Goal: Information Seeking & Learning: Learn about a topic

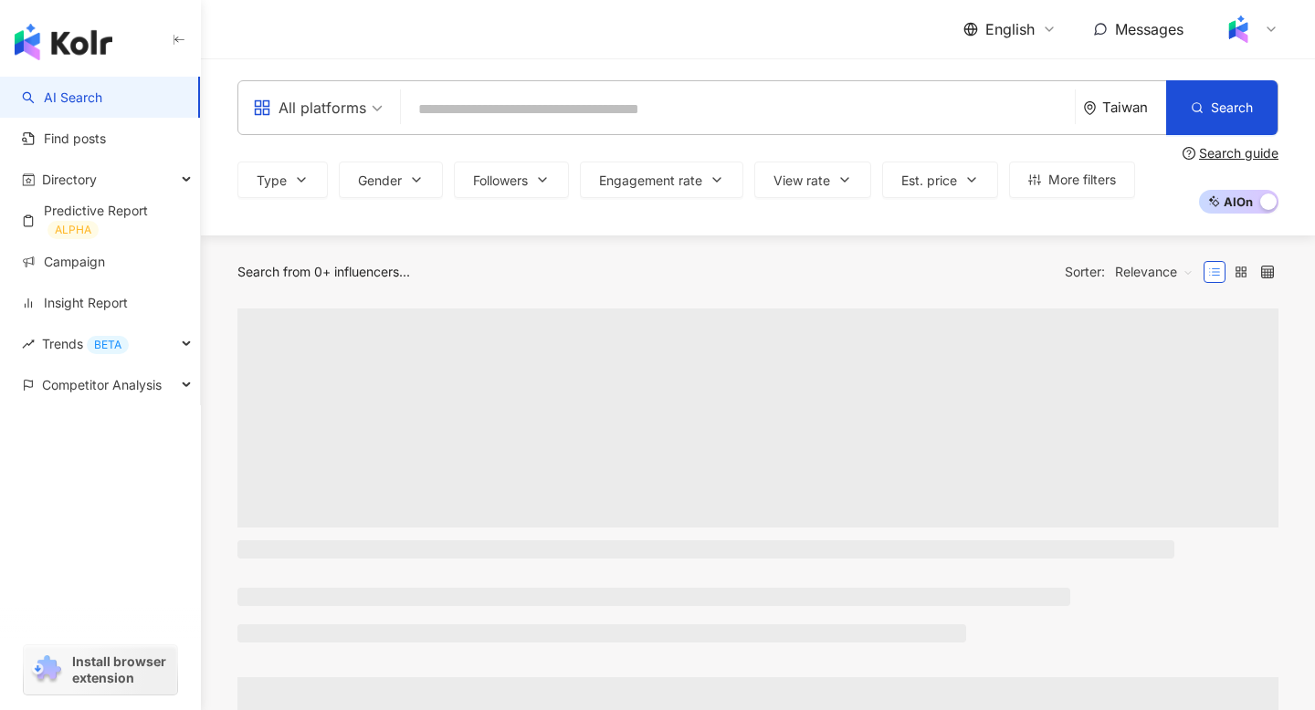
click at [1052, 26] on icon at bounding box center [1049, 29] width 15 height 15
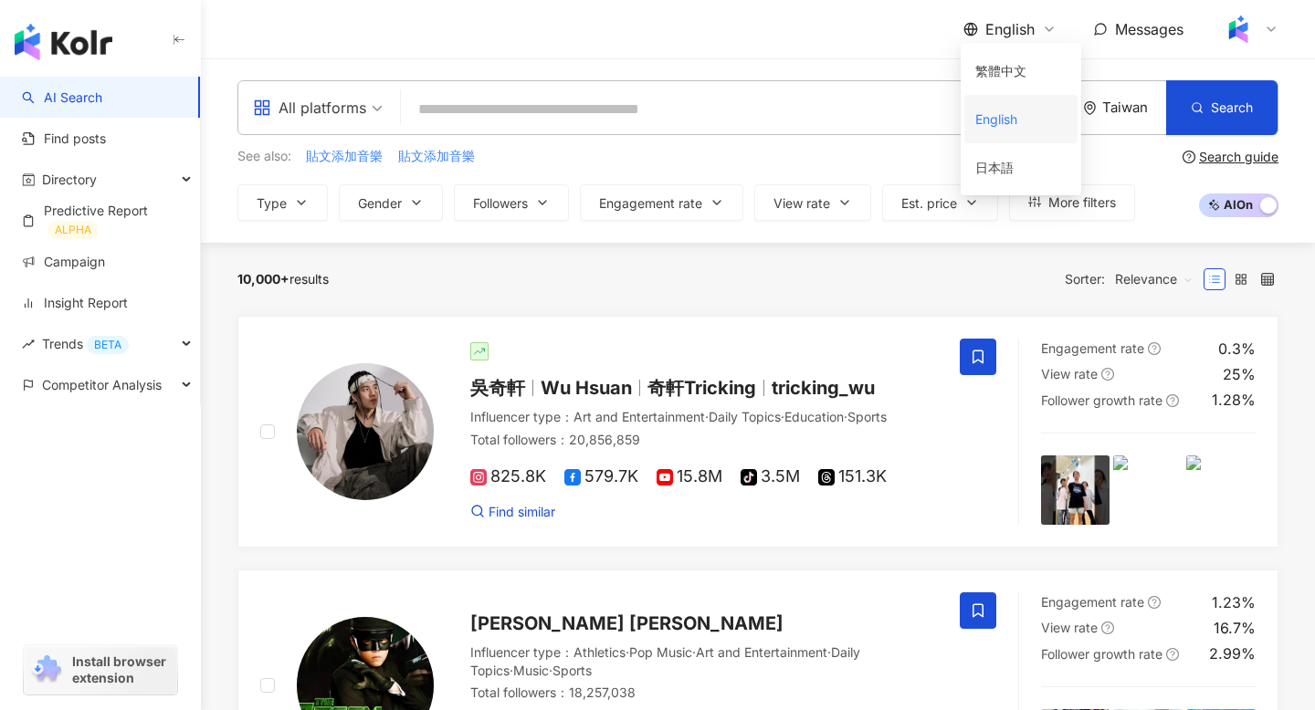
click at [1018, 115] on div "English" at bounding box center [1020, 119] width 91 height 32
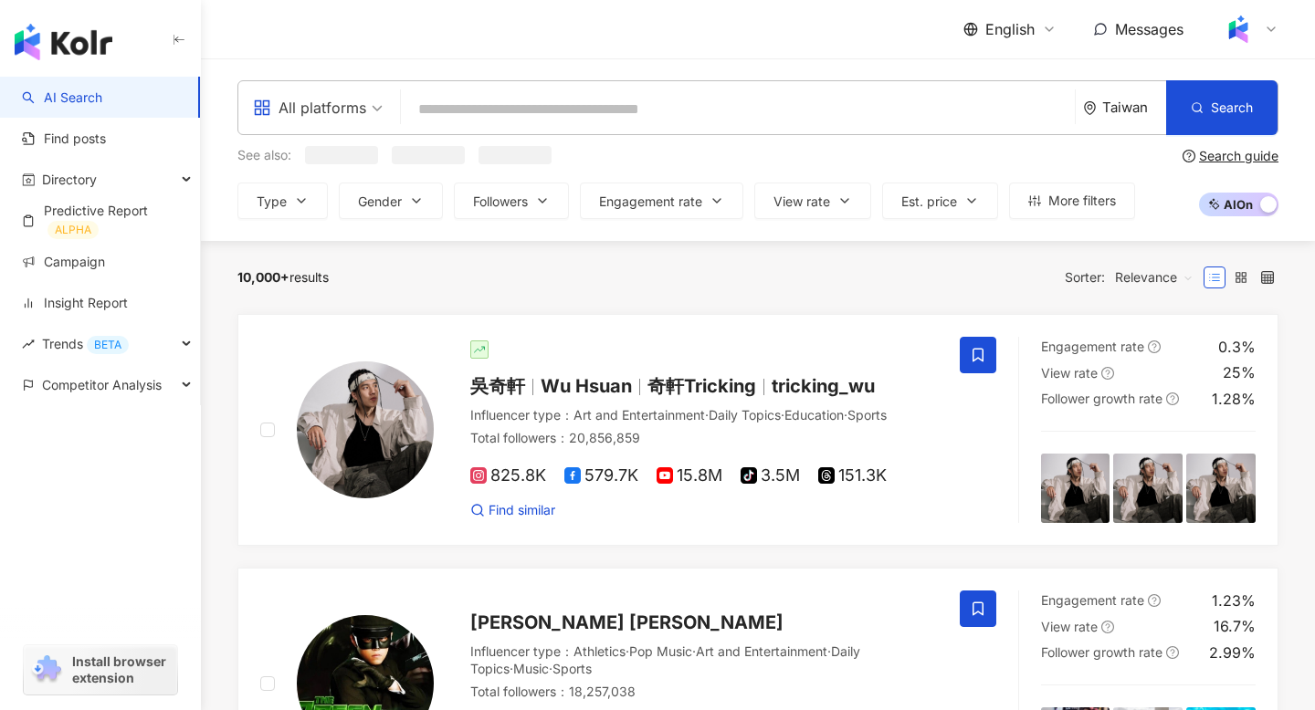
click at [1005, 25] on span "English" at bounding box center [1009, 29] width 49 height 20
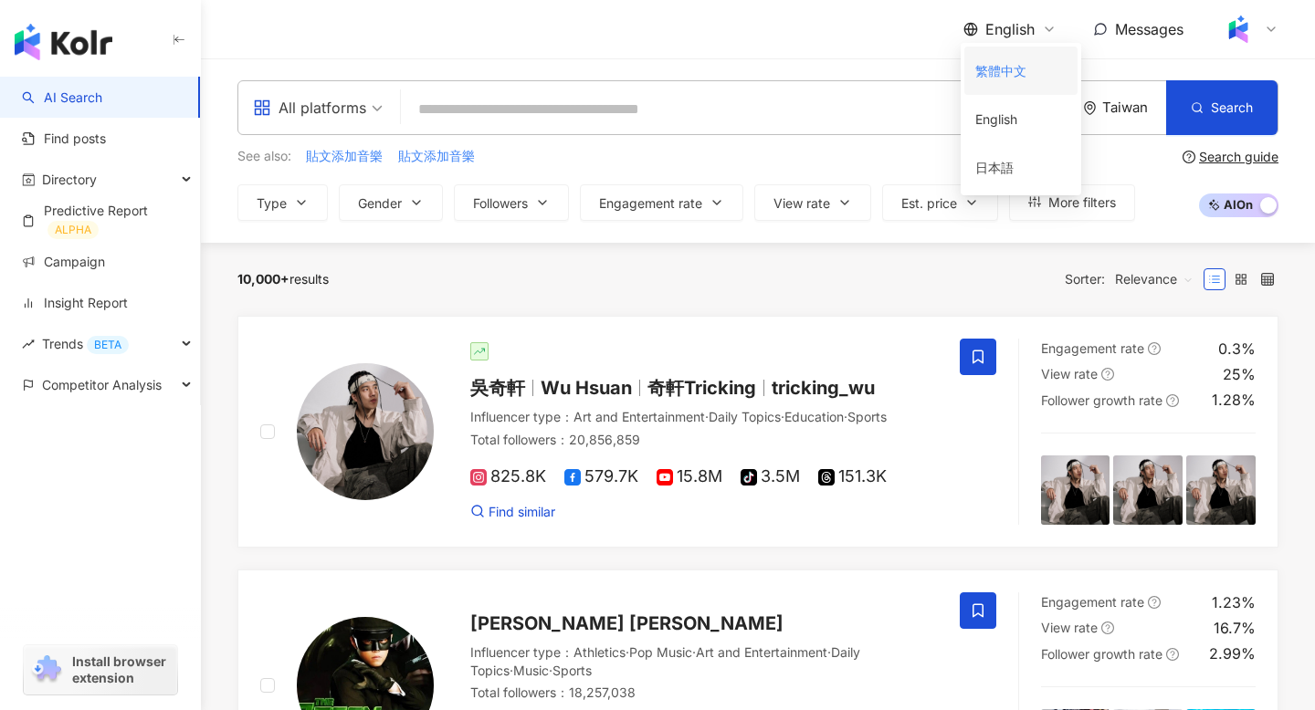
click at [1011, 73] on div "繁體中文" at bounding box center [1020, 71] width 91 height 32
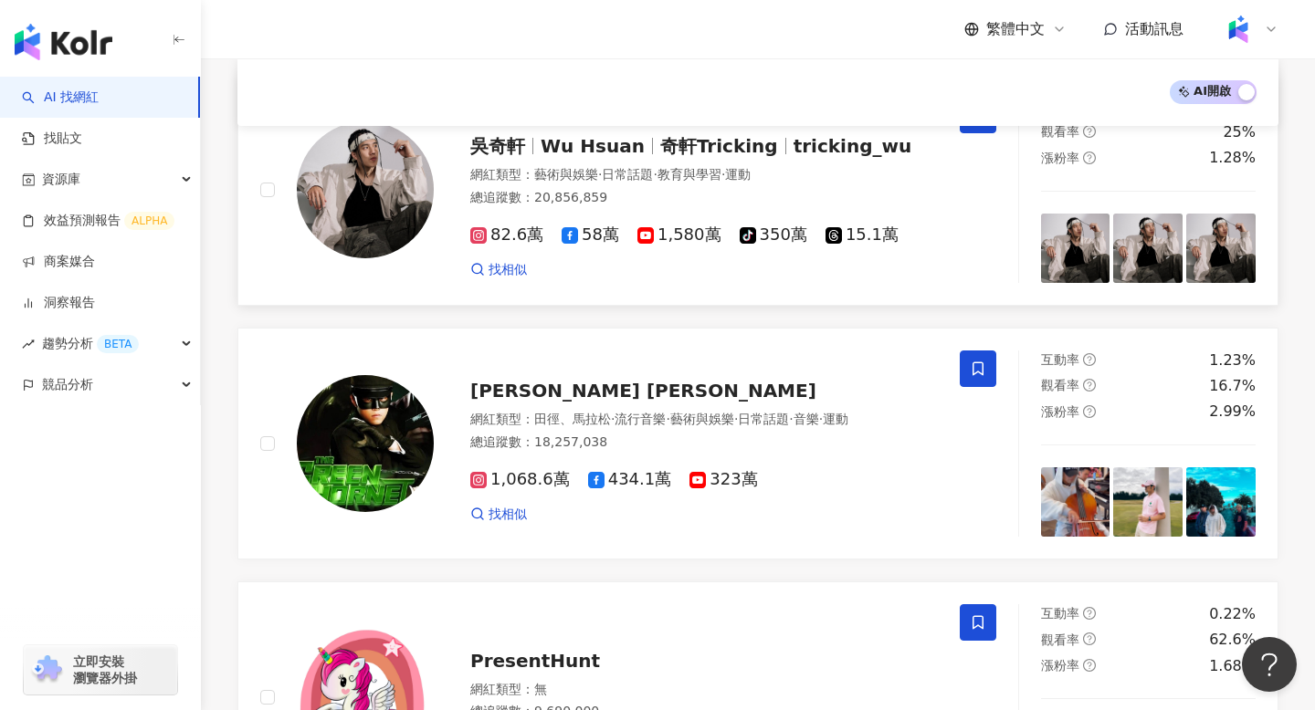
scroll to position [269, 0]
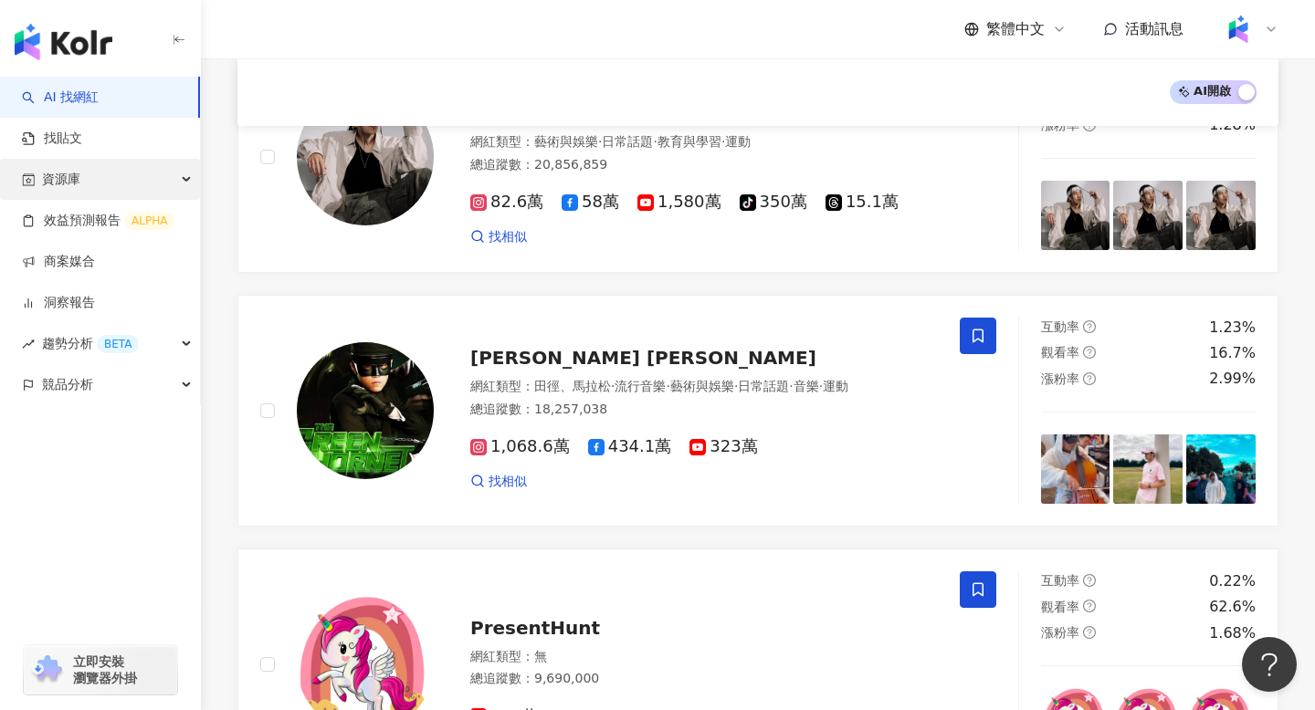
click at [120, 174] on div "資源庫" at bounding box center [100, 179] width 200 height 41
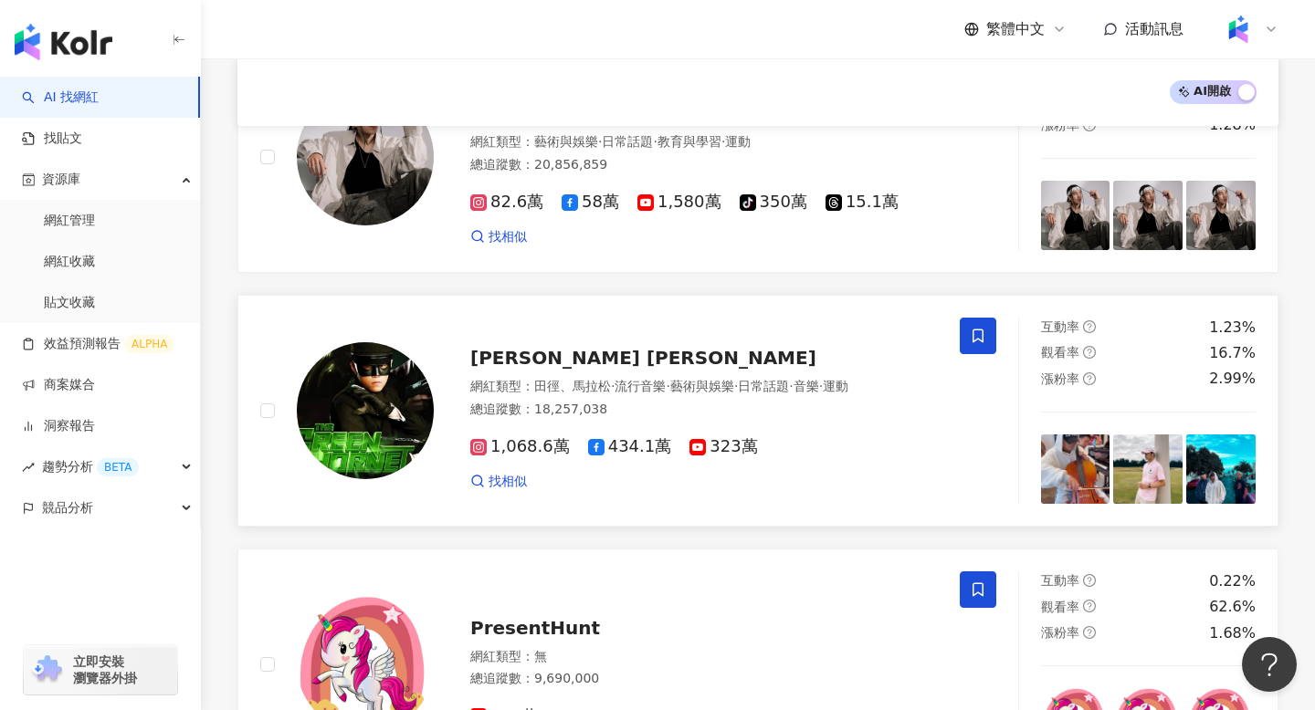
scroll to position [0, 0]
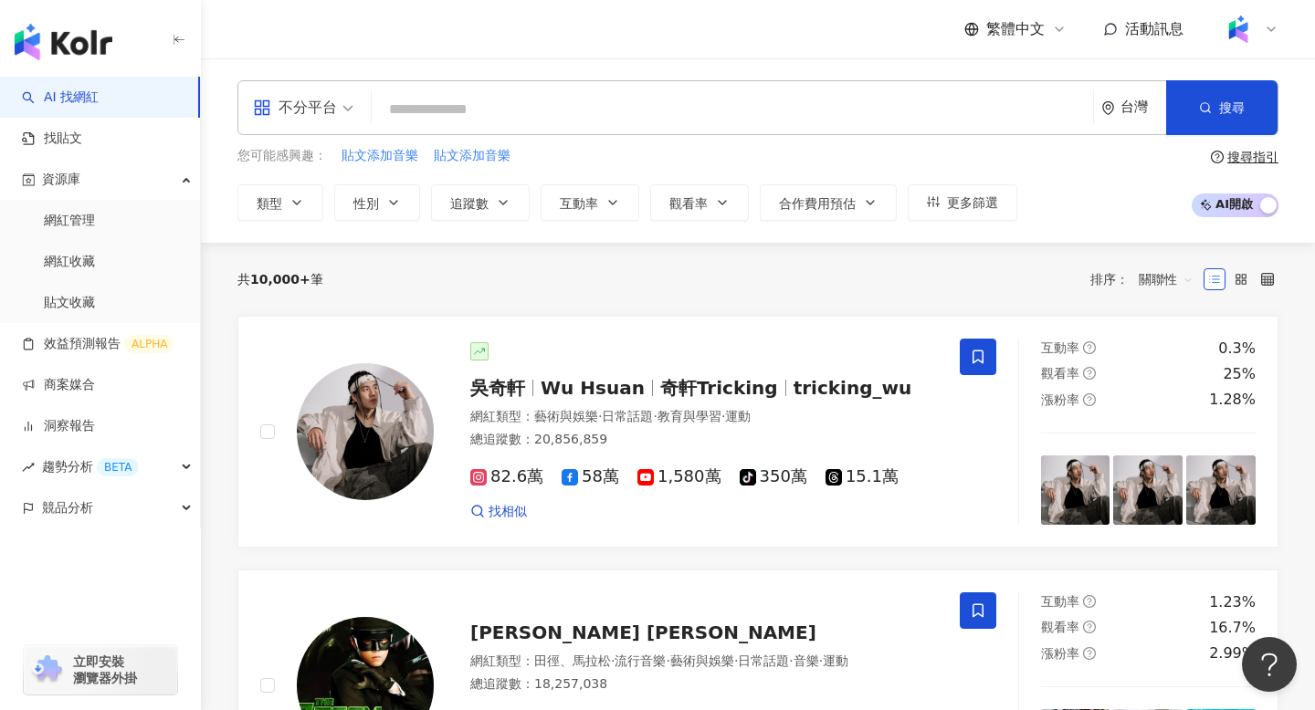
click at [667, 113] on input "search" at bounding box center [732, 109] width 707 height 35
click at [435, 116] on input "search" at bounding box center [732, 109] width 707 height 35
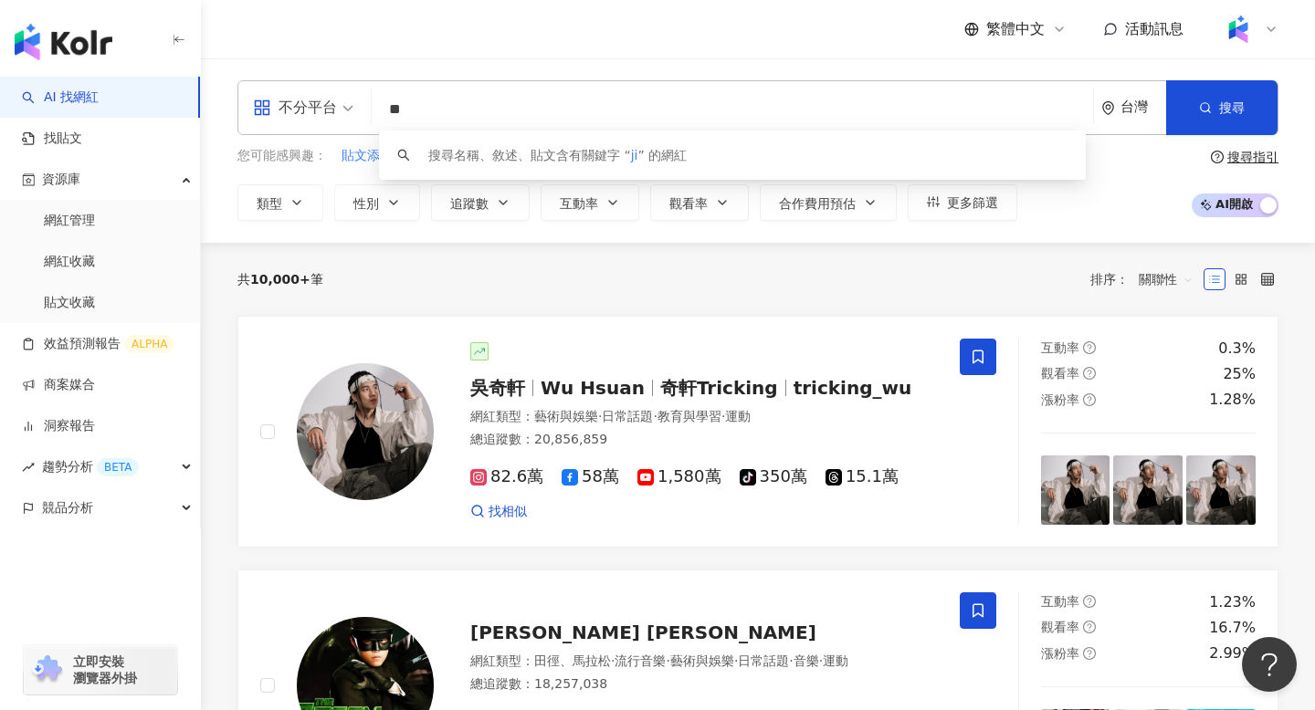
type input "*"
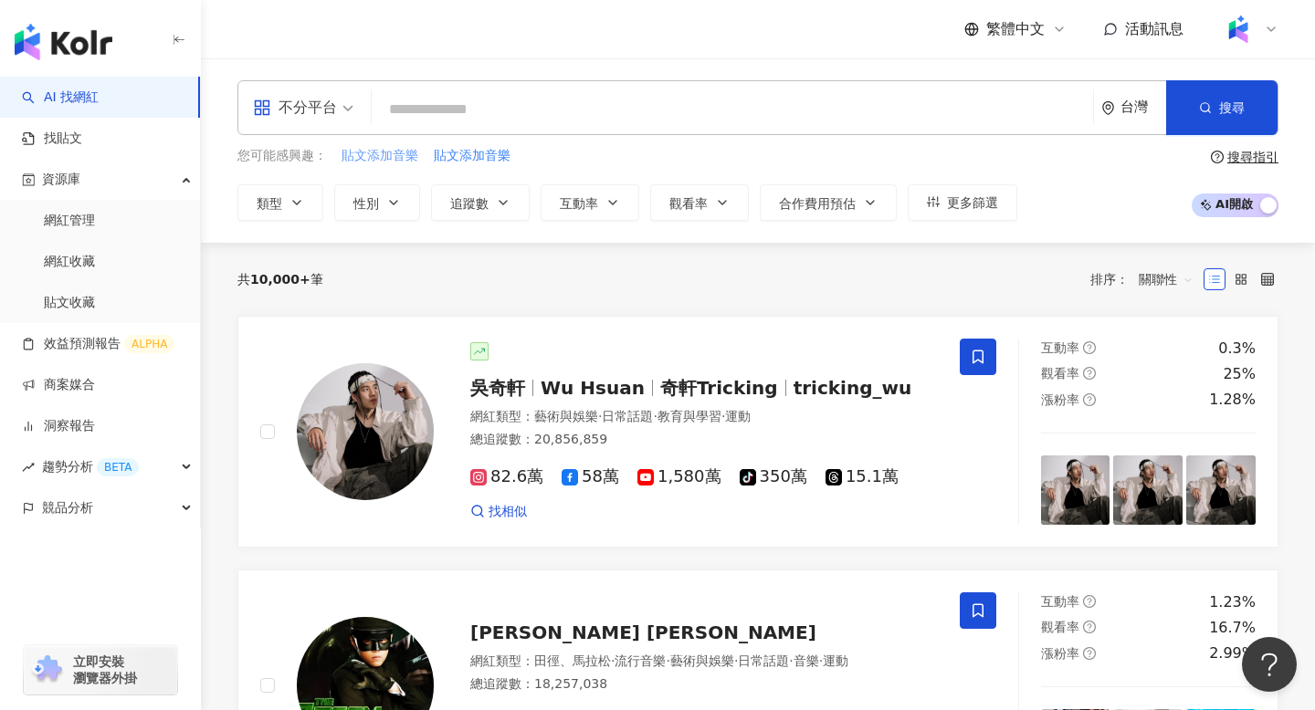
click at [375, 158] on span "貼文添加音樂" at bounding box center [379, 156] width 77 height 18
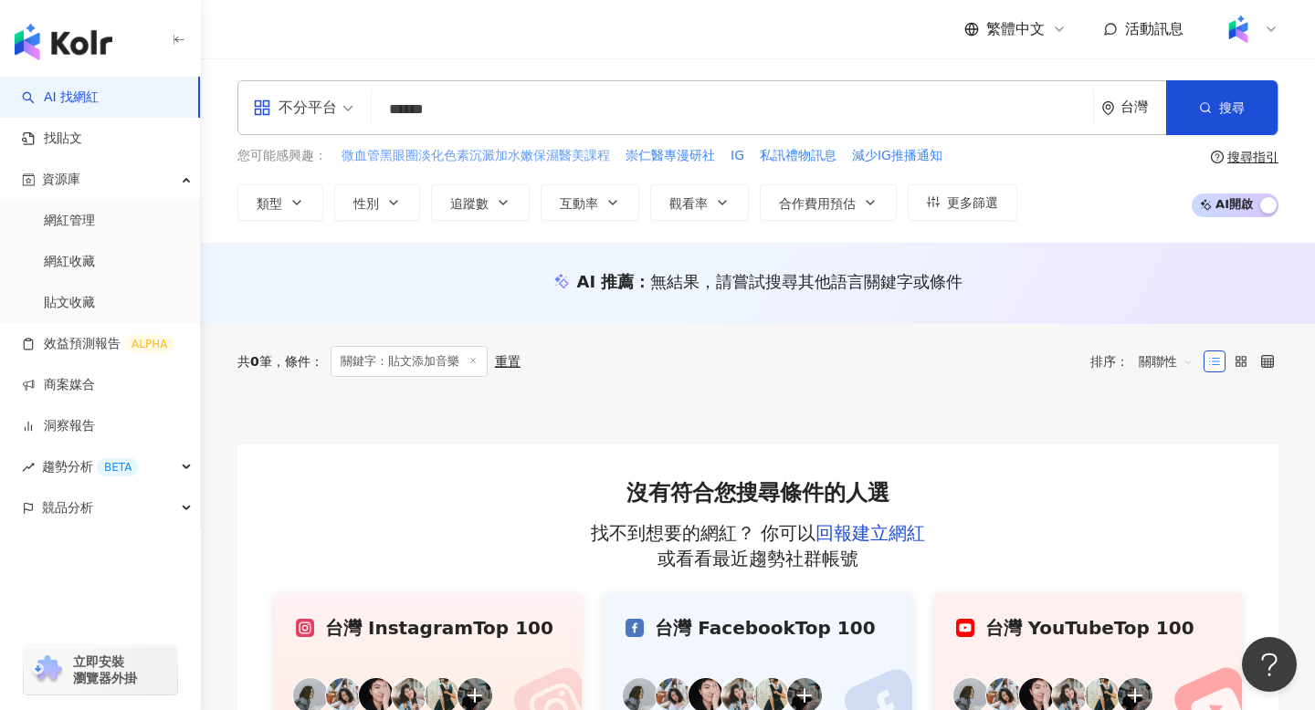
click at [516, 157] on span "微血管黑眼圈淡化色素沉澱加水嫩保濕醫美課程" at bounding box center [475, 156] width 268 height 18
type input "**********"
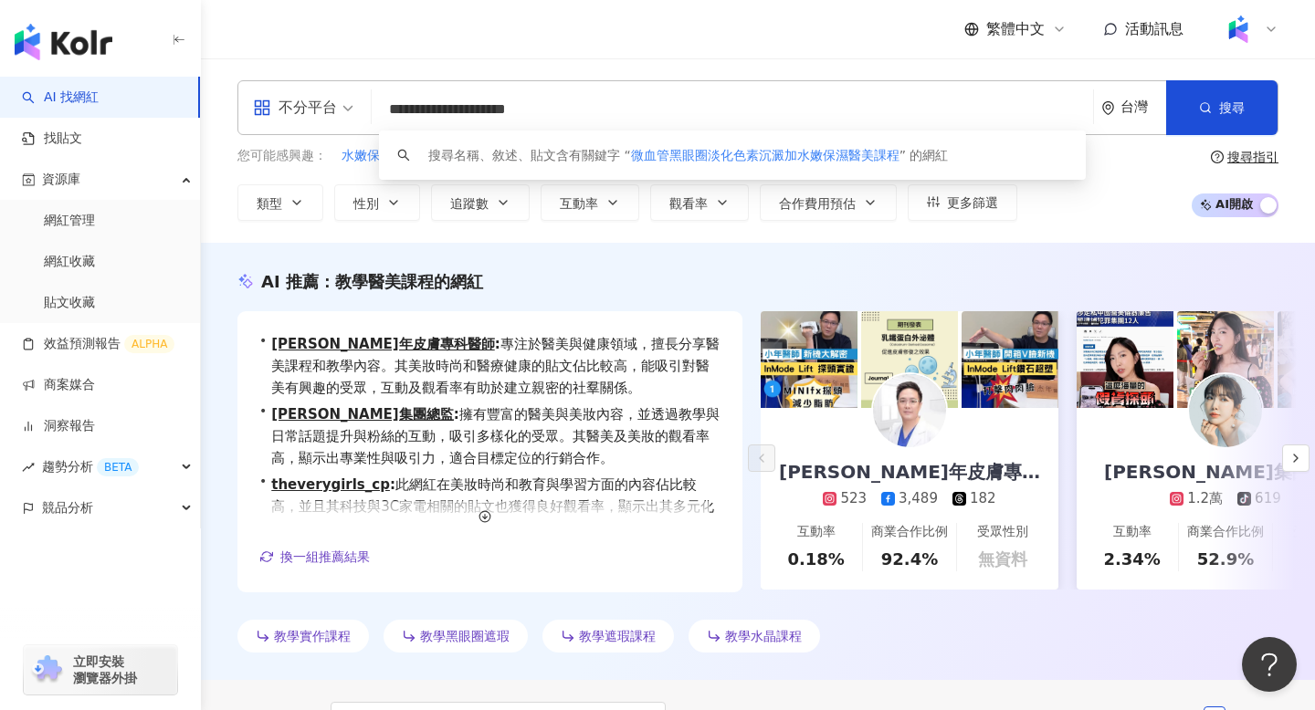
drag, startPoint x: 726, startPoint y: 100, endPoint x: 379, endPoint y: 99, distance: 346.9
click at [380, 100] on input "**********" at bounding box center [732, 109] width 707 height 35
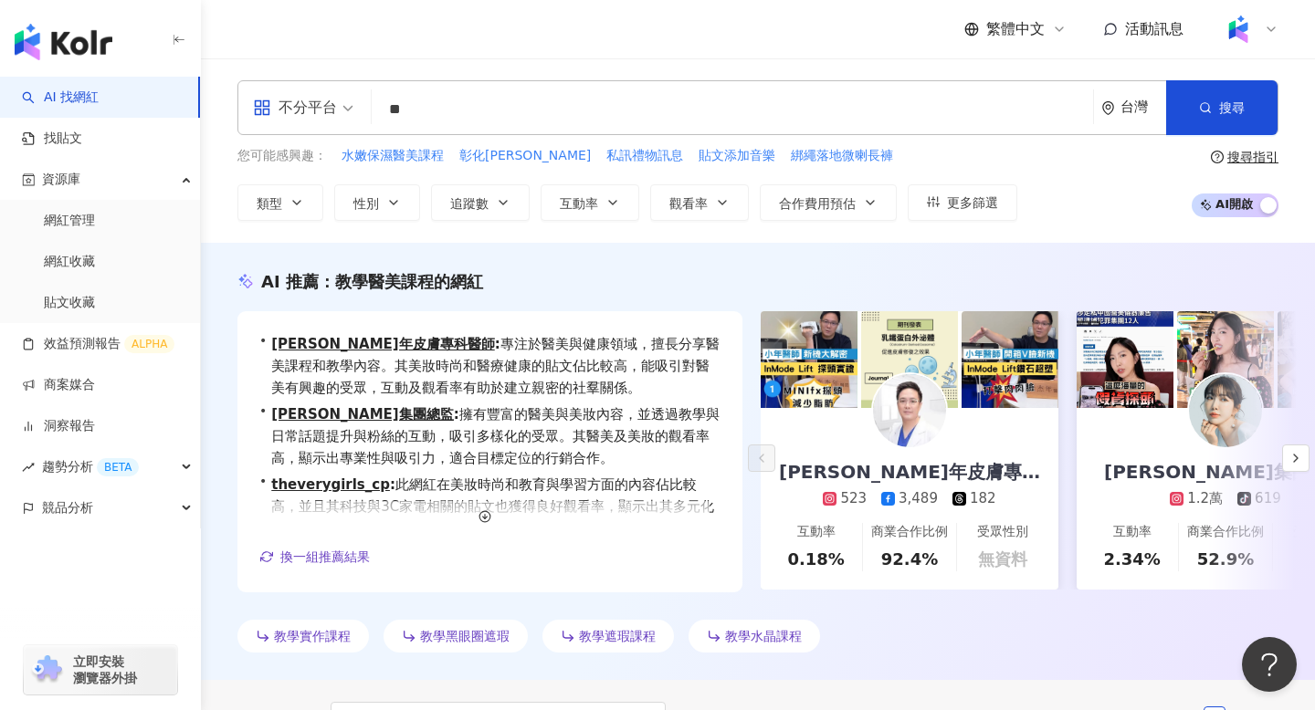
type input "*"
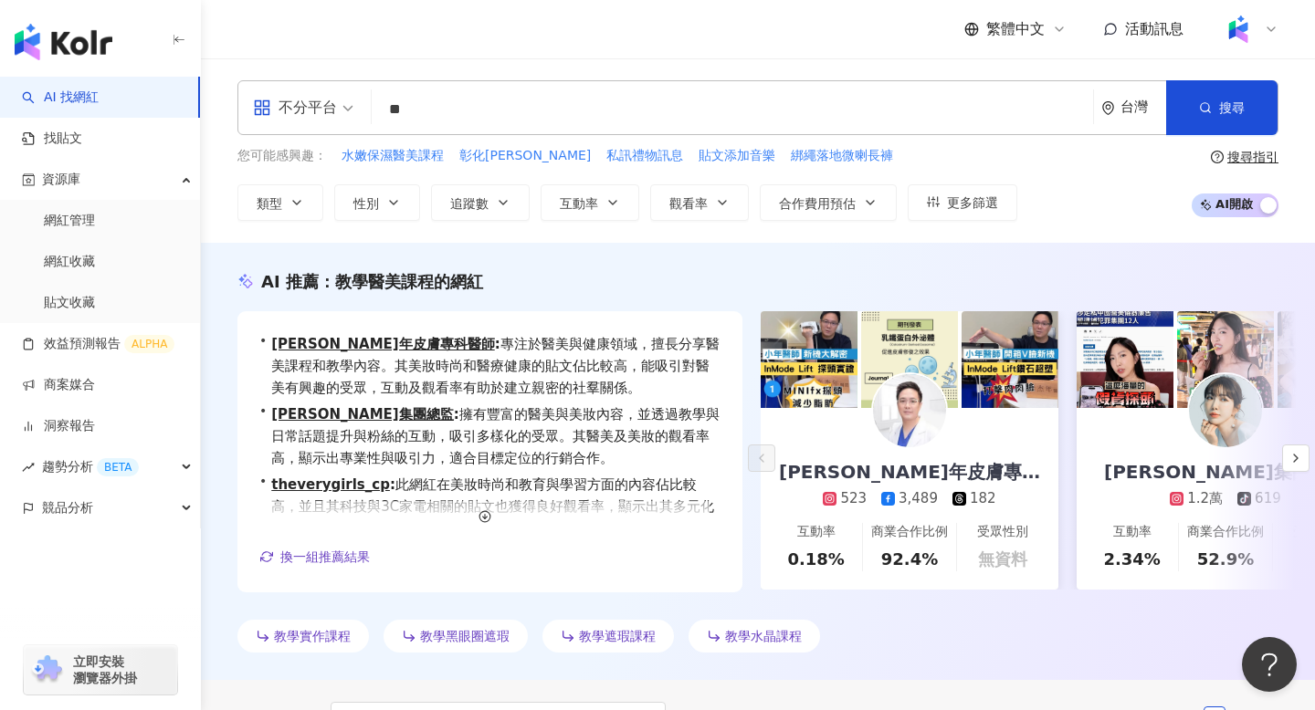
type input "*"
type input "**"
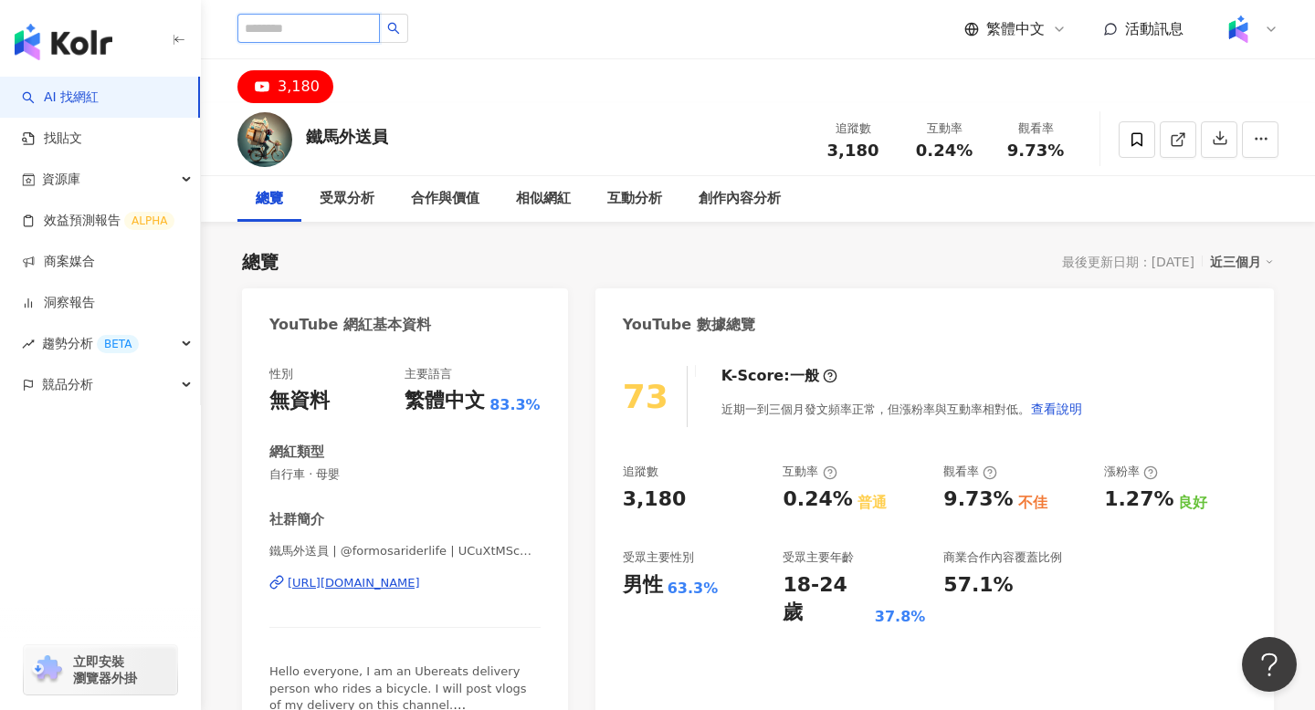
click at [288, 23] on input "search" at bounding box center [308, 28] width 142 height 29
click at [99, 89] on link "AI 找網紅" at bounding box center [60, 98] width 77 height 18
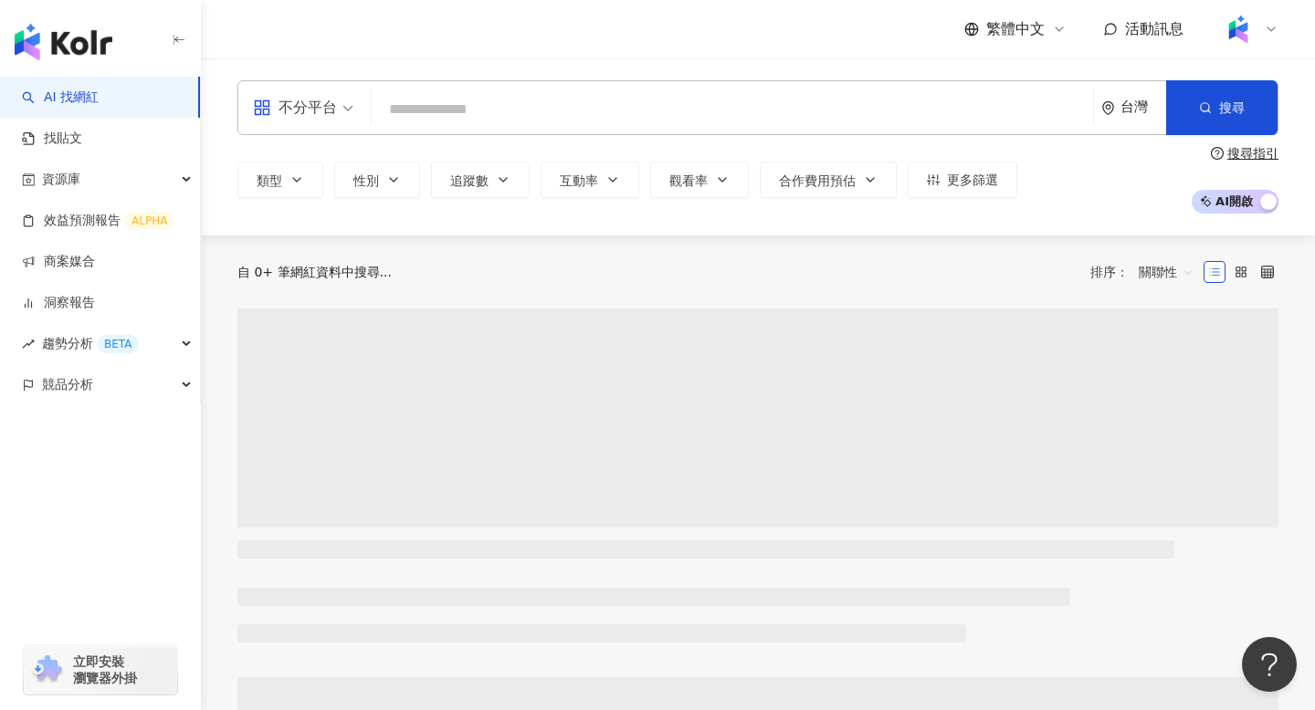
click at [469, 113] on input "search" at bounding box center [732, 109] width 707 height 35
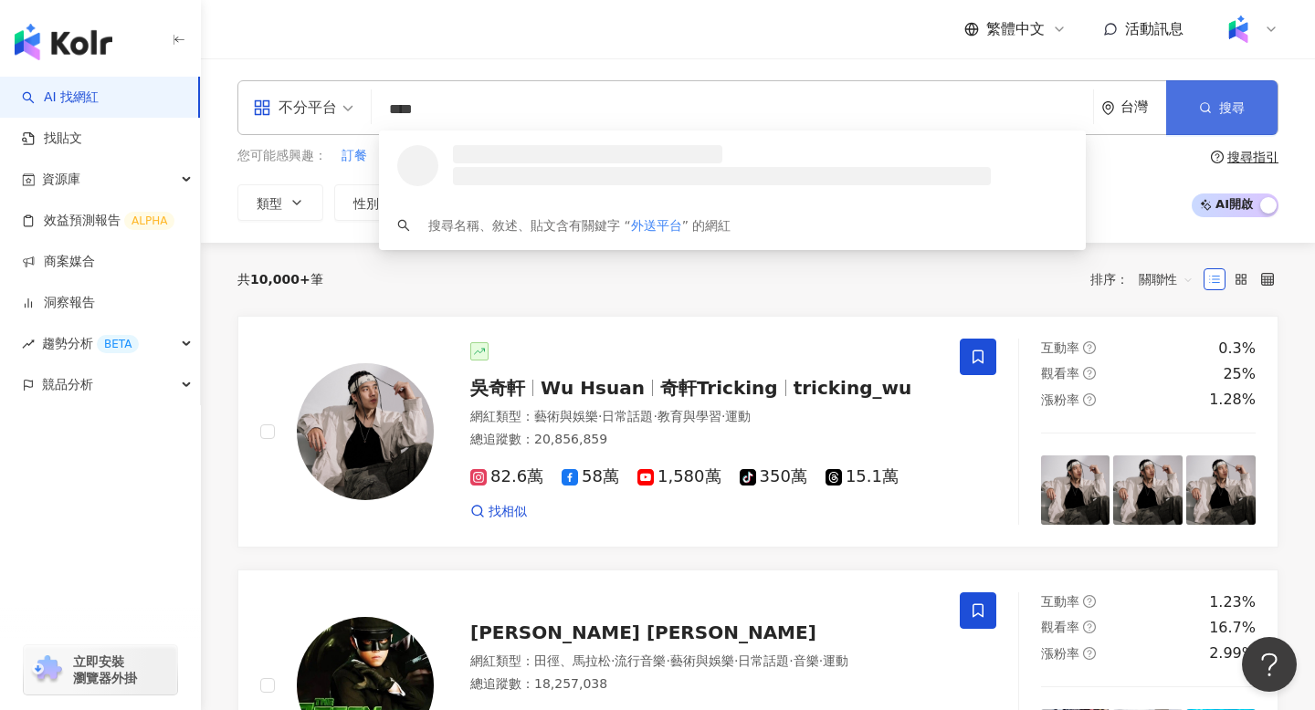
click at [1232, 106] on span "搜尋" at bounding box center [1232, 107] width 26 height 15
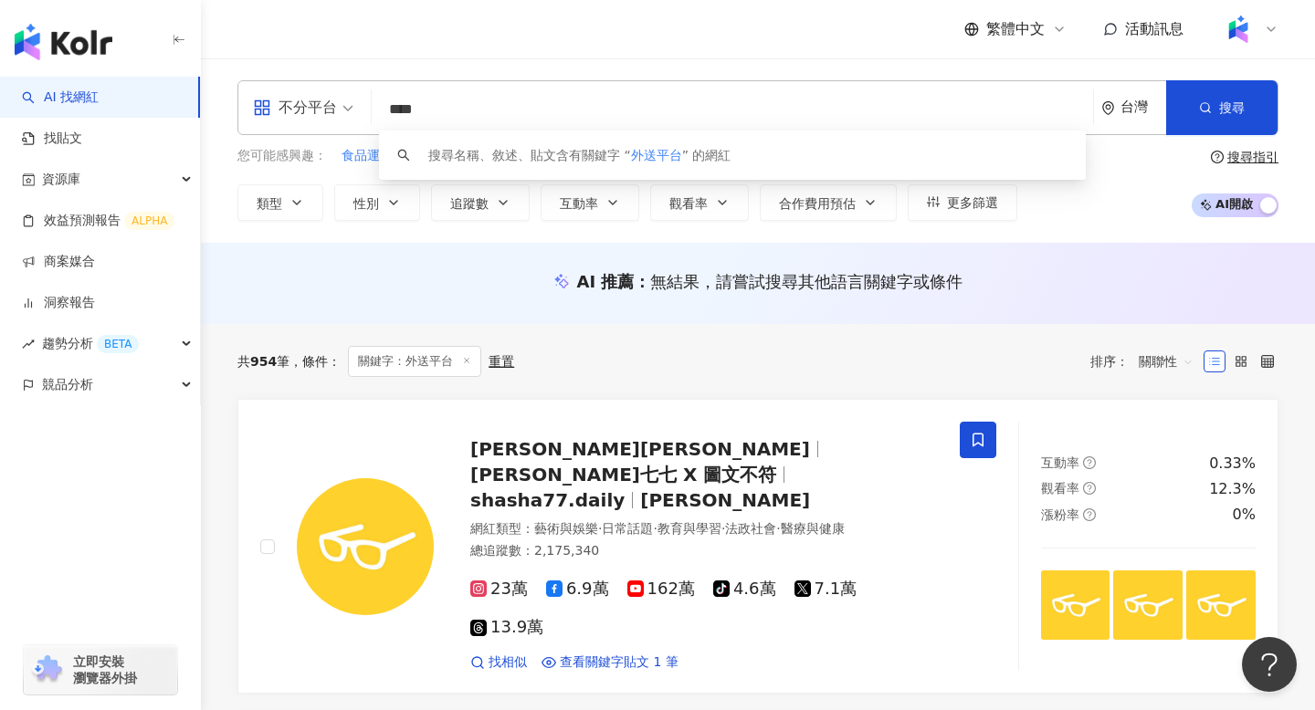
click at [463, 113] on input "****" at bounding box center [732, 109] width 707 height 35
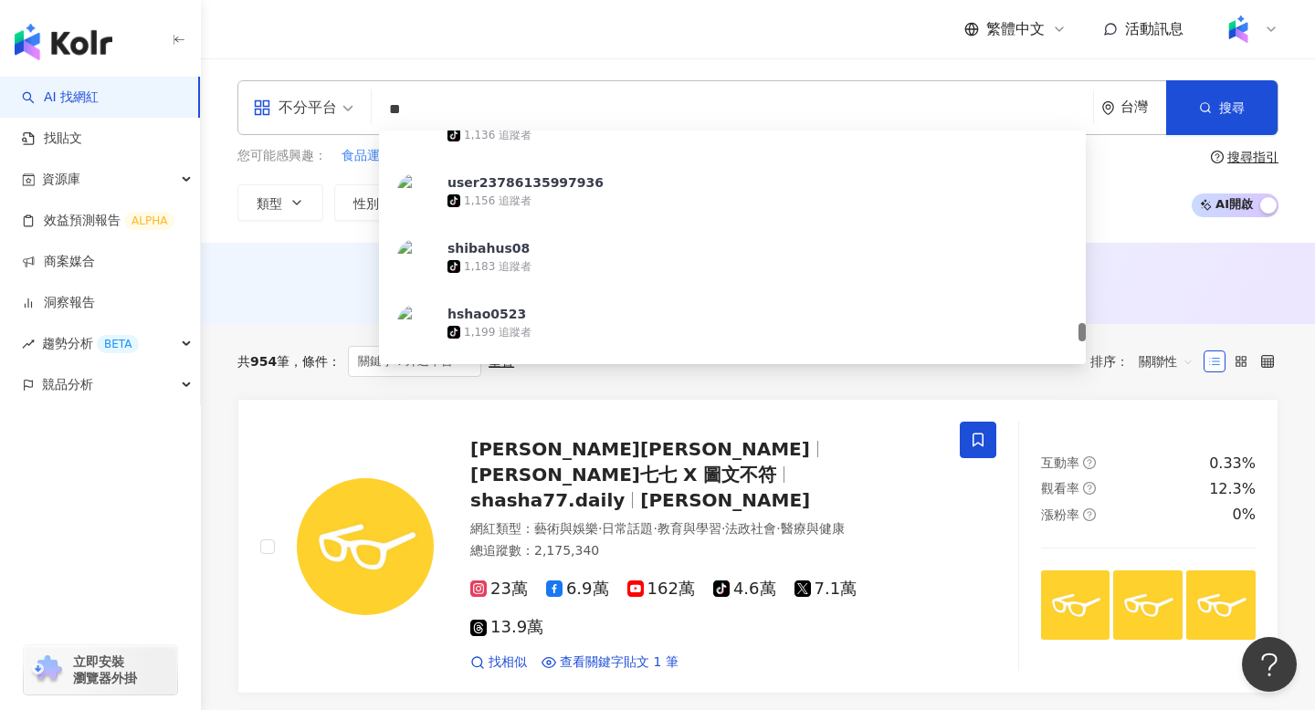
scroll to position [3416, 0]
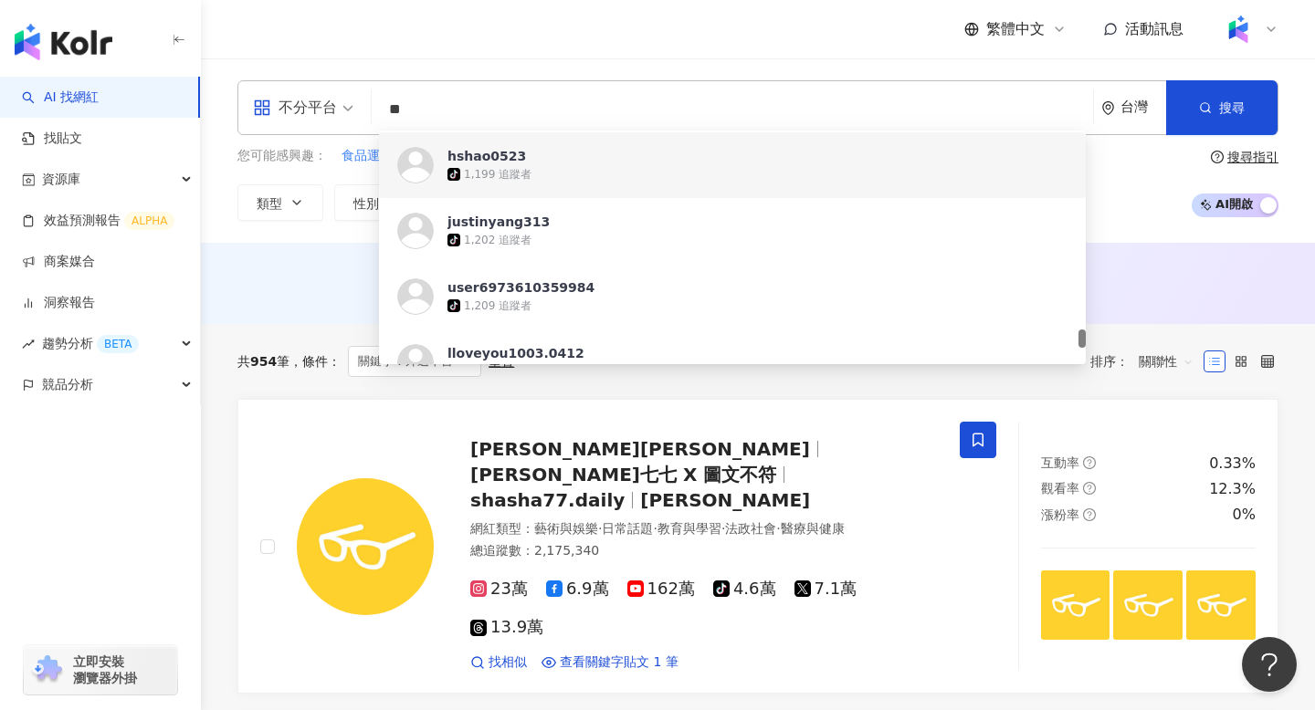
type input "**"
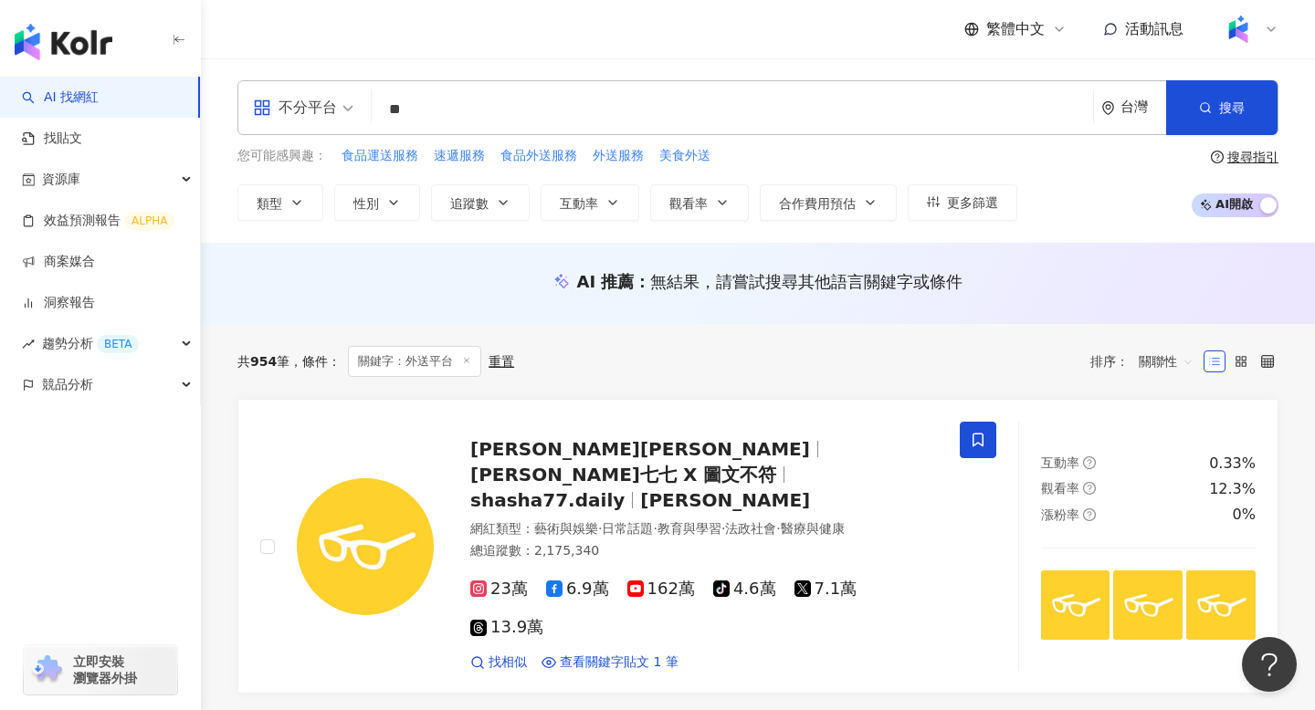
click at [570, 5] on div "繁體中文 活動訊息" at bounding box center [757, 29] width 1041 height 58
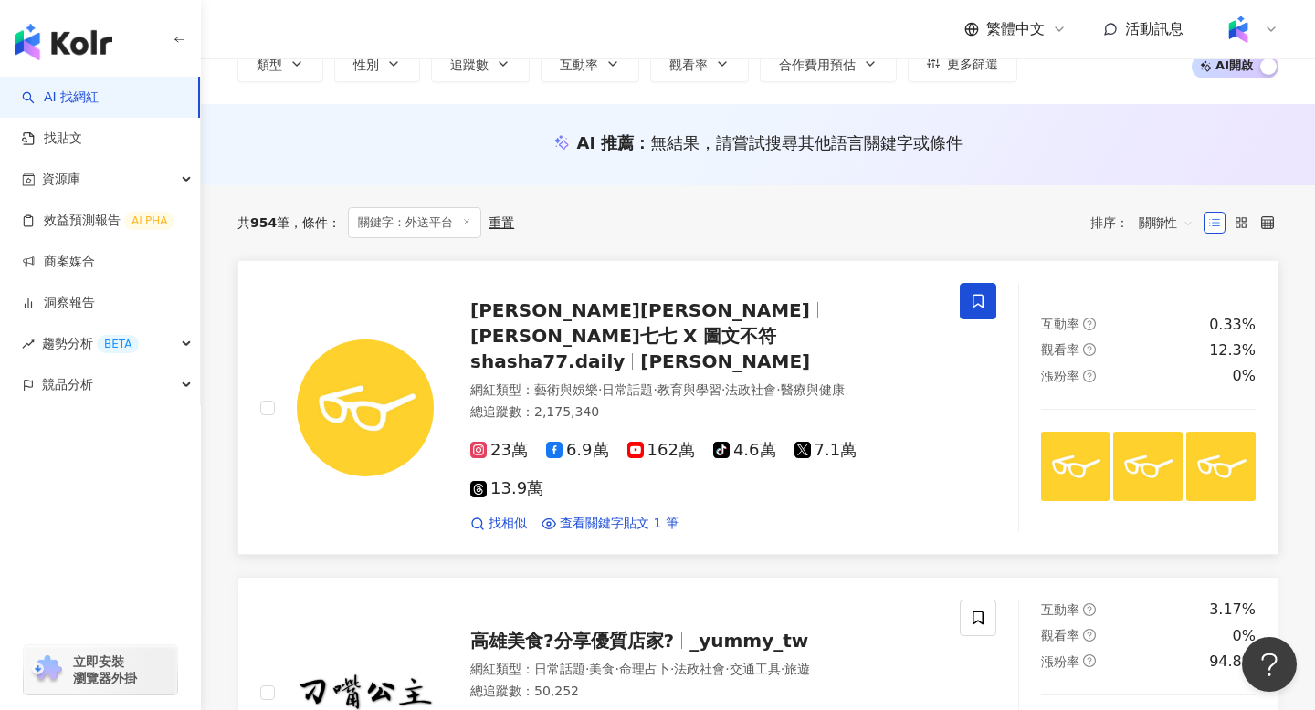
scroll to position [141, 0]
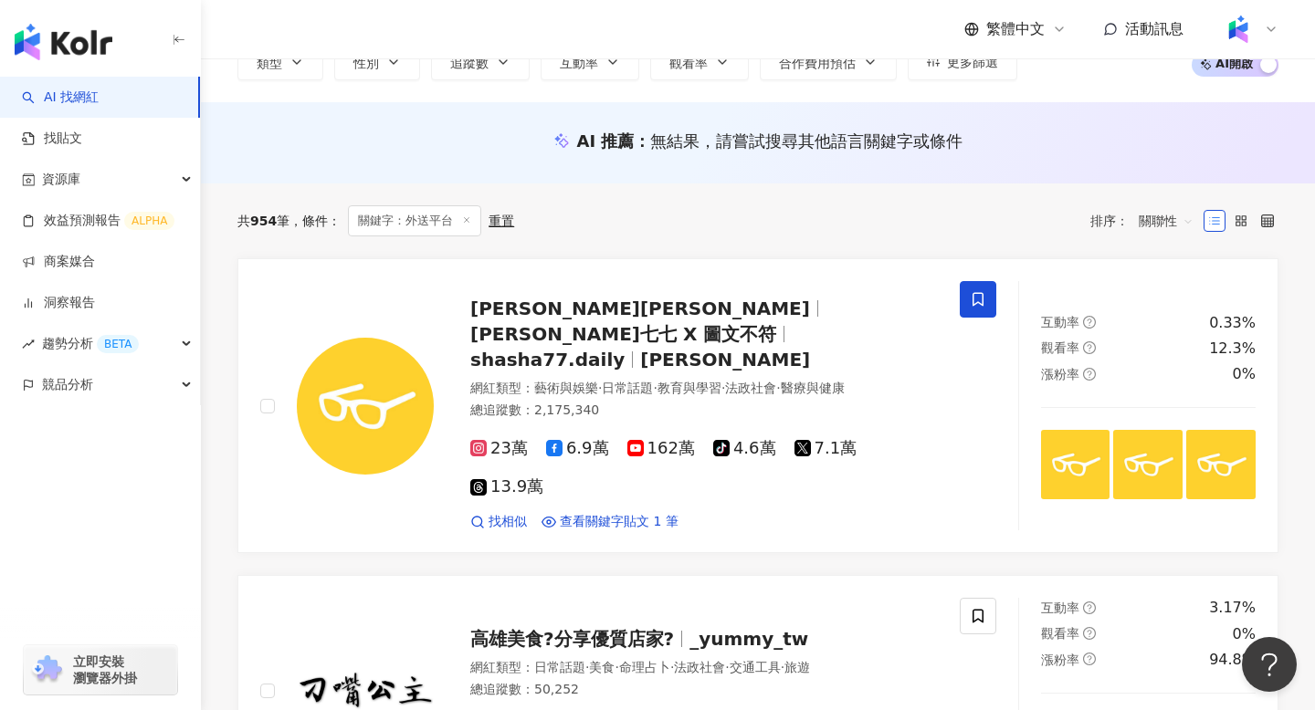
click at [99, 89] on link "AI 找網紅" at bounding box center [60, 98] width 77 height 18
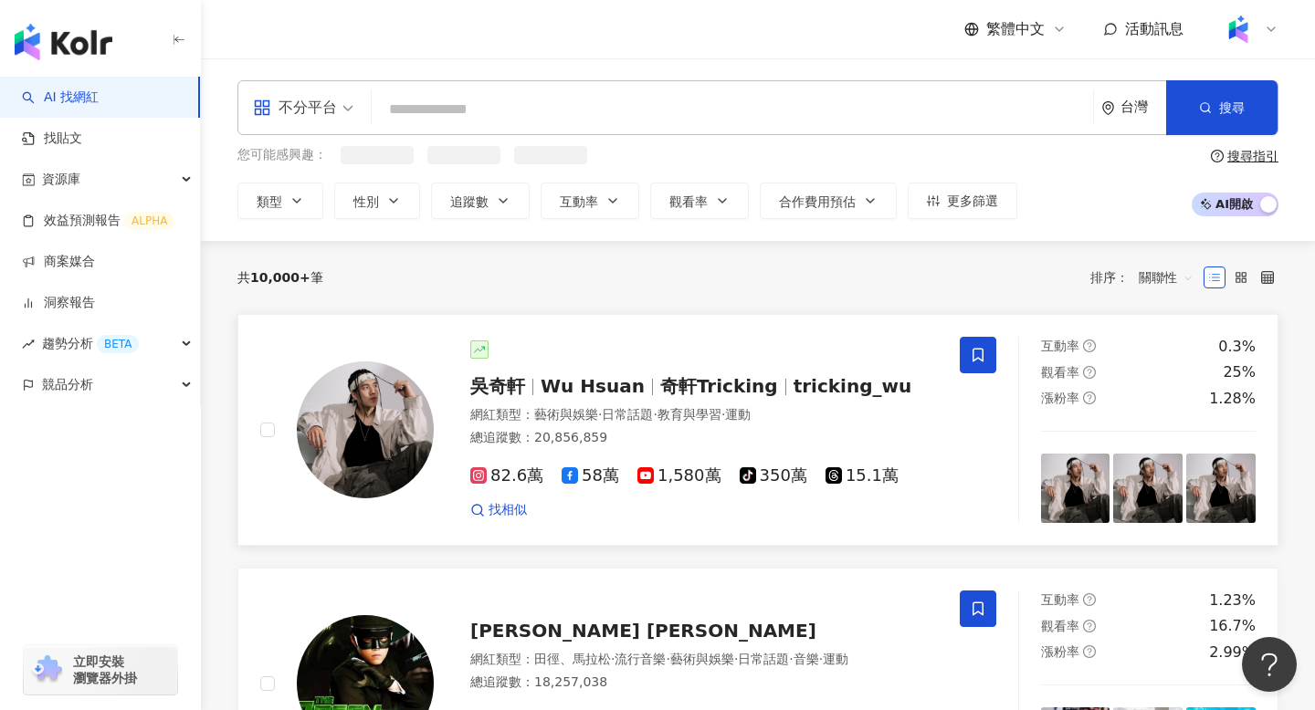
scroll to position [16, 0]
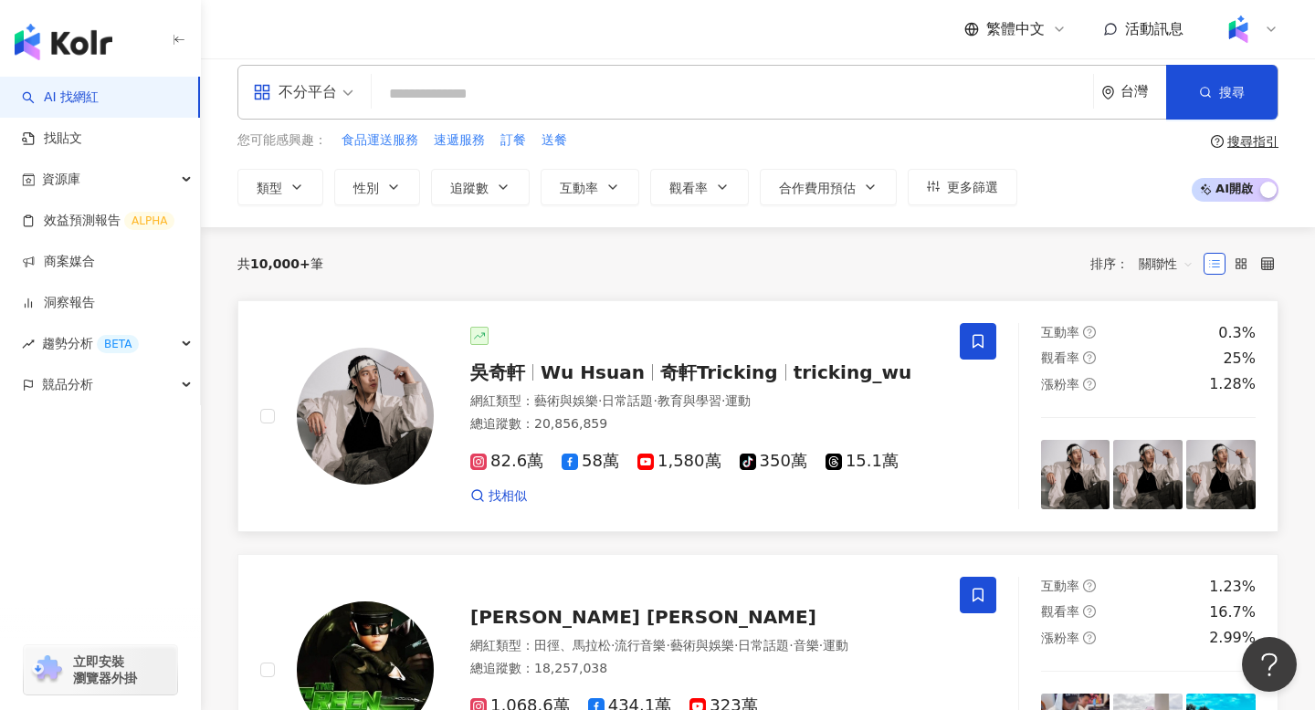
click at [865, 441] on div "82.6萬 58萬 1,580萬 tiktok-icon 350萬 15.1萬 找相似" at bounding box center [703, 471] width 467 height 68
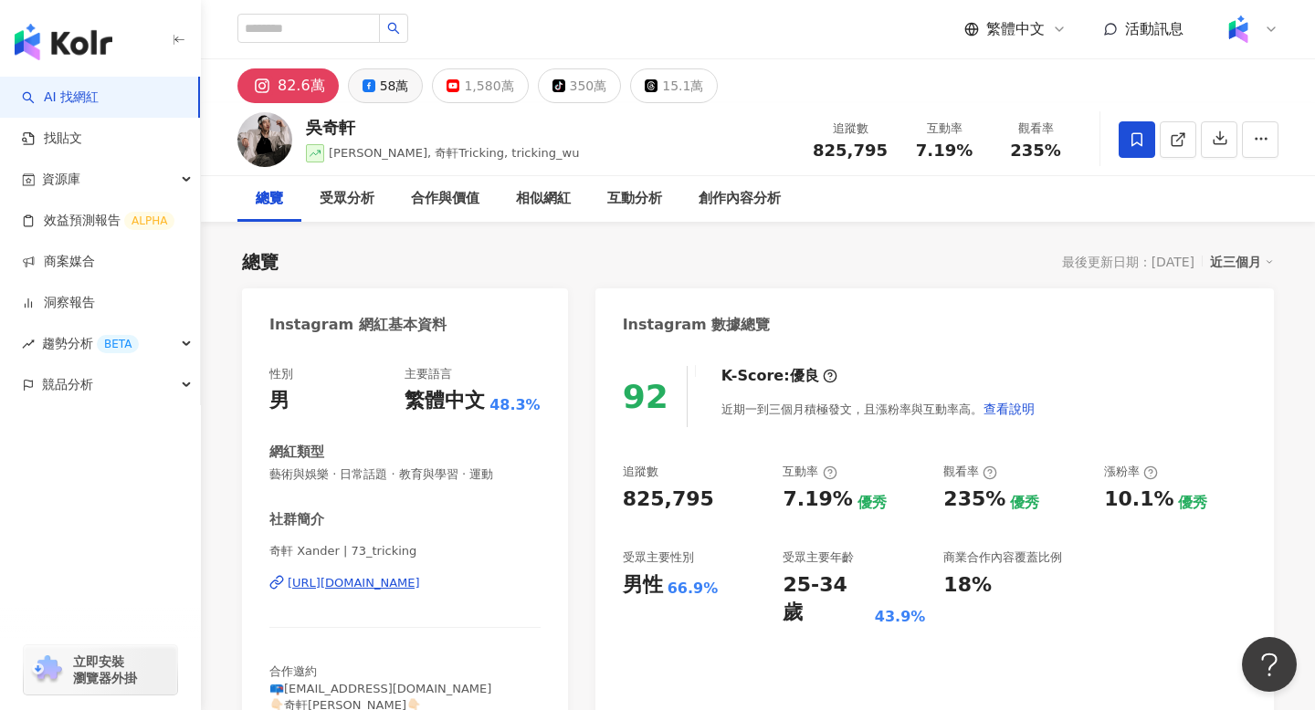
click at [383, 73] on div "58萬" at bounding box center [394, 86] width 29 height 26
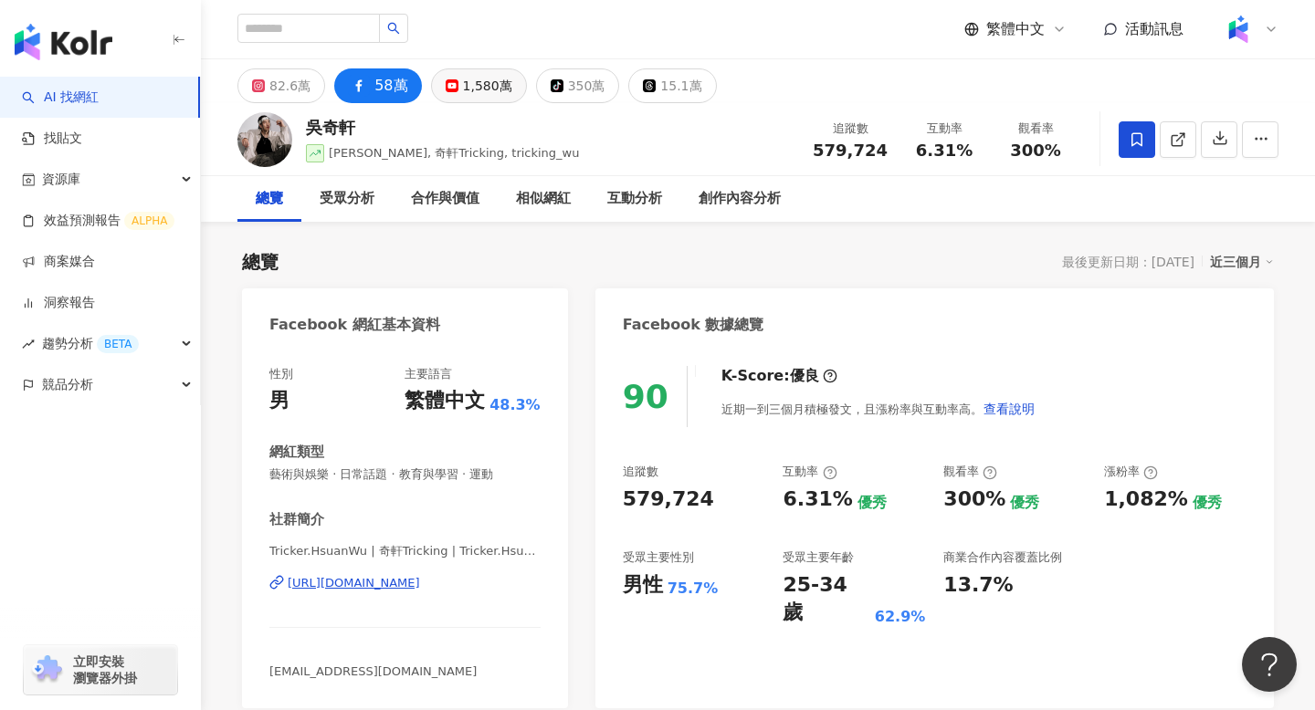
click at [468, 89] on div "1,580萬" at bounding box center [487, 86] width 49 height 26
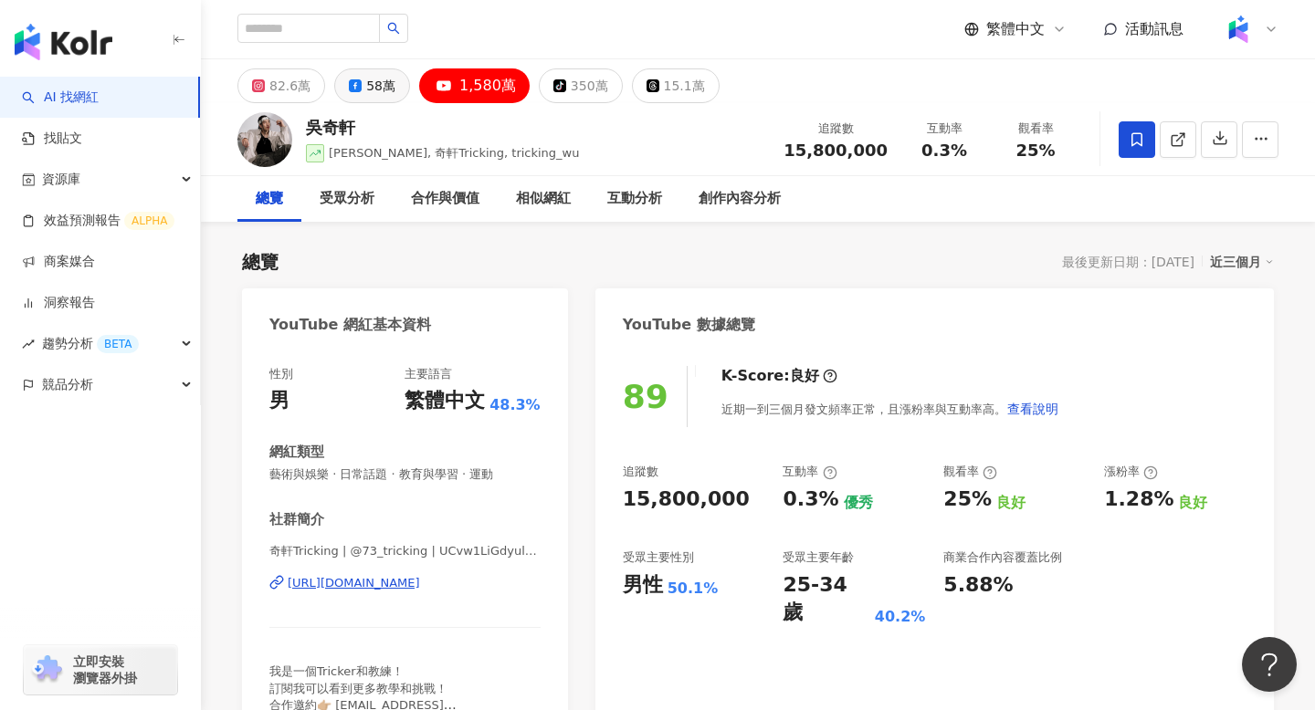
click at [366, 83] on div "58萬" at bounding box center [380, 86] width 29 height 26
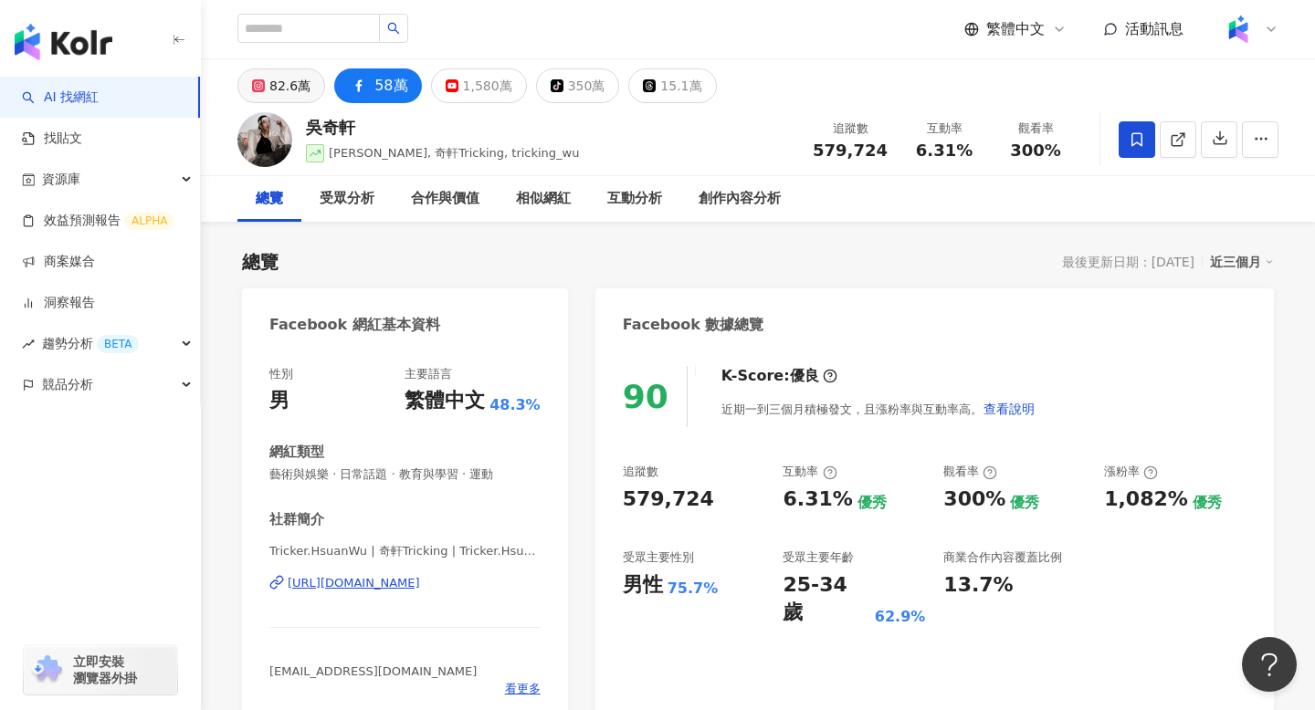
click at [314, 78] on button "82.6萬" at bounding box center [281, 85] width 88 height 35
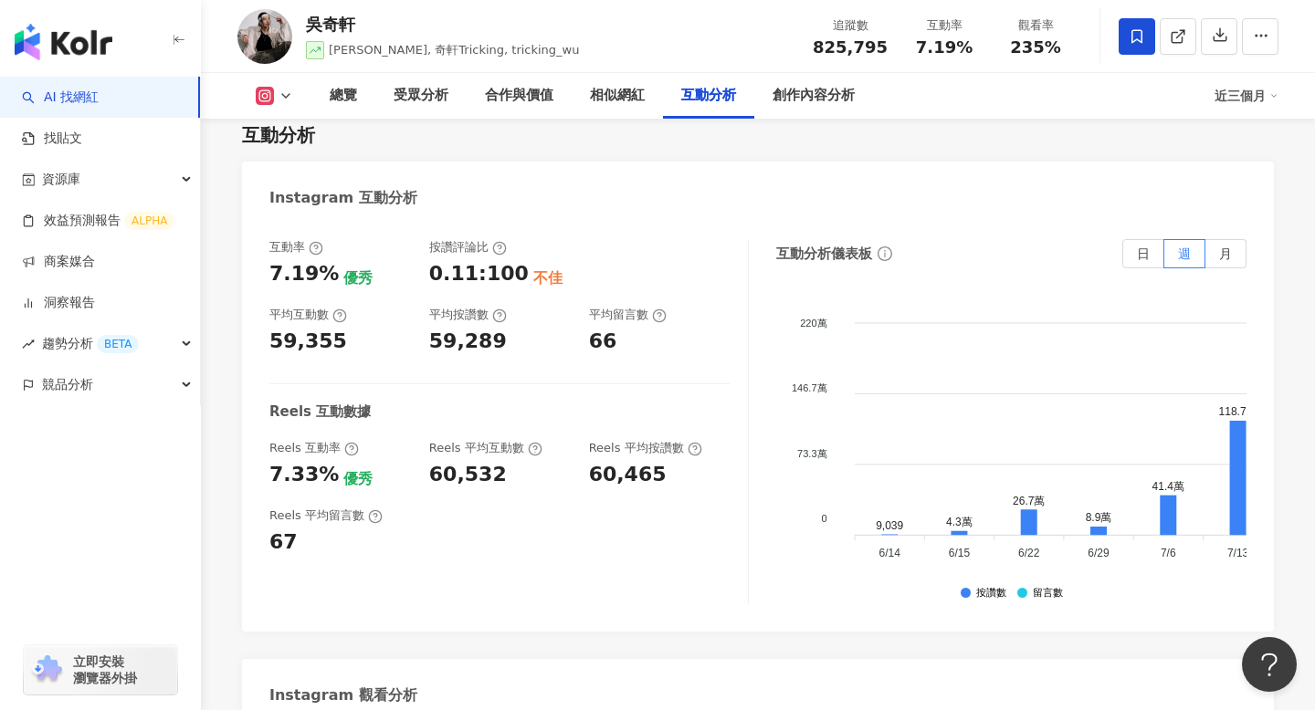
scroll to position [3763, 0]
click at [1226, 247] on span "月" at bounding box center [1225, 254] width 13 height 15
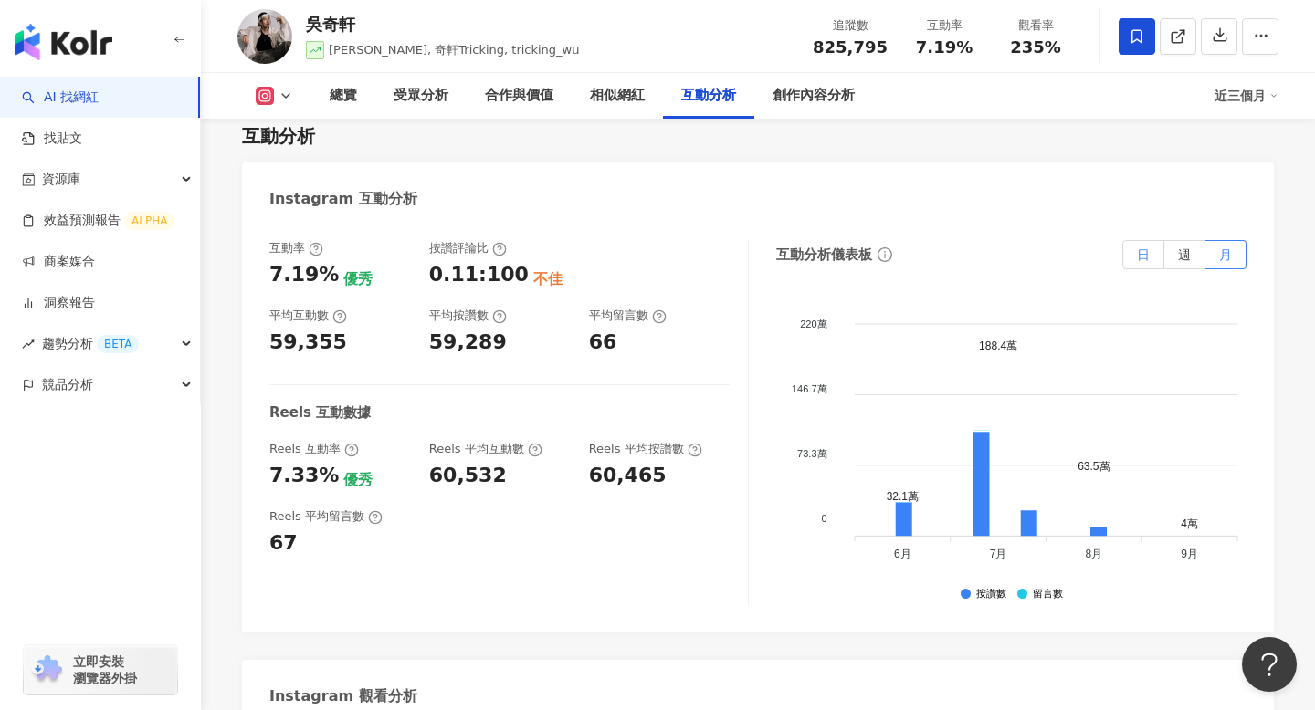
click at [1150, 240] on label "日" at bounding box center [1143, 254] width 42 height 29
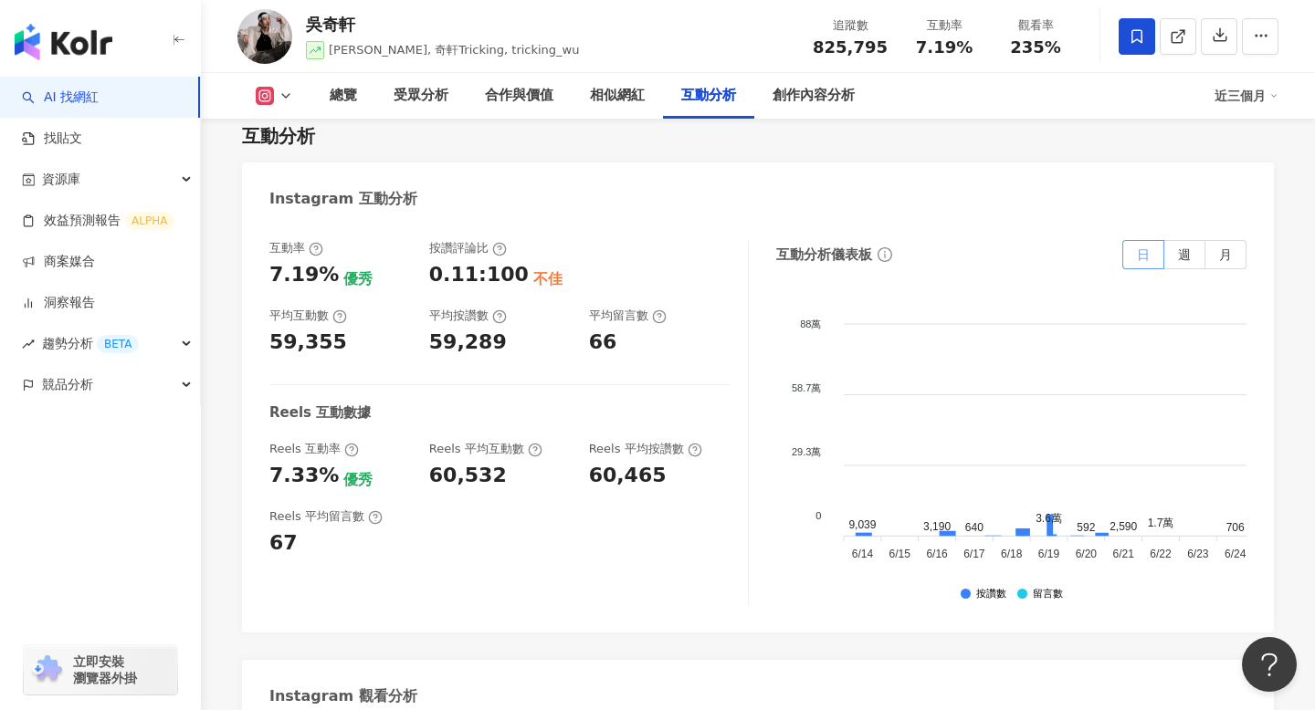
click at [1150, 241] on span at bounding box center [1143, 254] width 40 height 27
click at [1183, 247] on span "週" at bounding box center [1184, 254] width 13 height 15
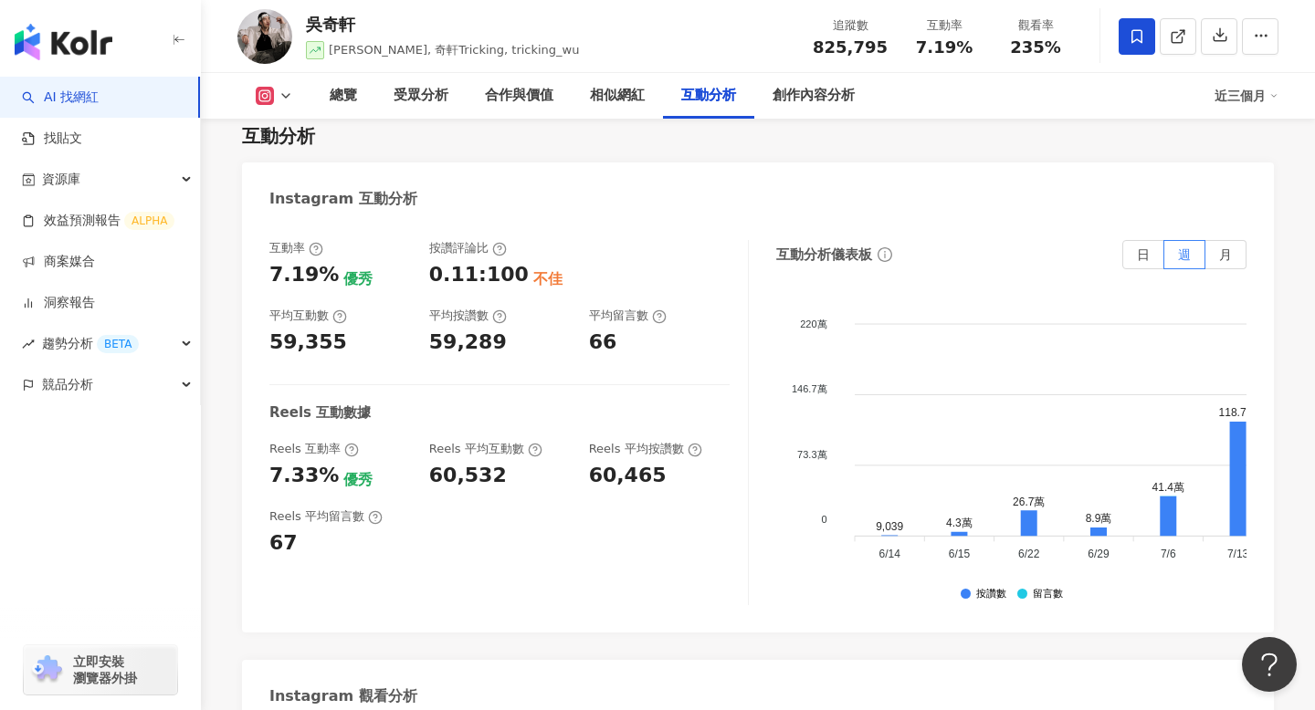
click at [1249, 101] on div "近三個月" at bounding box center [1246, 95] width 64 height 29
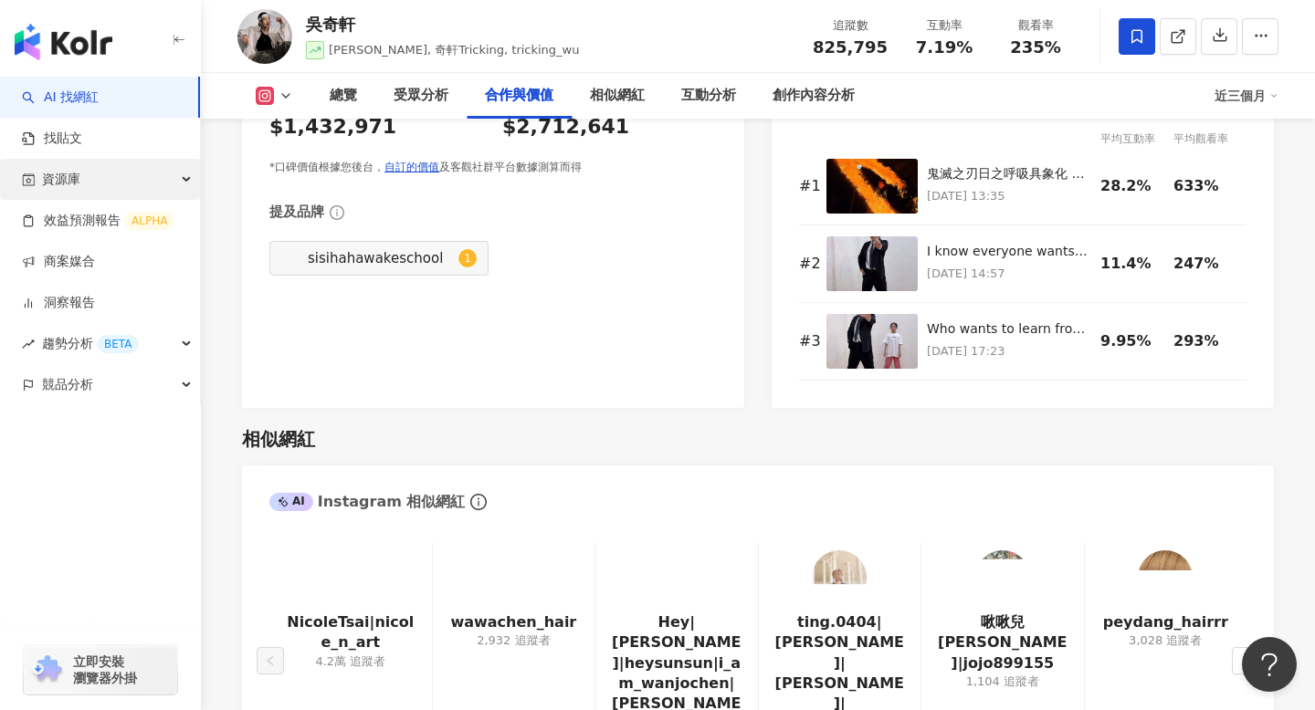
scroll to position [2135, 0]
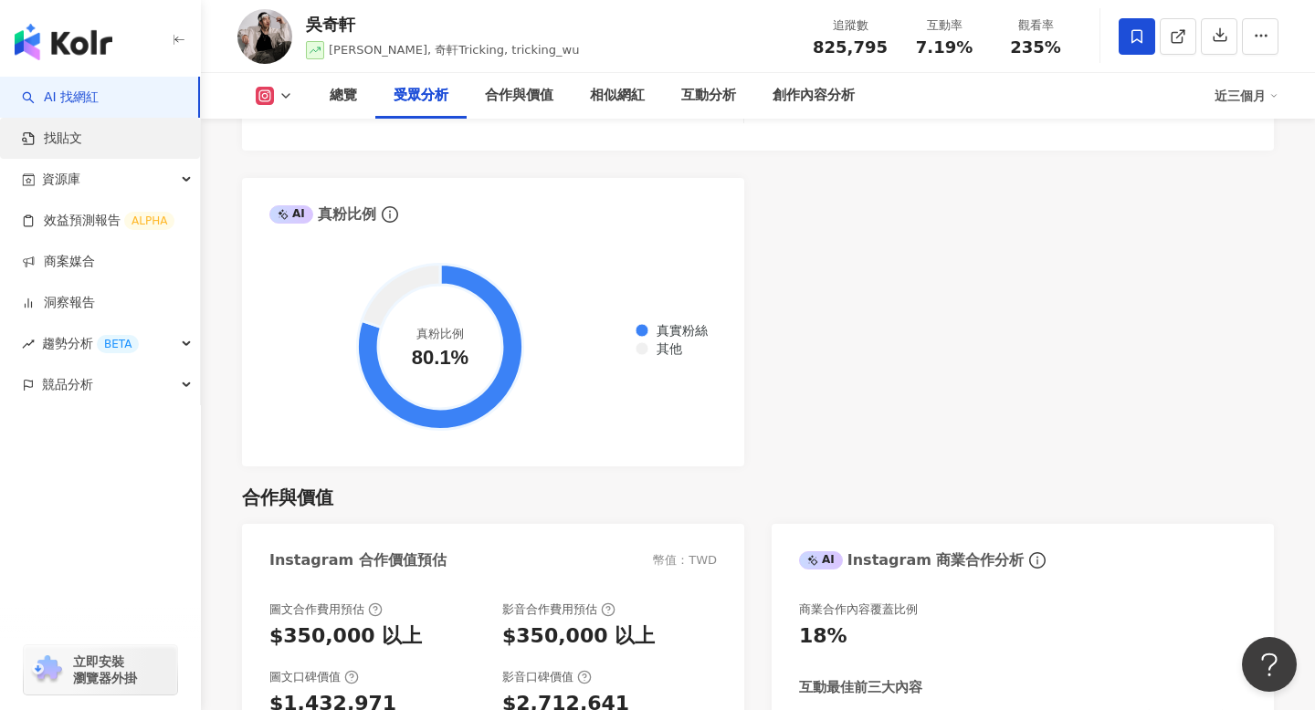
click at [82, 131] on link "找貼文" at bounding box center [52, 139] width 60 height 18
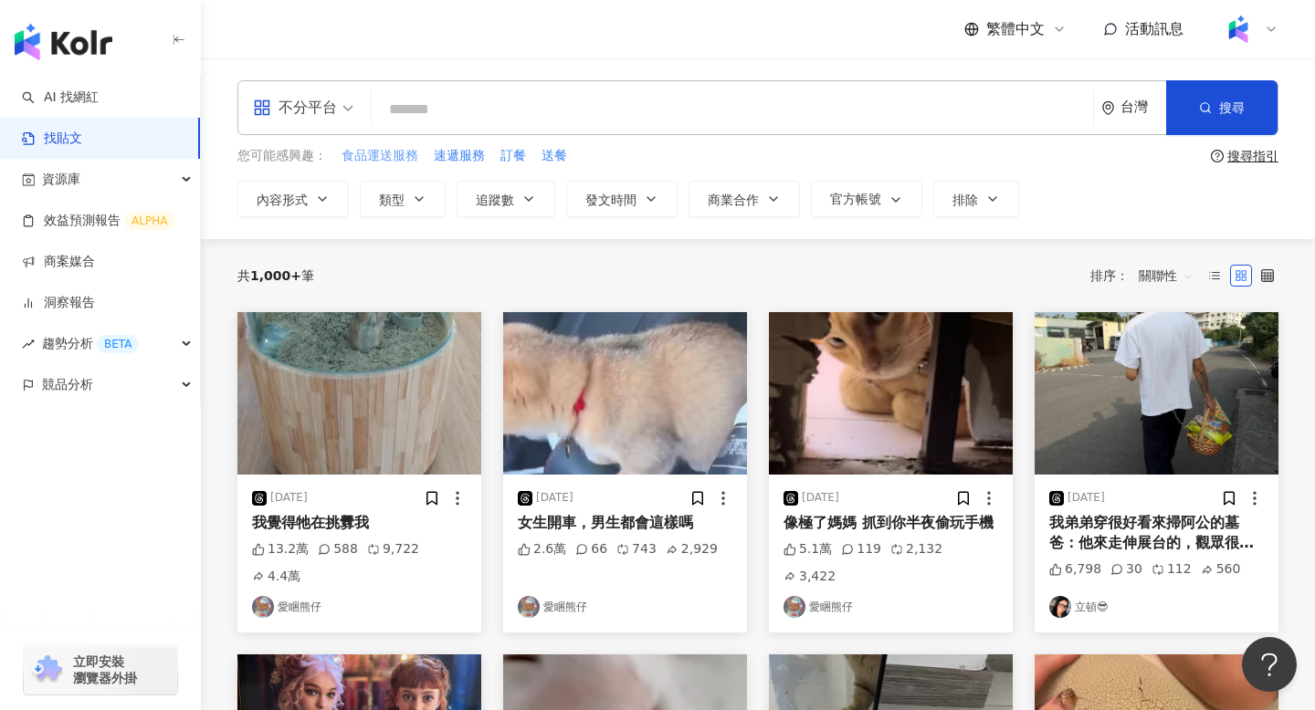
click at [383, 159] on span "食品運送服務" at bounding box center [379, 156] width 77 height 18
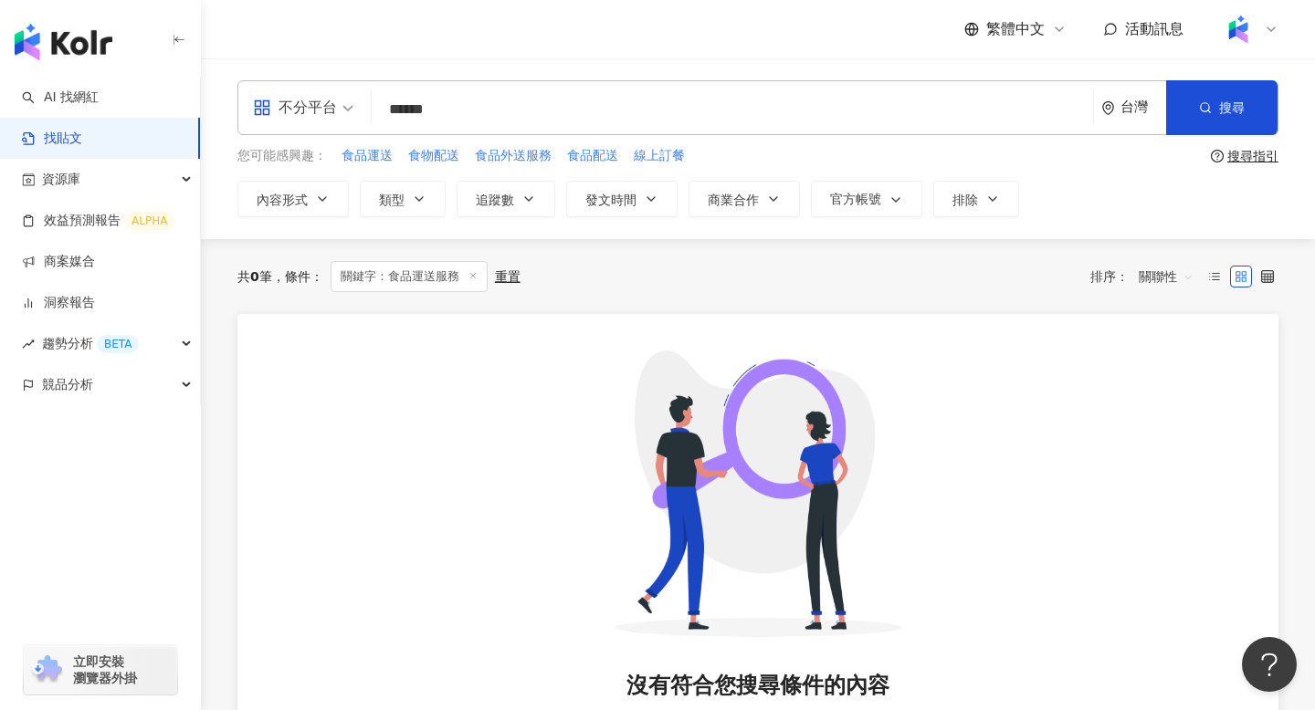
click at [499, 100] on input "******" at bounding box center [732, 108] width 707 height 39
type input "****"
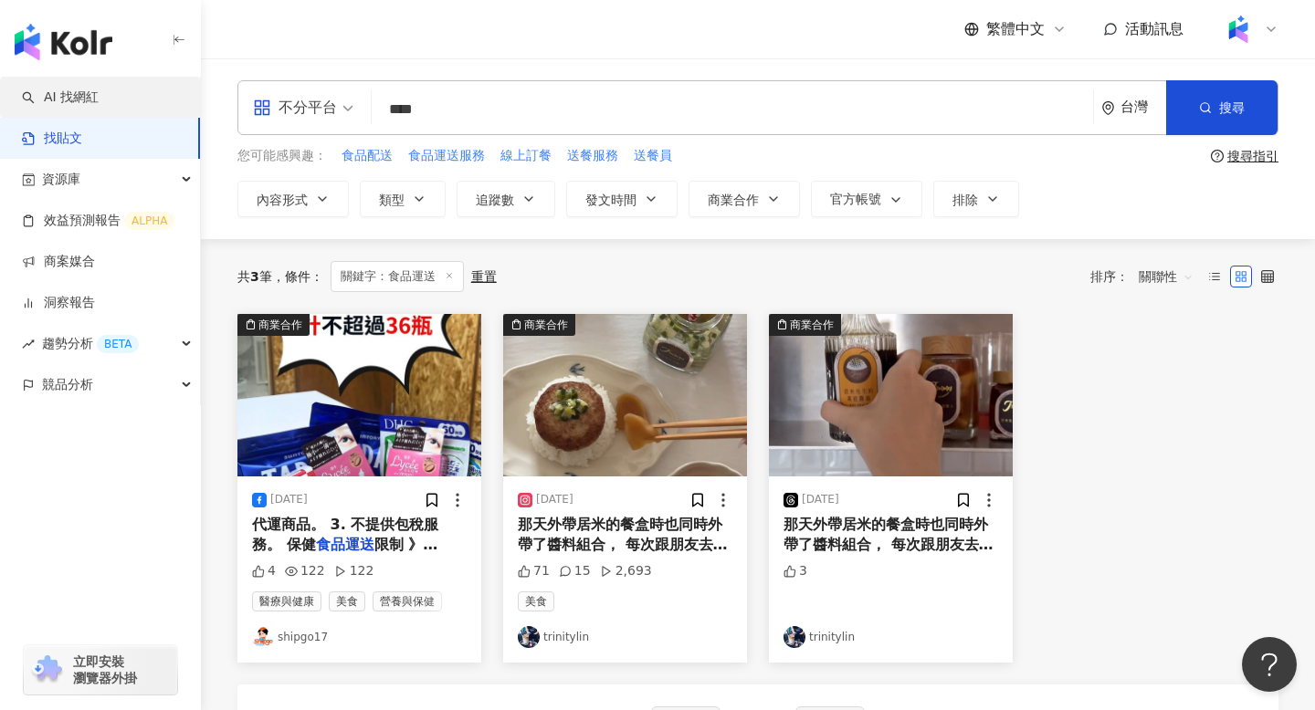
click at [99, 91] on link "AI 找網紅" at bounding box center [60, 98] width 77 height 18
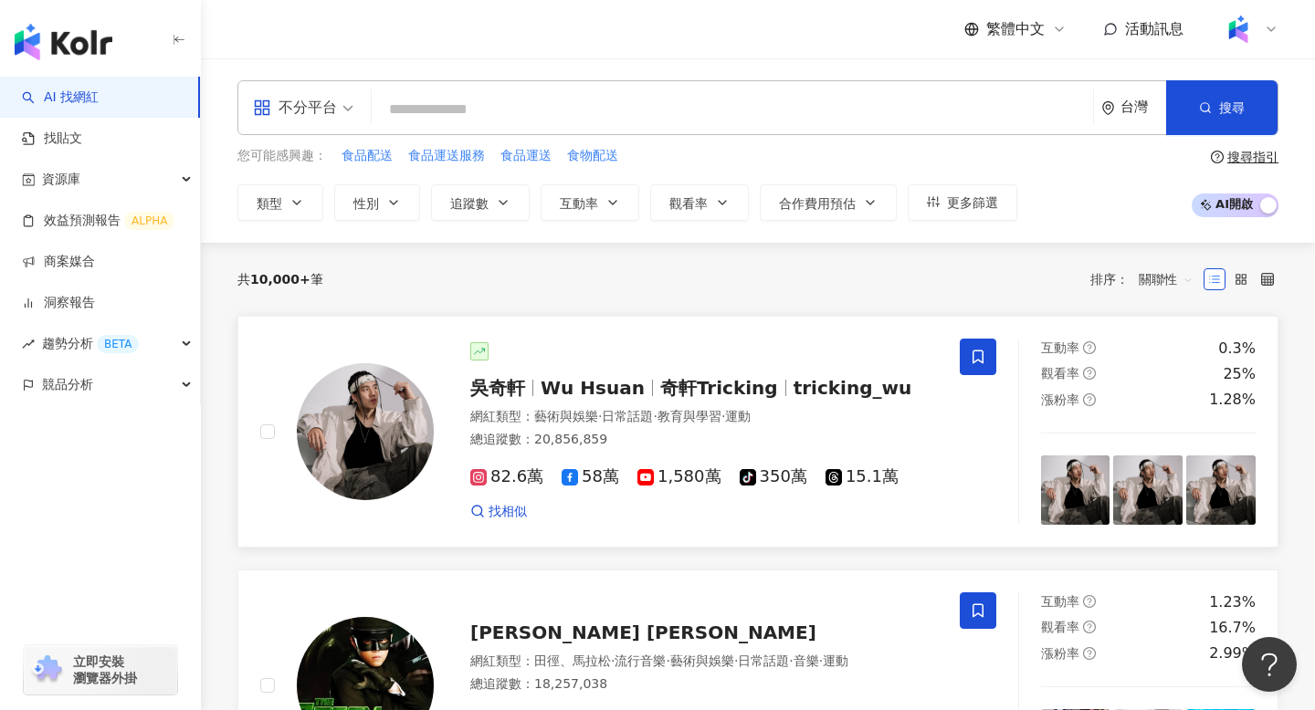
click at [815, 389] on span "tricking_wu" at bounding box center [852, 388] width 119 height 22
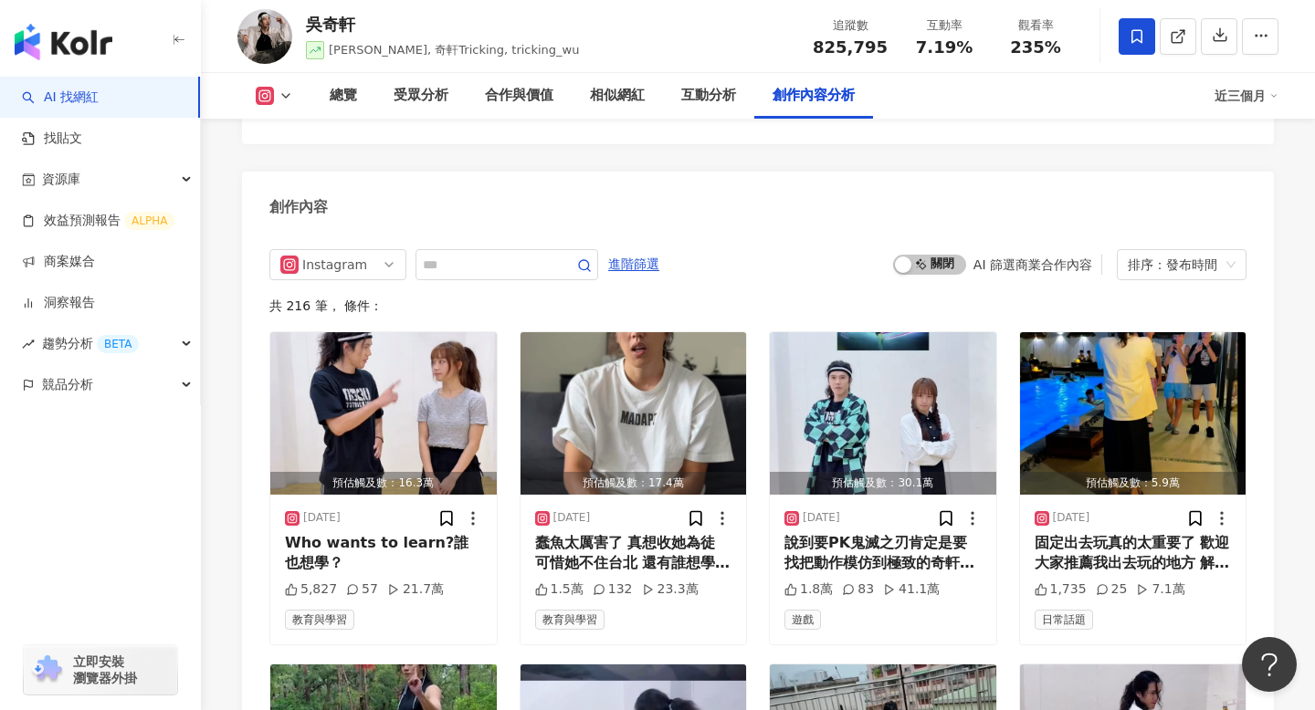
scroll to position [5652, 0]
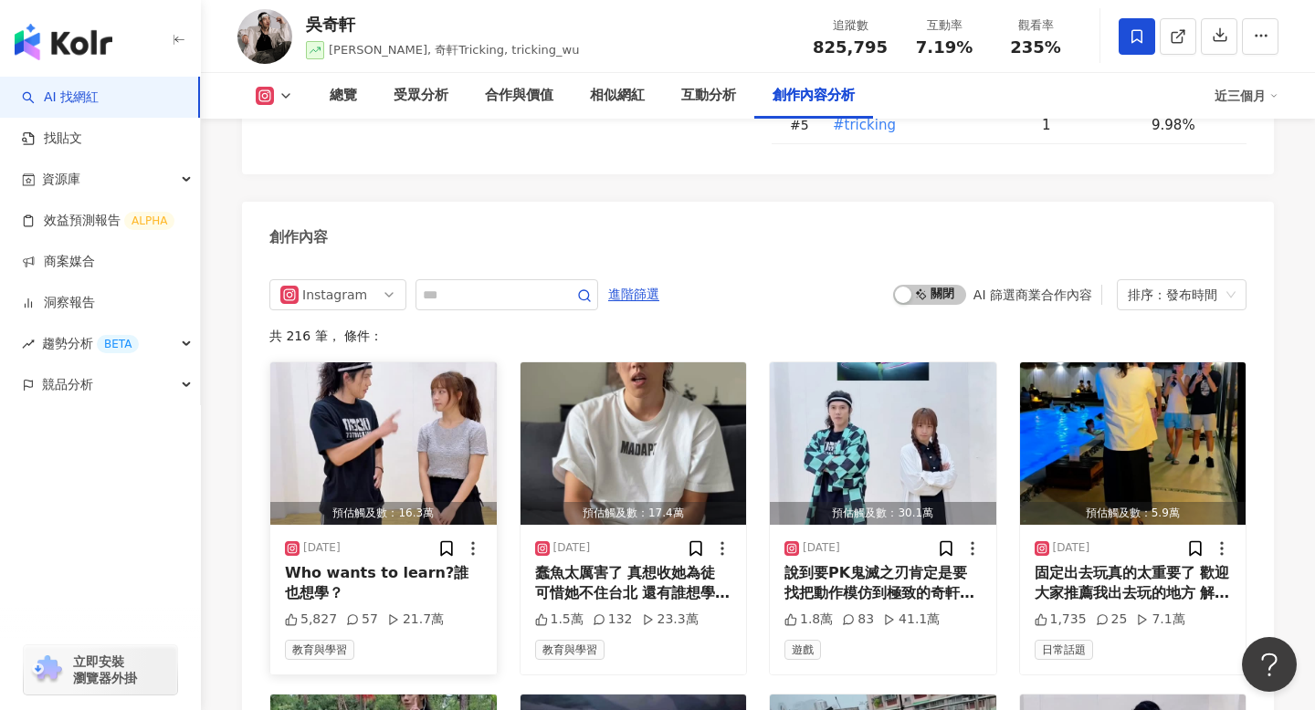
click at [367, 400] on img "button" at bounding box center [383, 443] width 226 height 163
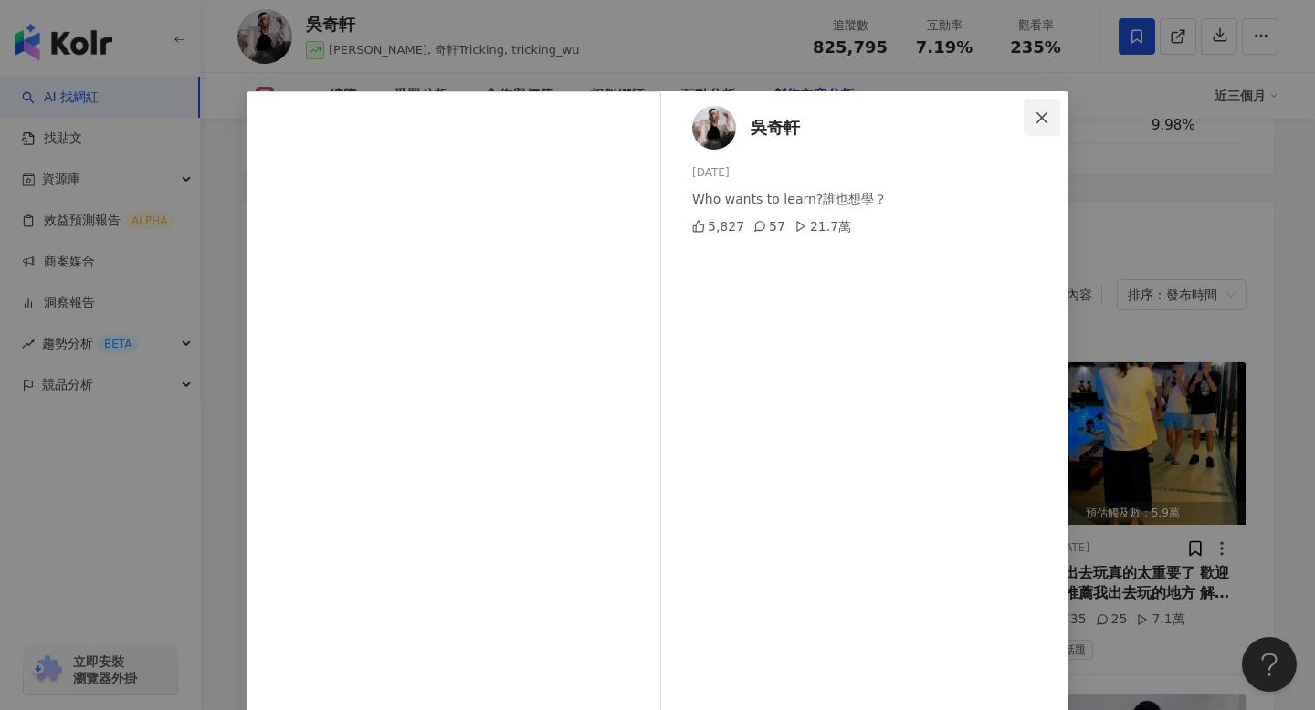
click at [1046, 115] on icon "close" at bounding box center [1041, 117] width 15 height 15
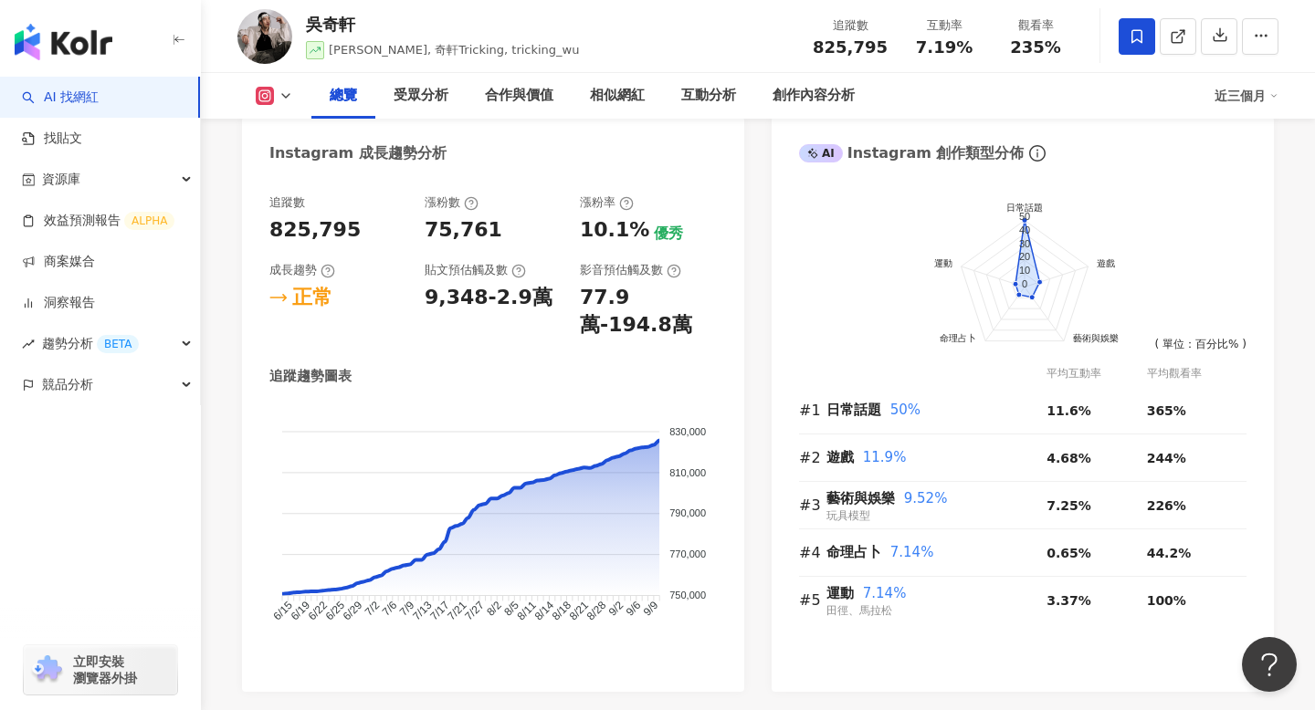
scroll to position [1027, 0]
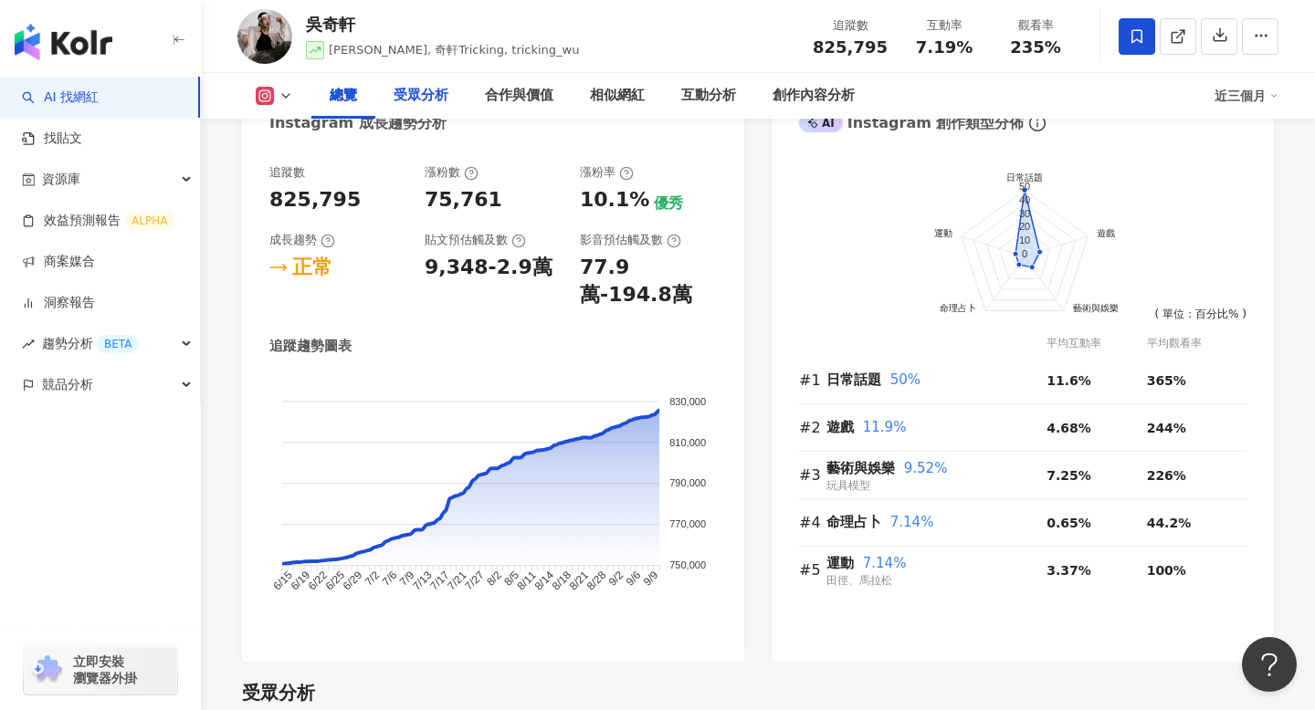
click at [430, 89] on div "受眾分析" at bounding box center [420, 96] width 55 height 22
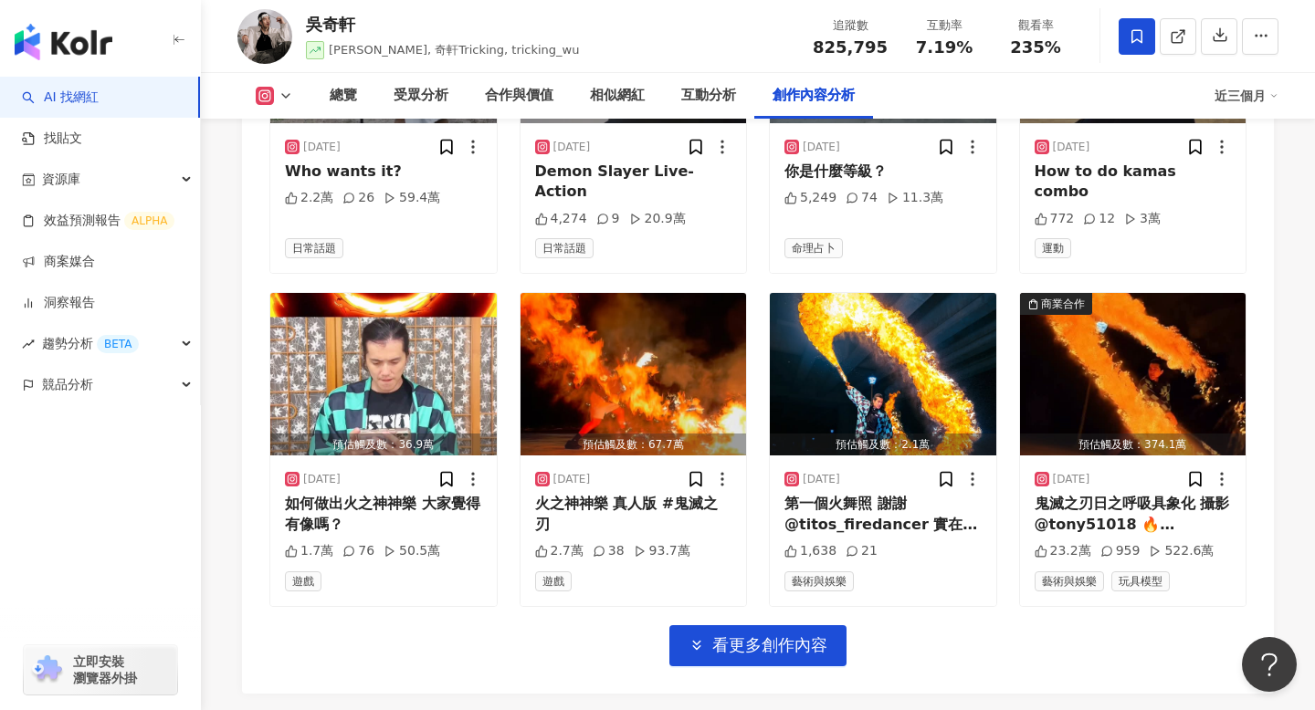
scroll to position [6491, 0]
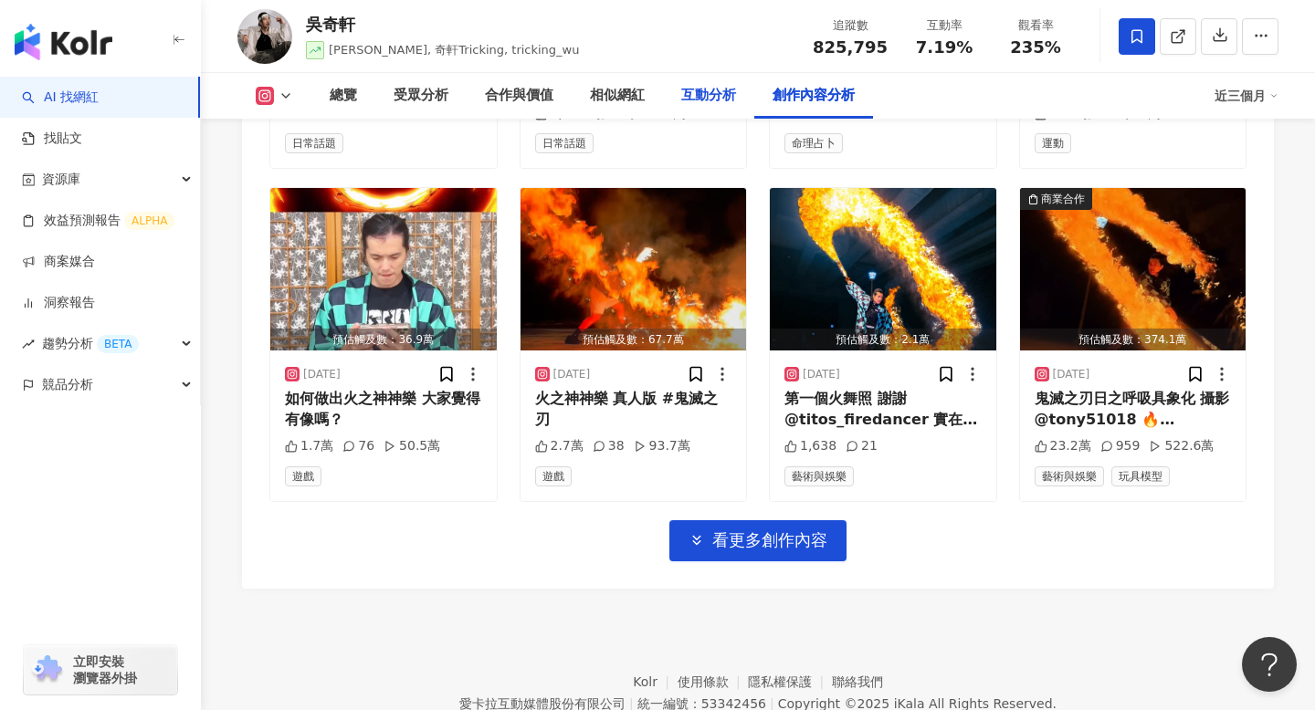
click at [702, 82] on div "互動分析" at bounding box center [708, 96] width 91 height 46
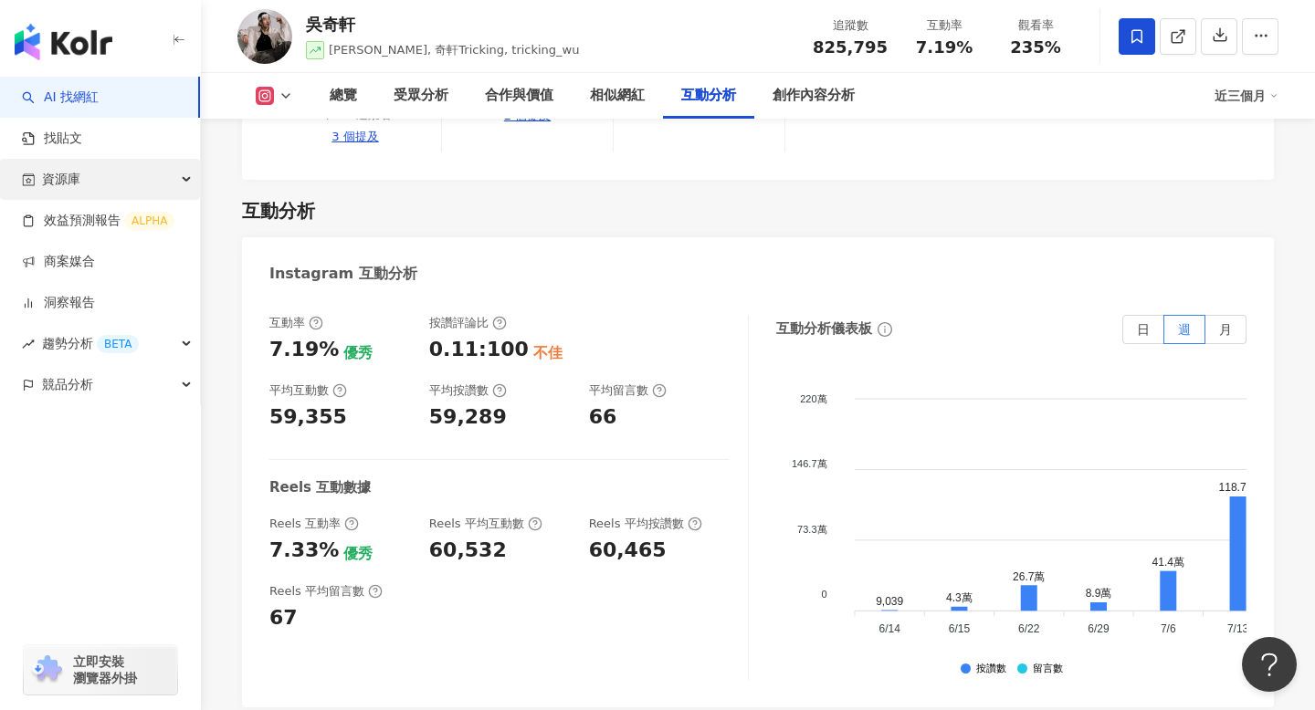
click at [130, 168] on div "資源庫" at bounding box center [100, 179] width 200 height 41
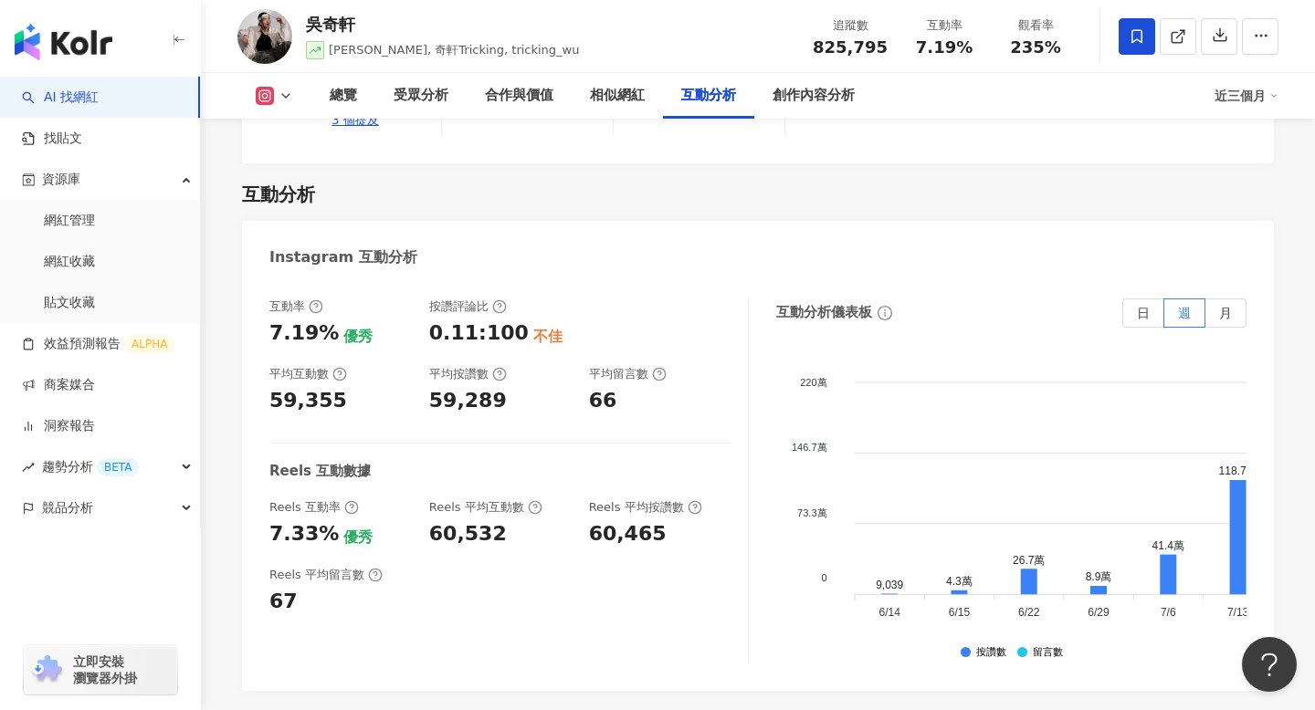
scroll to position [3684, 0]
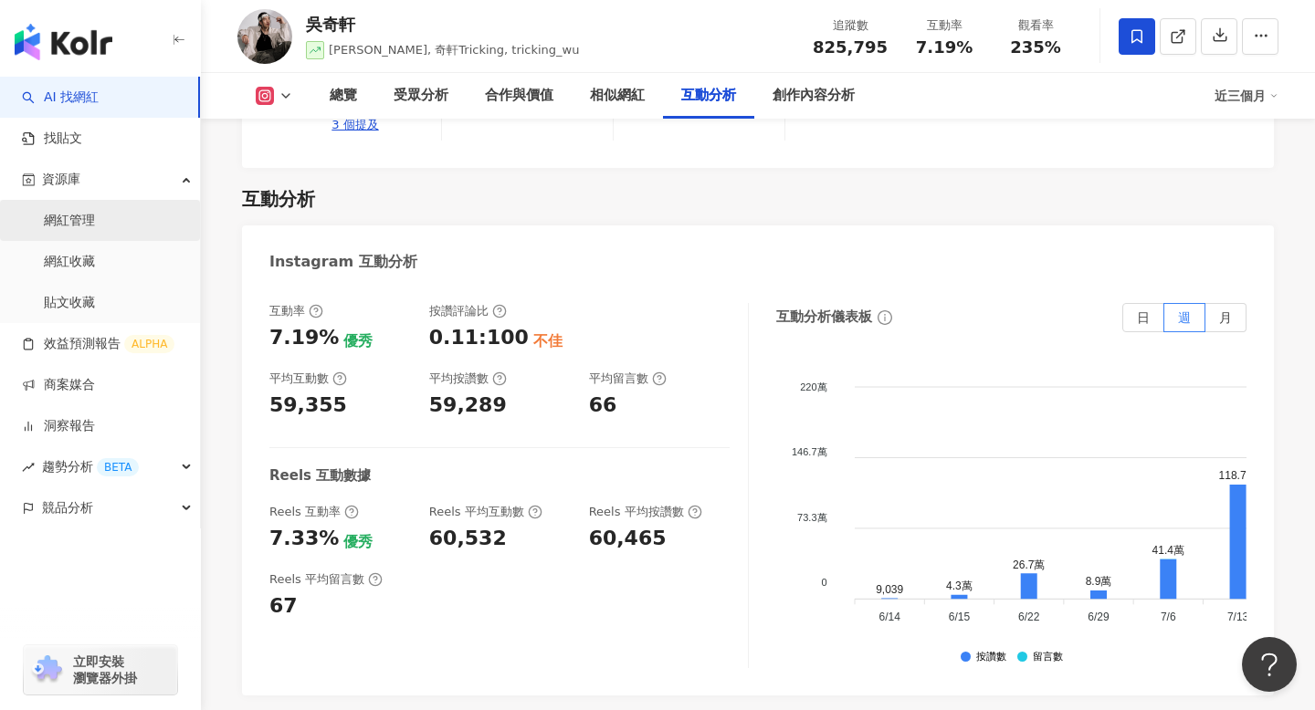
click at [95, 212] on link "網紅管理" at bounding box center [69, 221] width 51 height 18
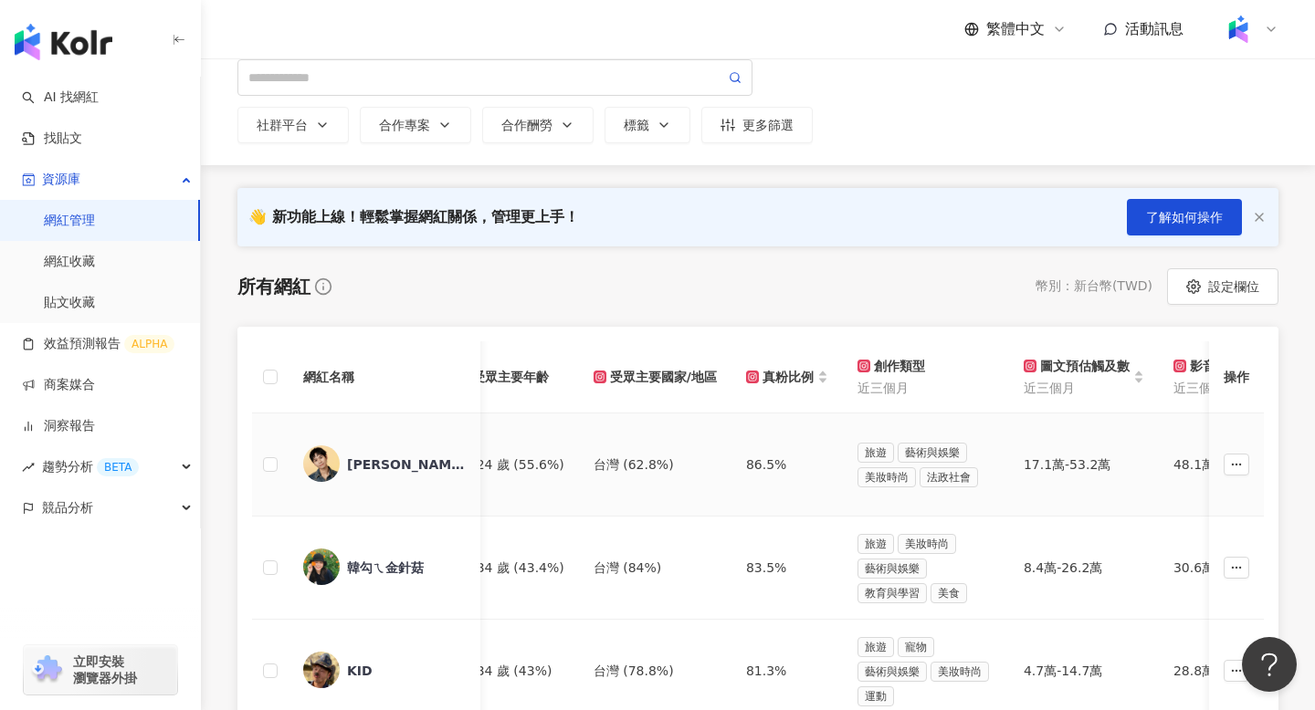
scroll to position [0, 1029]
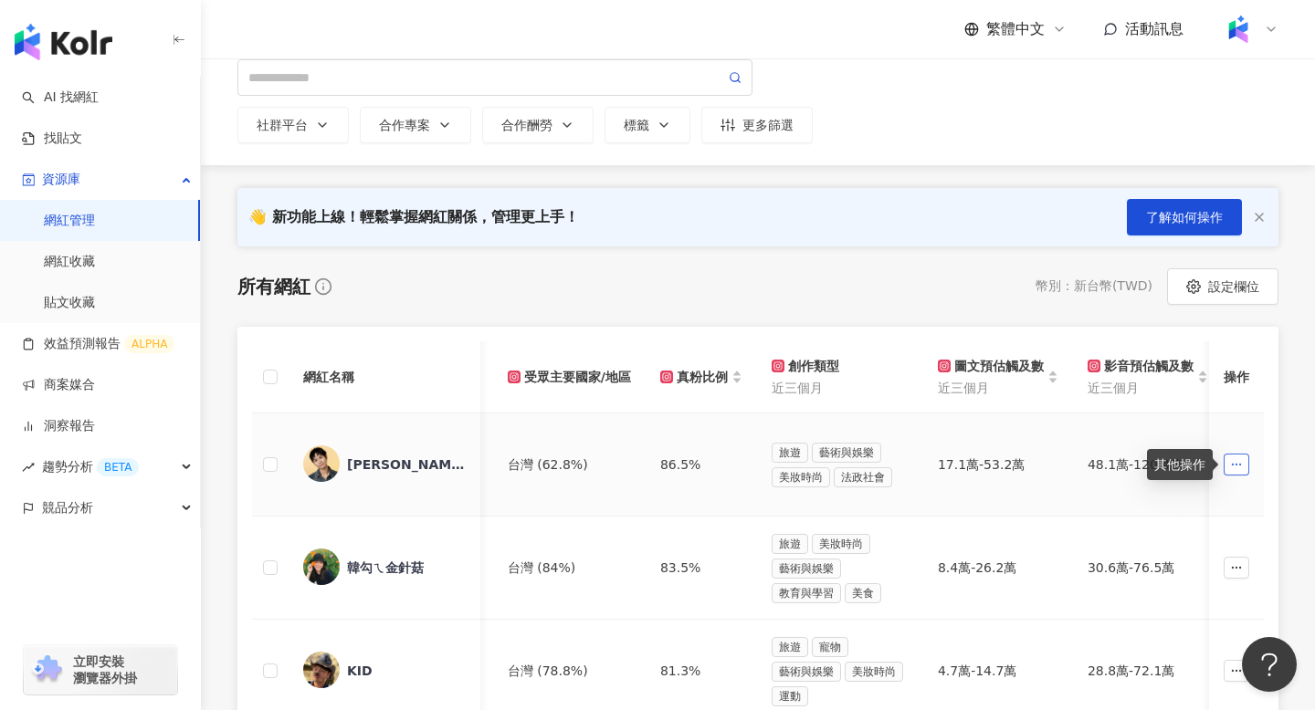
click at [1237, 455] on button "button" at bounding box center [1236, 465] width 26 height 22
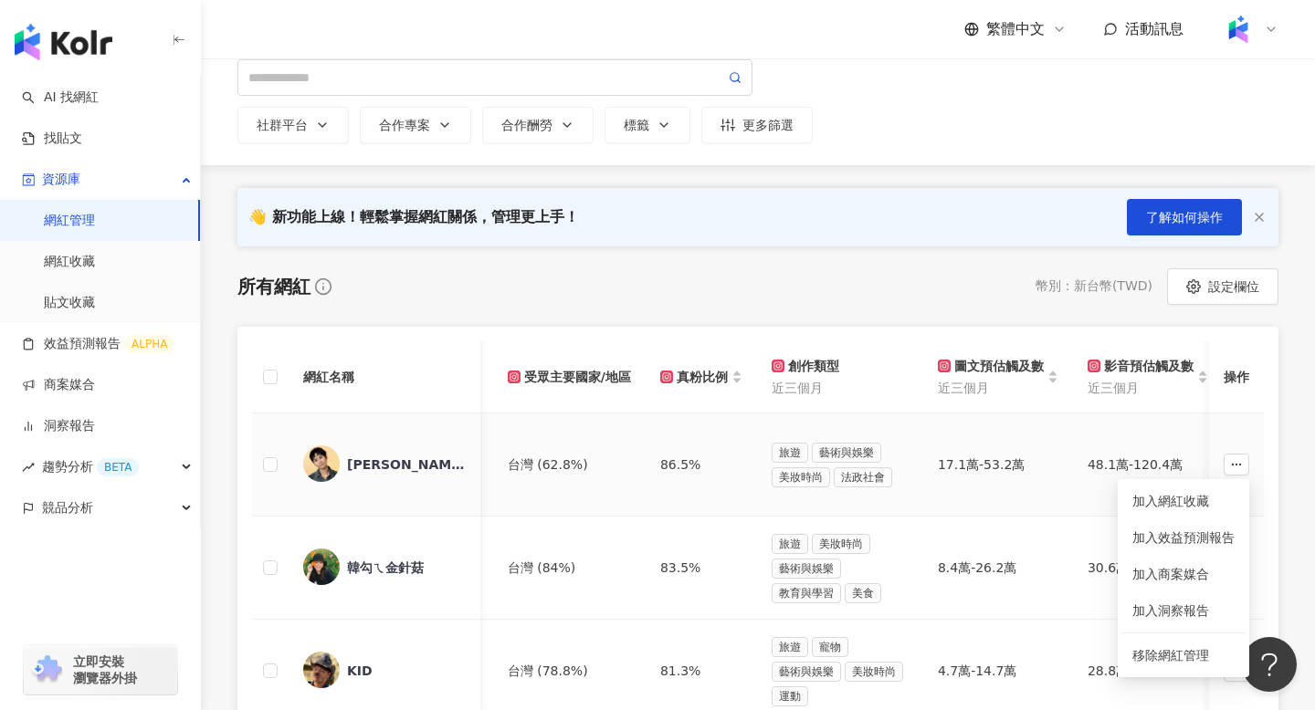
click at [923, 431] on td "17.1萬-53.2萬" at bounding box center [998, 465] width 150 height 103
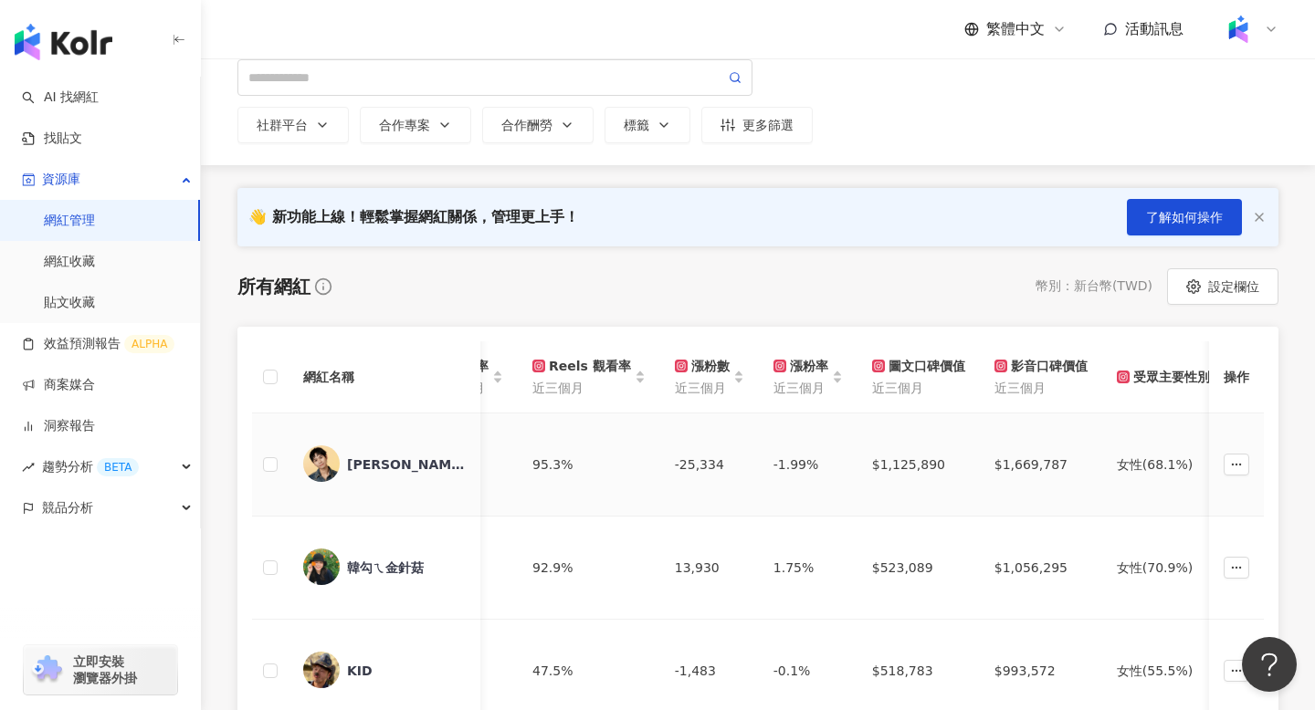
scroll to position [0, 0]
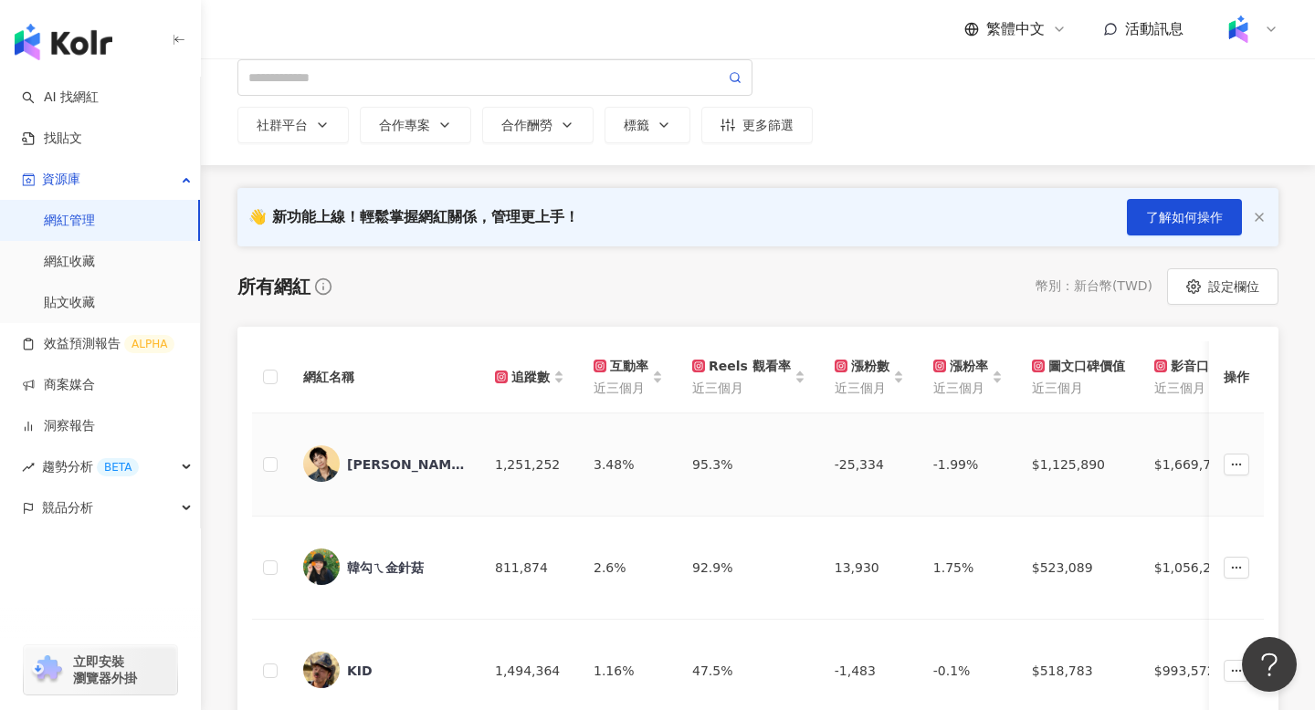
click at [523, 466] on div "1,251,252" at bounding box center [529, 465] width 69 height 20
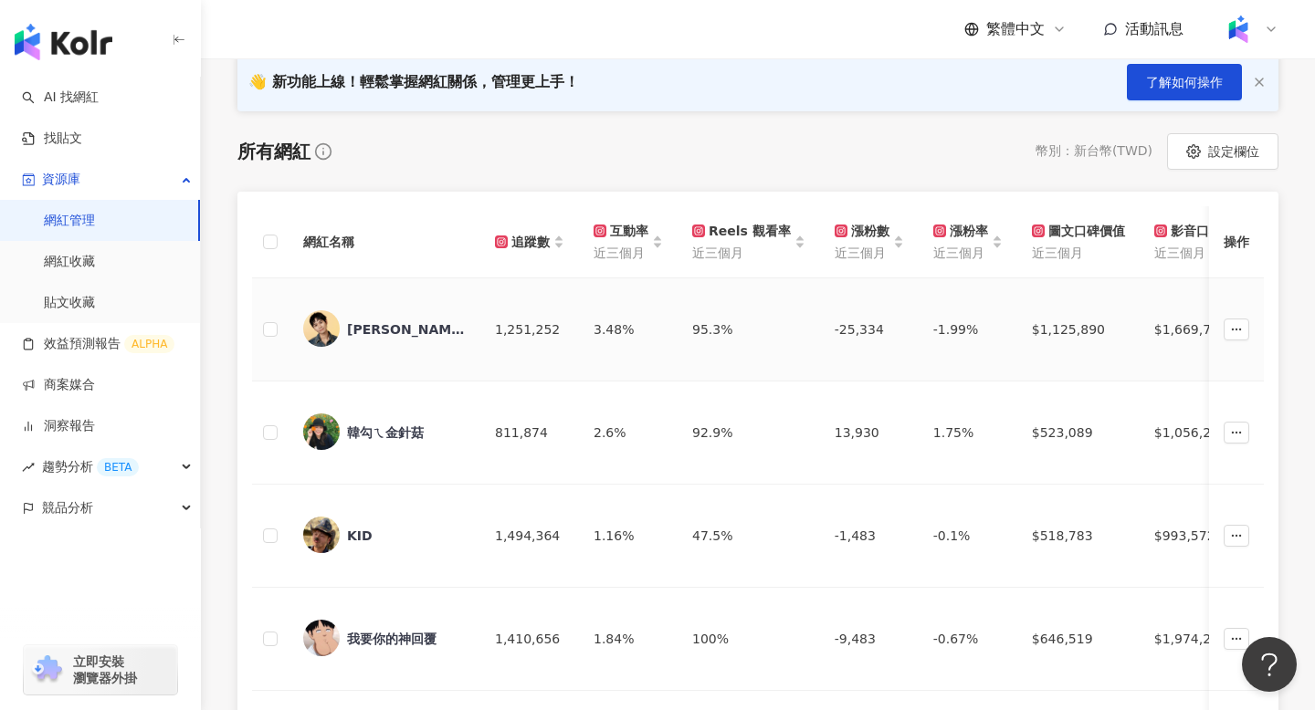
scroll to position [561, 0]
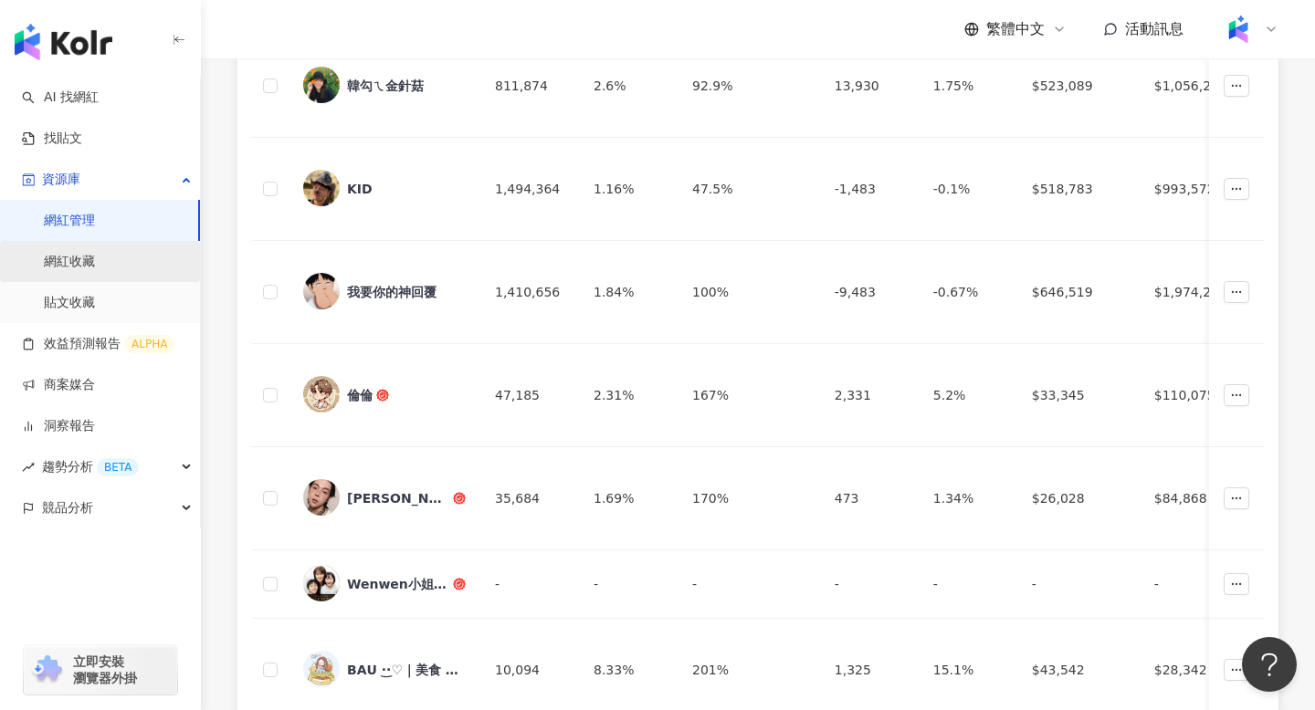
click at [44, 264] on link "網紅收藏" at bounding box center [69, 262] width 51 height 18
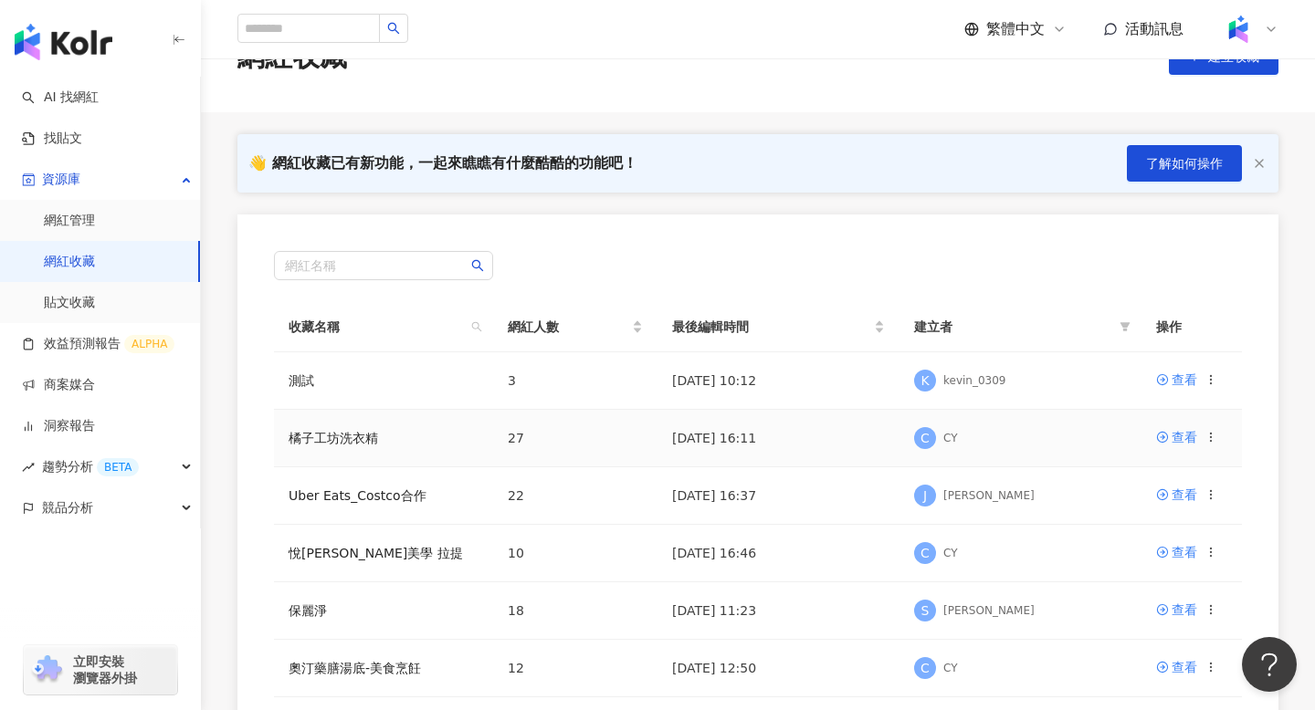
scroll to position [86, 0]
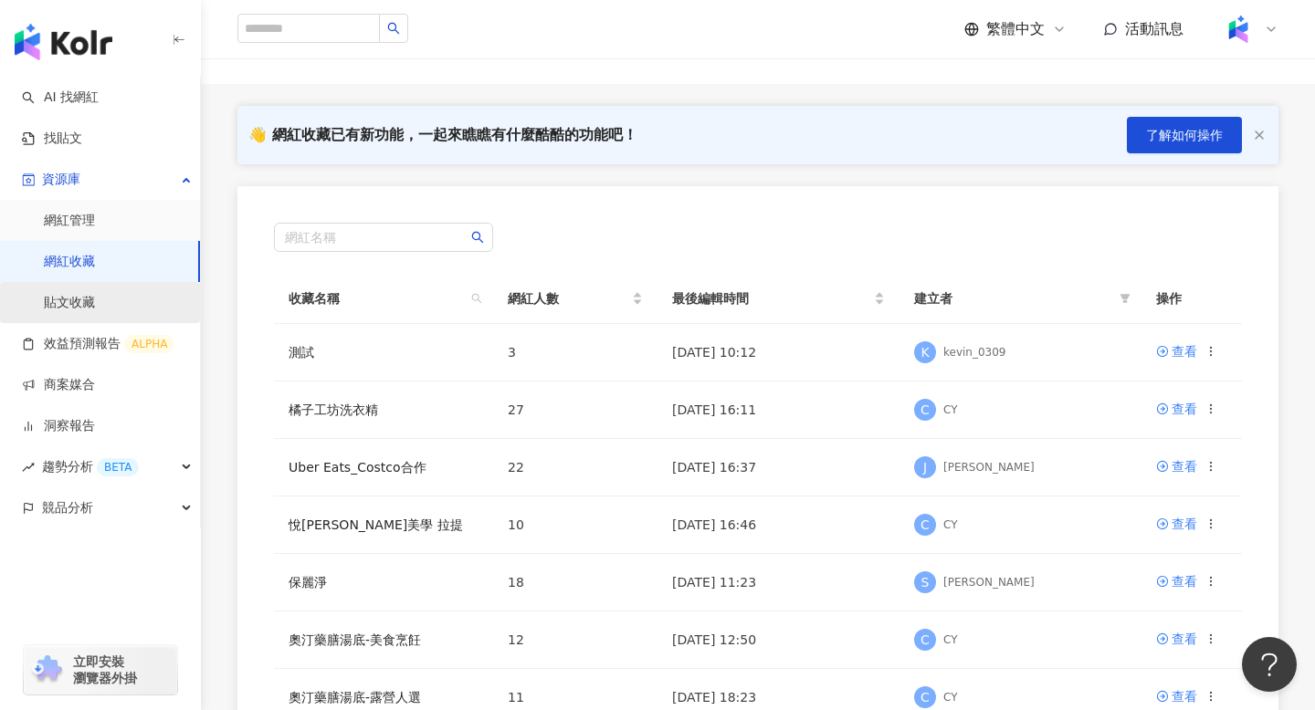
click at [95, 294] on link "貼文收藏" at bounding box center [69, 303] width 51 height 18
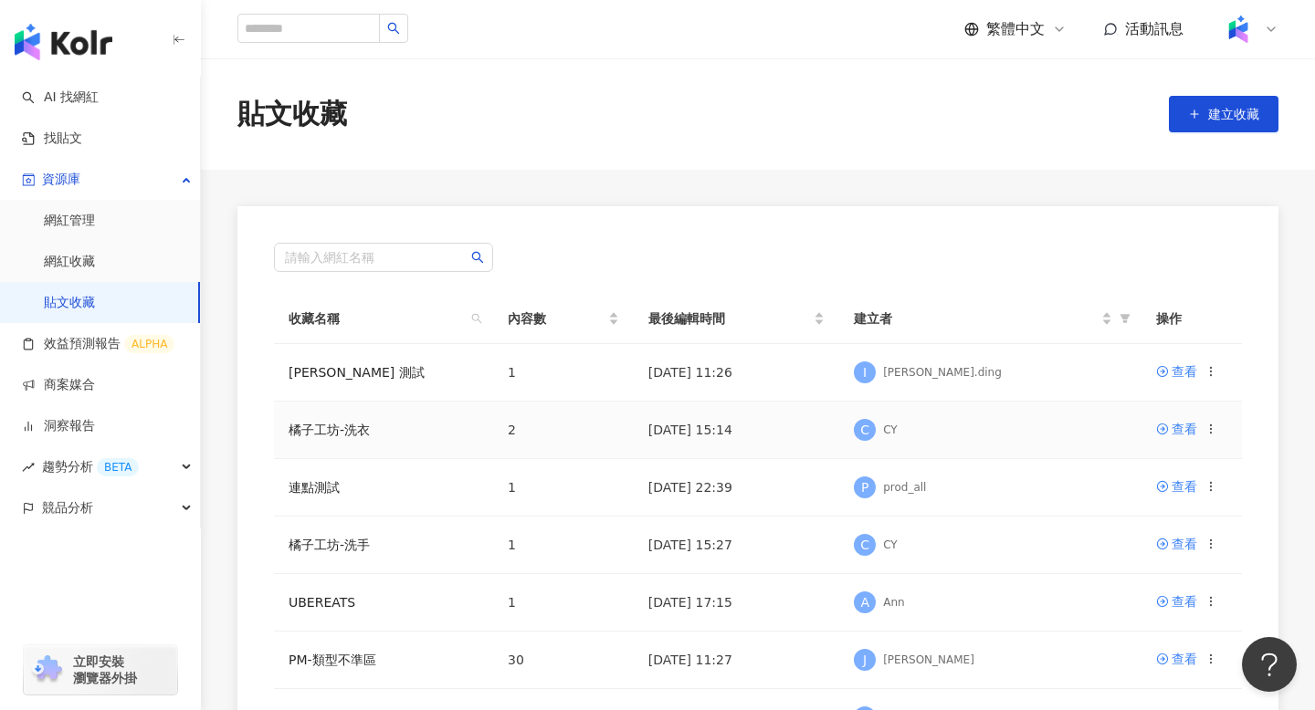
scroll to position [26, 0]
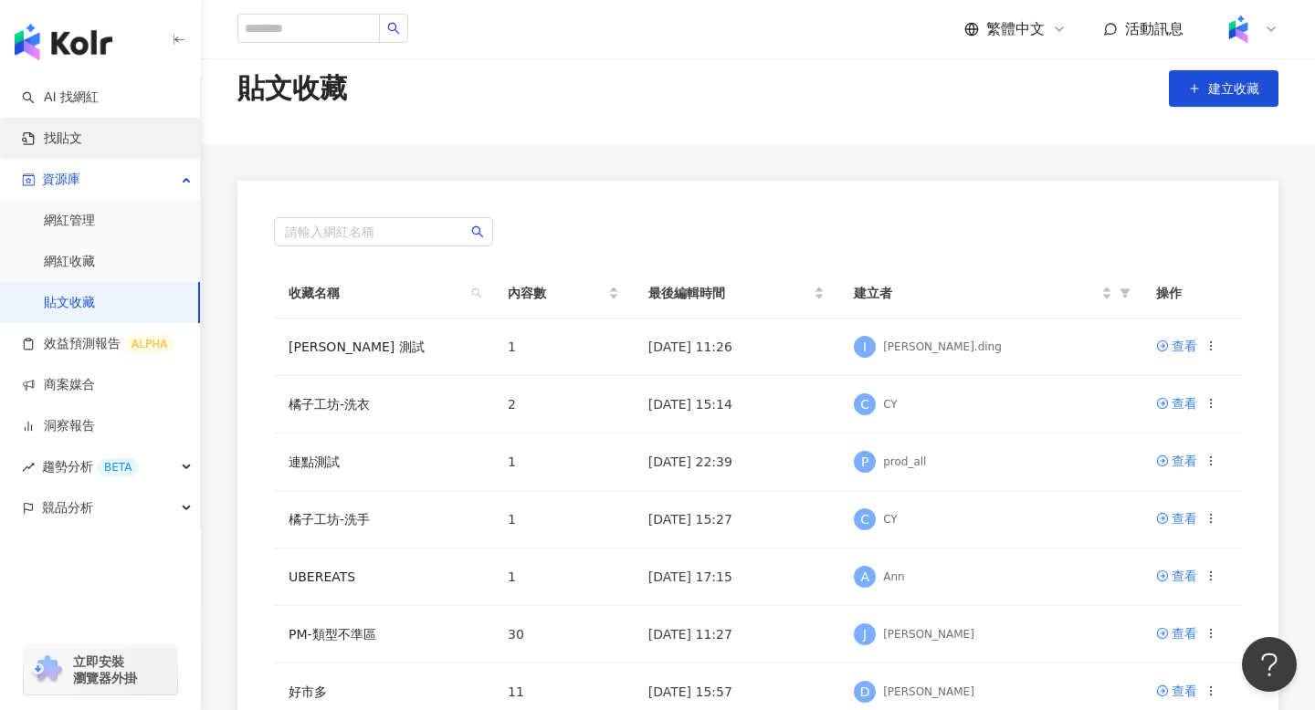
click at [82, 130] on link "找貼文" at bounding box center [52, 139] width 60 height 18
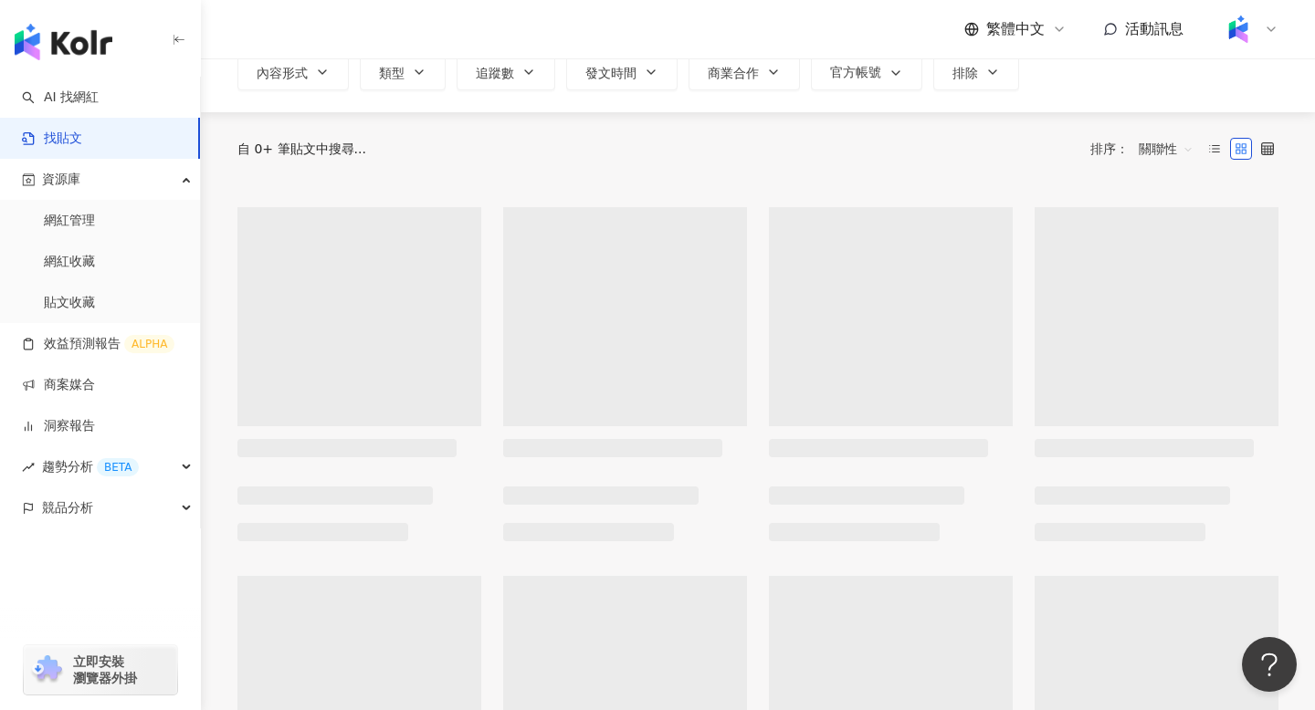
scroll to position [124, 0]
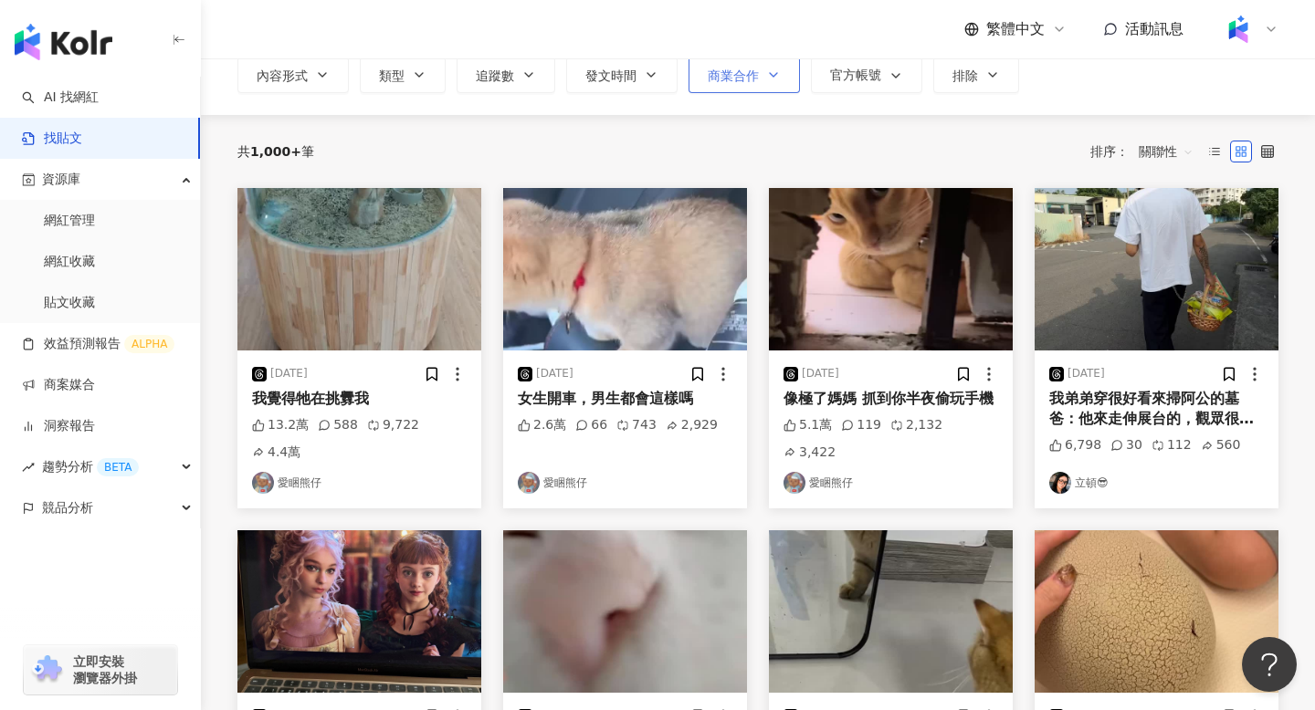
click at [727, 76] on span "商業合作" at bounding box center [733, 75] width 51 height 15
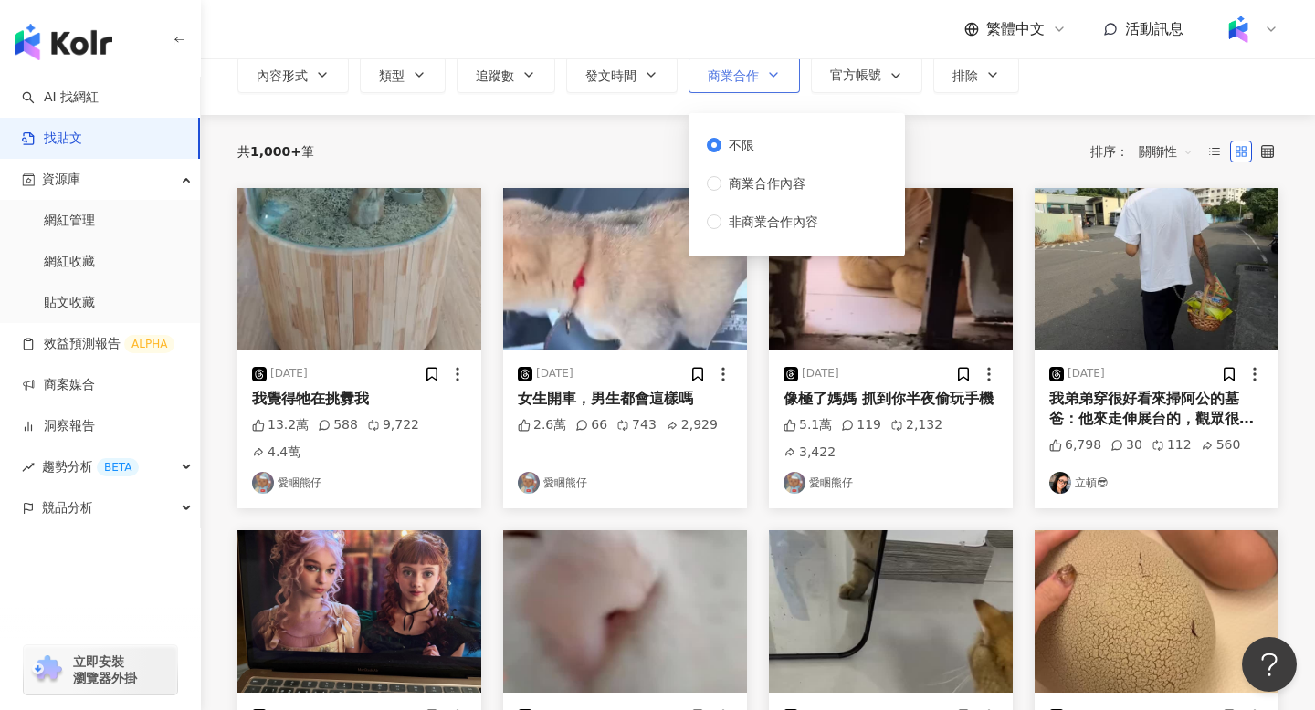
click at [727, 76] on span "商業合作" at bounding box center [733, 75] width 51 height 15
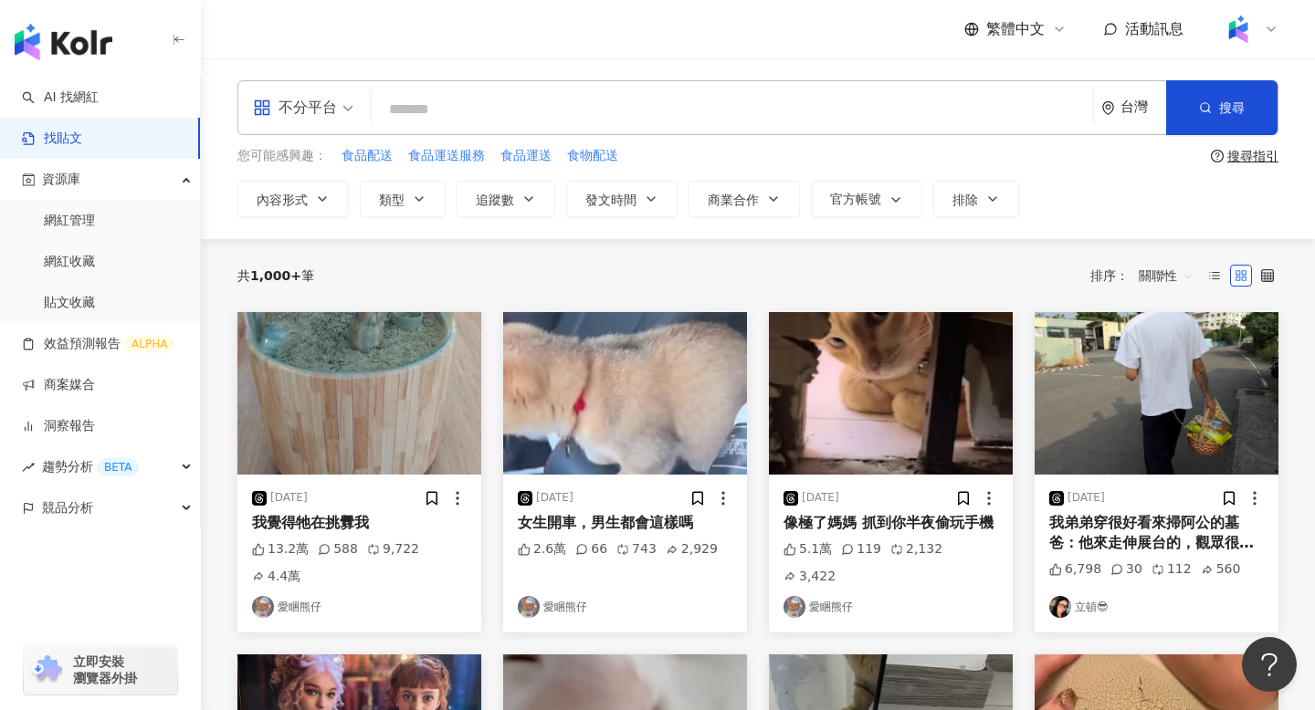
click at [613, 511] on div "[DATE] 女生開車，男生都會這樣嗎 2.6萬 66 743 2,929 愛睏[GEOGRAPHIC_DATA]" at bounding box center [625, 554] width 244 height 159
click at [621, 521] on div "女生開車，男生都會這樣嗎" at bounding box center [625, 523] width 215 height 20
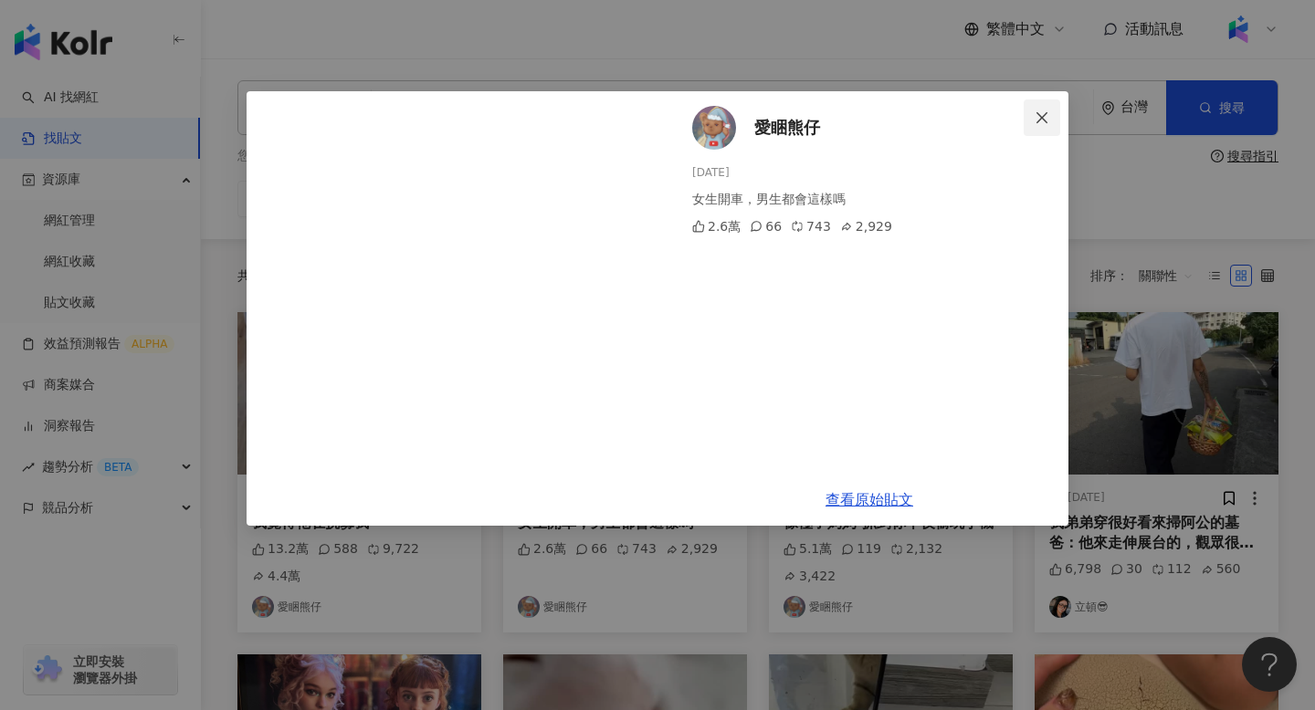
click at [1049, 116] on icon "close" at bounding box center [1041, 117] width 15 height 15
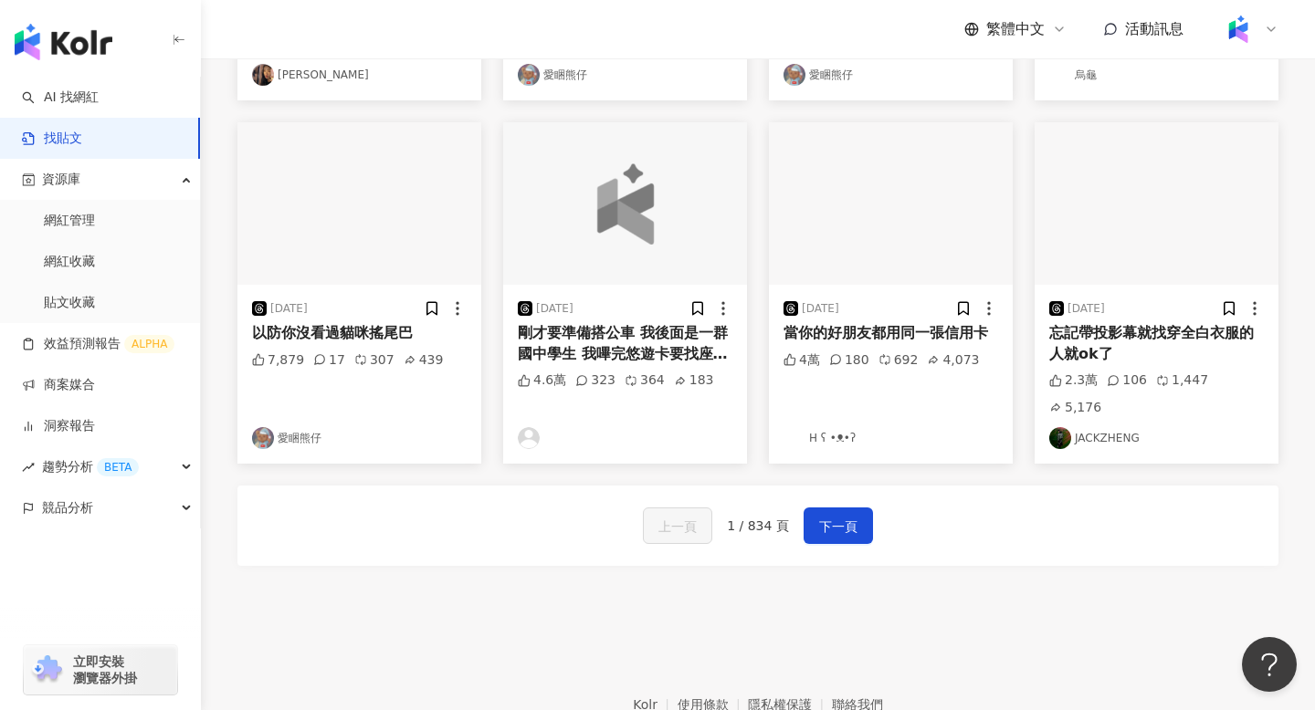
scroll to position [880, 0]
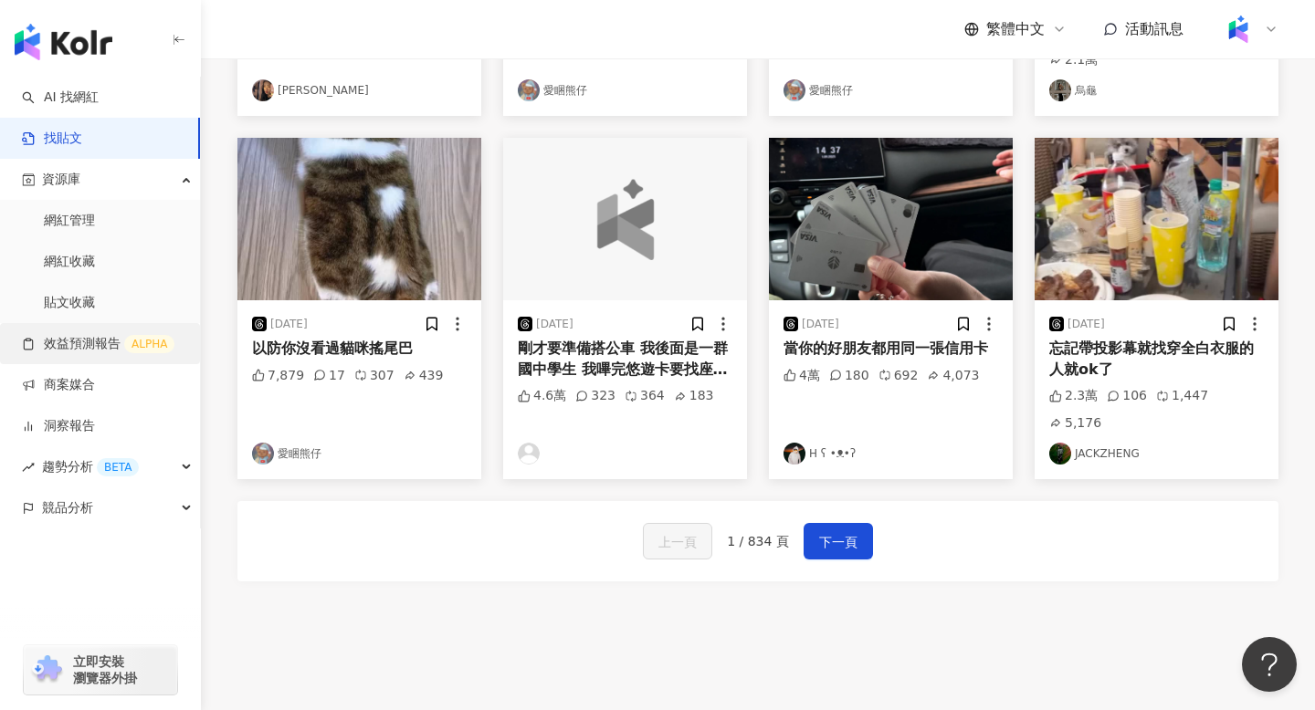
click at [103, 343] on link "效益預測報告 ALPHA" at bounding box center [98, 344] width 152 height 18
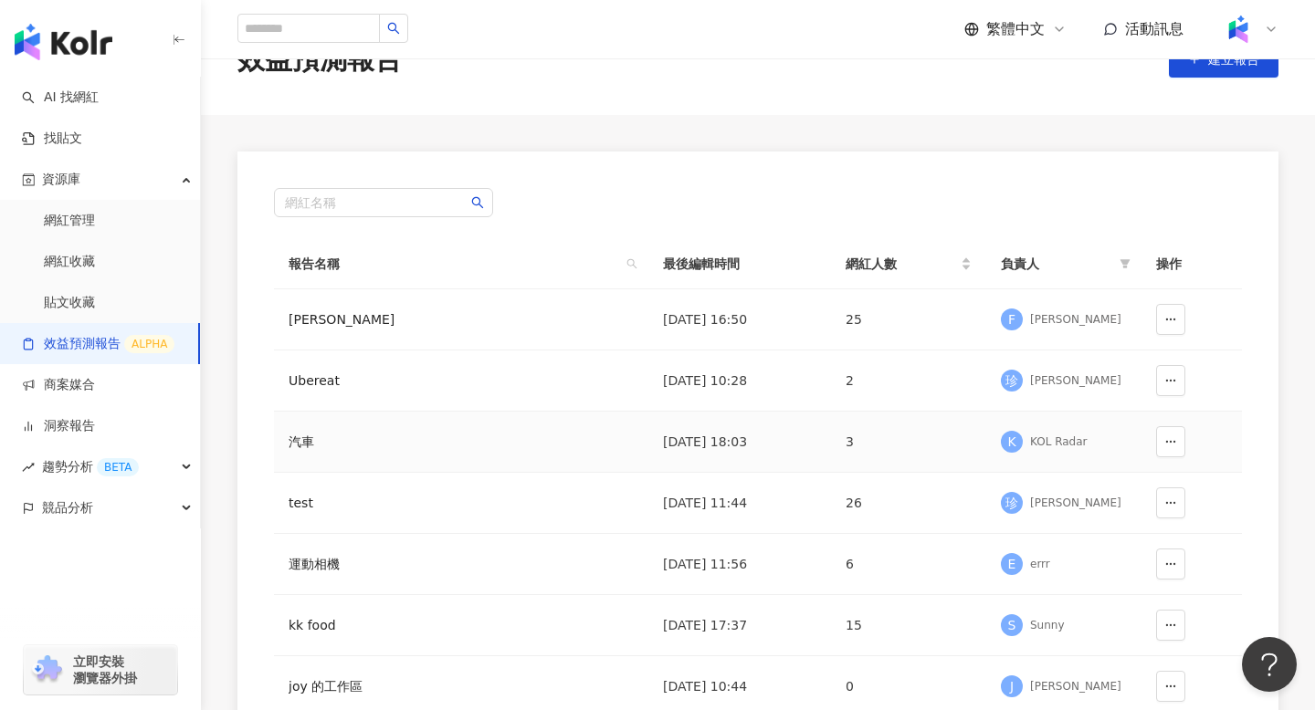
scroll to position [68, 0]
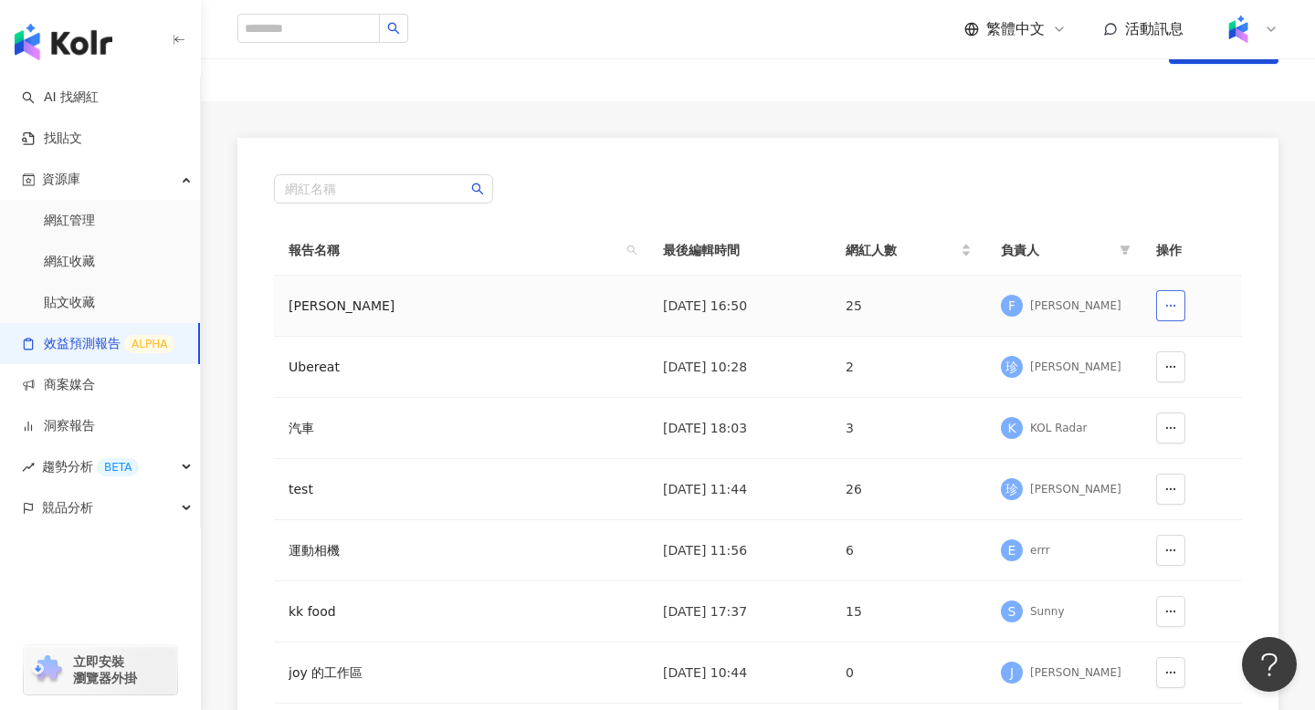
click at [1177, 301] on button "button" at bounding box center [1170, 305] width 29 height 31
click at [931, 288] on td "25" at bounding box center [908, 306] width 155 height 61
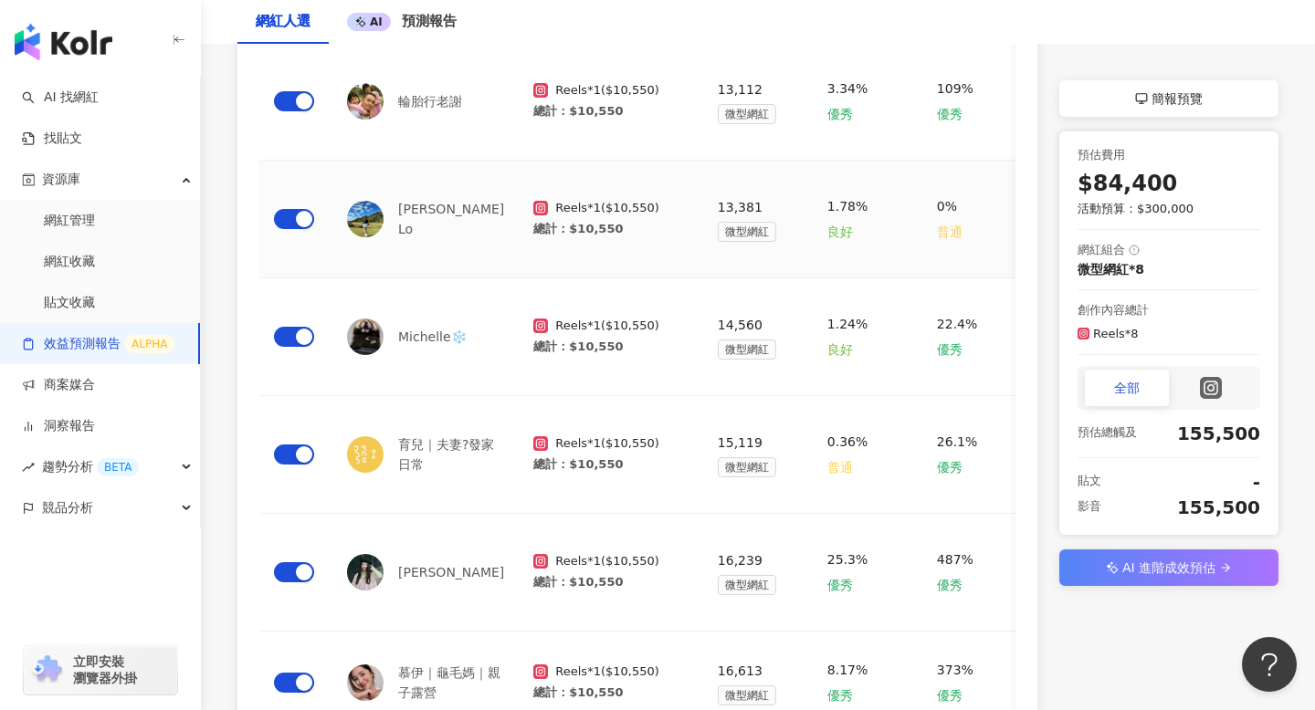
scroll to position [1138, 0]
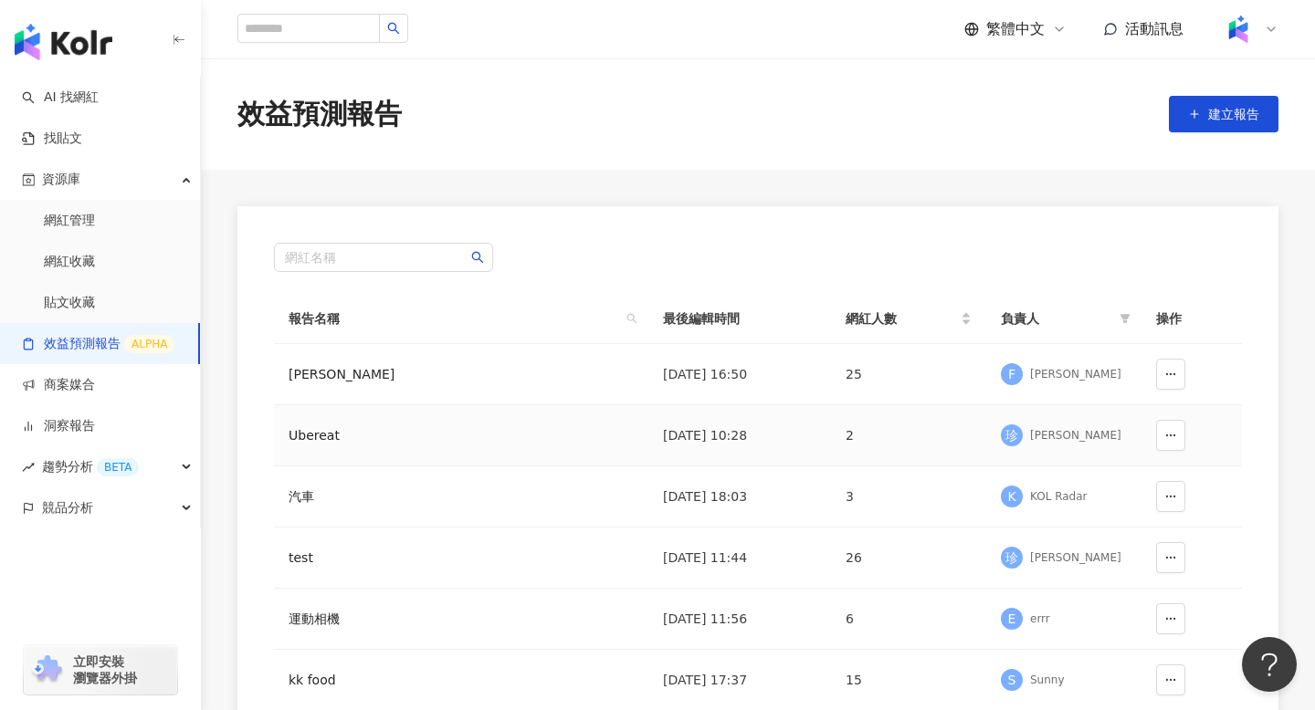
scroll to position [4, 0]
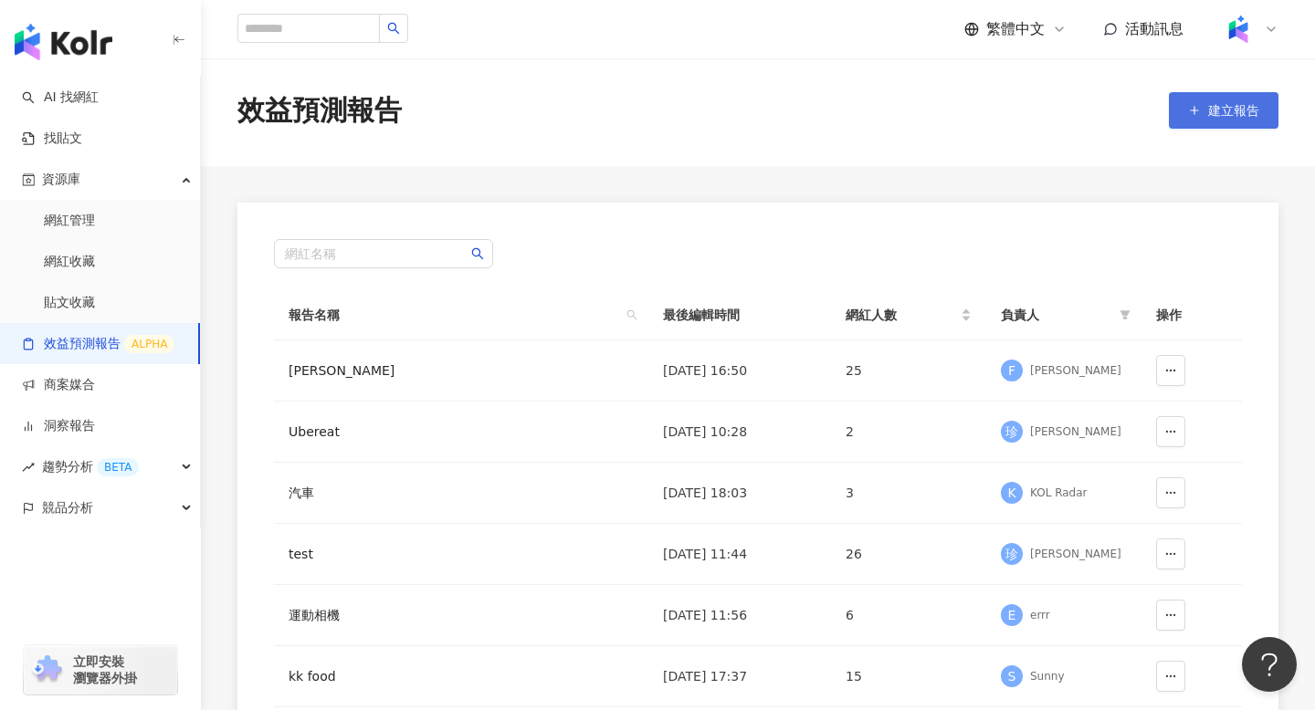
click at [1225, 111] on span "建立報告" at bounding box center [1233, 110] width 51 height 15
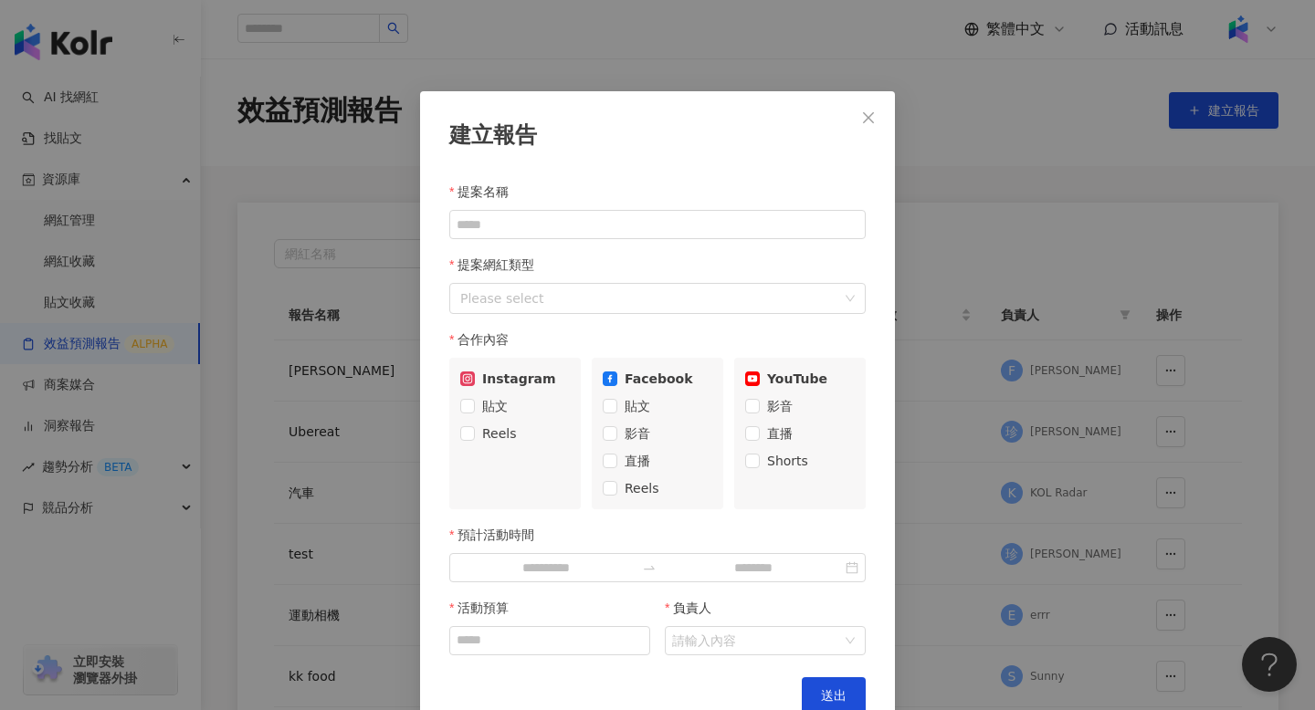
scroll to position [27, 0]
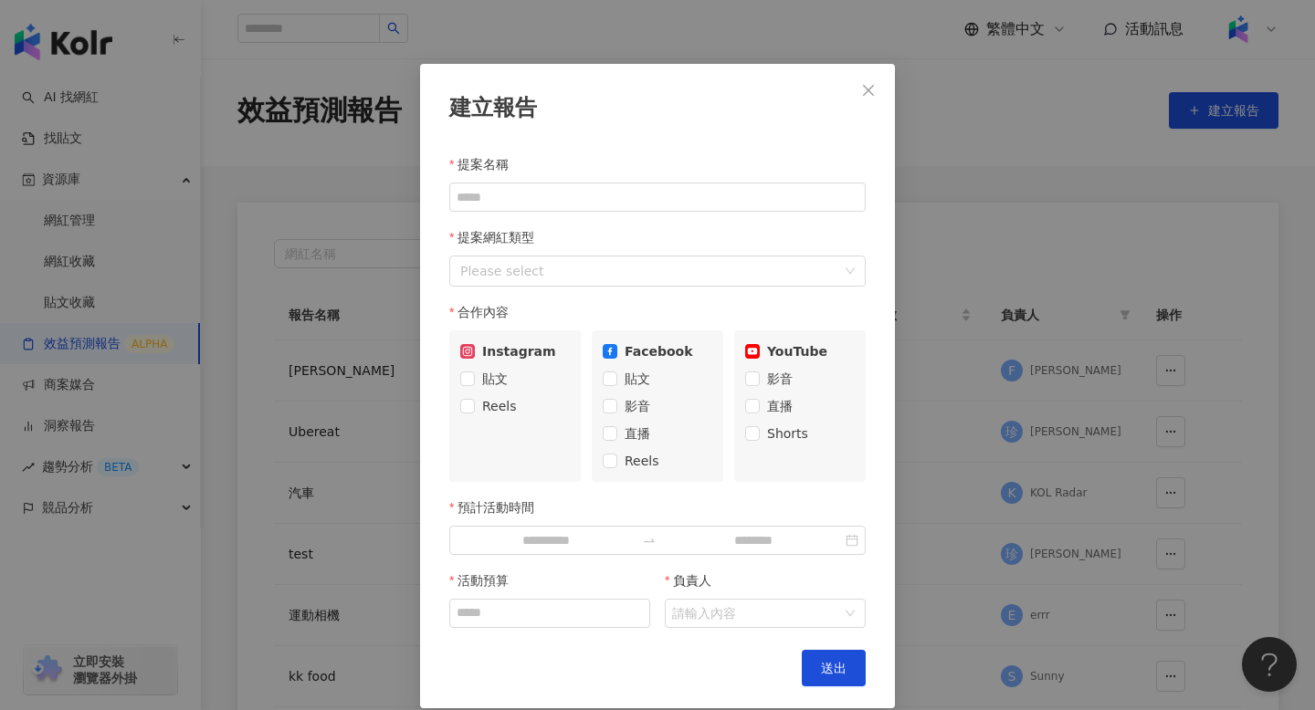
click at [613, 180] on div "提案名稱" at bounding box center [657, 164] width 416 height 37
click at [607, 187] on input "提案名稱" at bounding box center [657, 197] width 416 height 29
click at [496, 251] on label "提案網紅類型" at bounding box center [498, 237] width 99 height 37
click at [497, 263] on div at bounding box center [648, 271] width 390 height 24
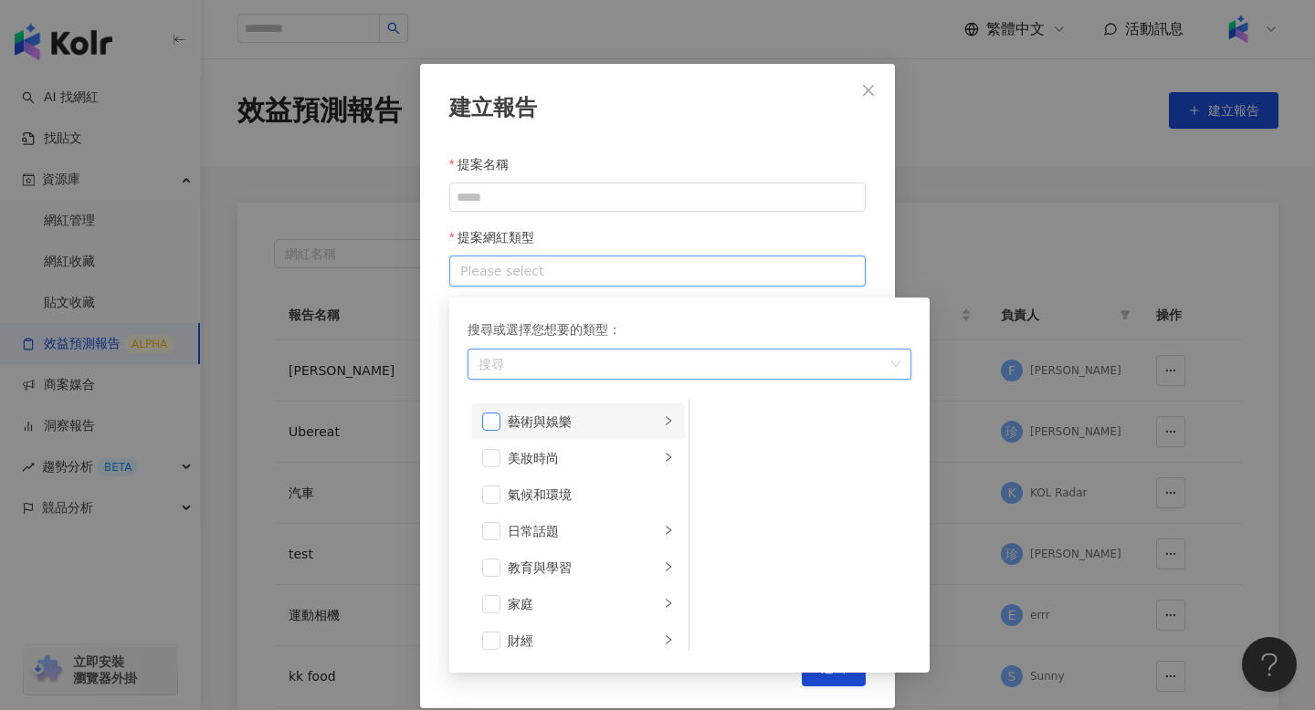
click at [491, 422] on span at bounding box center [491, 422] width 18 height 18
click at [732, 414] on div "藝術與娛樂 美妝時尚 氣候和環境 日常話題 教育與學習 家庭 財經 美食 命理占卜 遊戲 法政社會 生活風格 影視娛樂 醫療與健康 寵物 攝影 感情 宗教 促…" at bounding box center [689, 525] width 444 height 251
click at [786, 305] on div "搜尋或選擇您想要的類型： 藝術與娛樂 藝術與娛樂 美妝時尚 氣候和環境 日常話題 教育與學習 家庭 財經 美食 命理占卜 遊戲 法政社會 生活風格 影視娛樂 …" at bounding box center [689, 485] width 480 height 375
click at [786, 159] on div "提案名稱" at bounding box center [657, 164] width 416 height 37
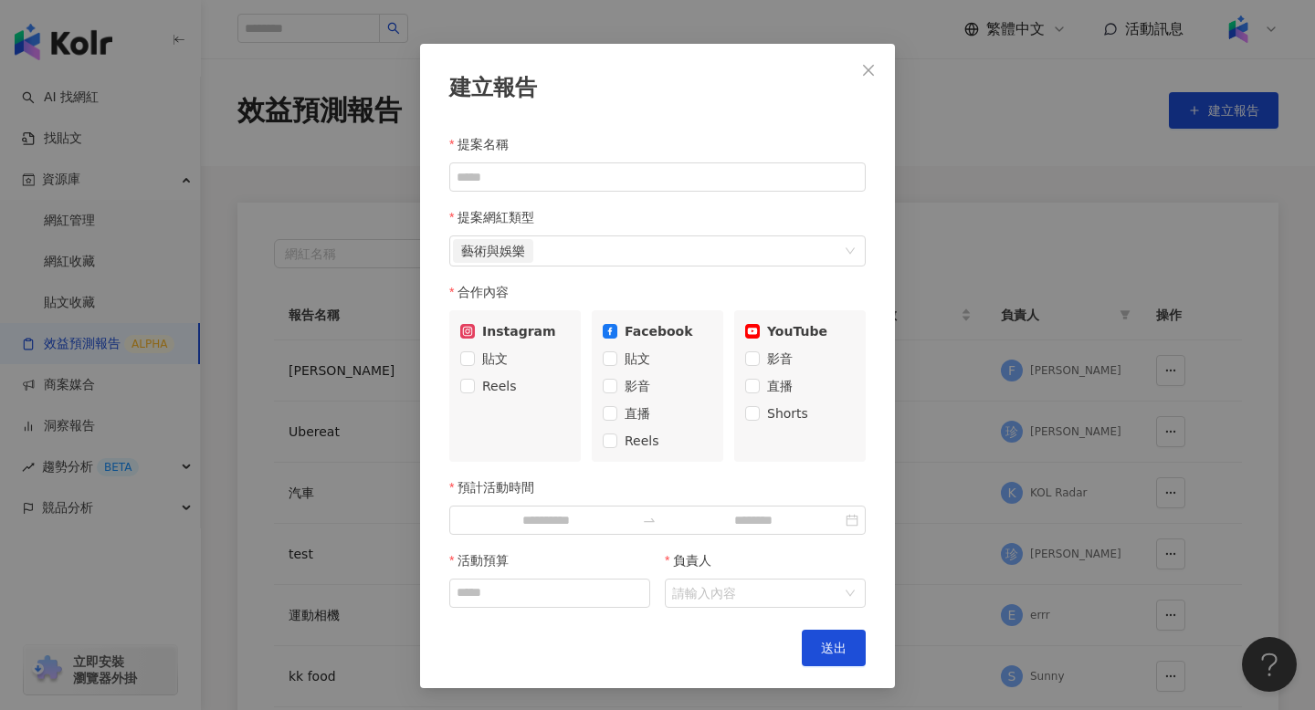
scroll to position [48, 0]
click at [873, 84] on button "Close" at bounding box center [868, 70] width 37 height 37
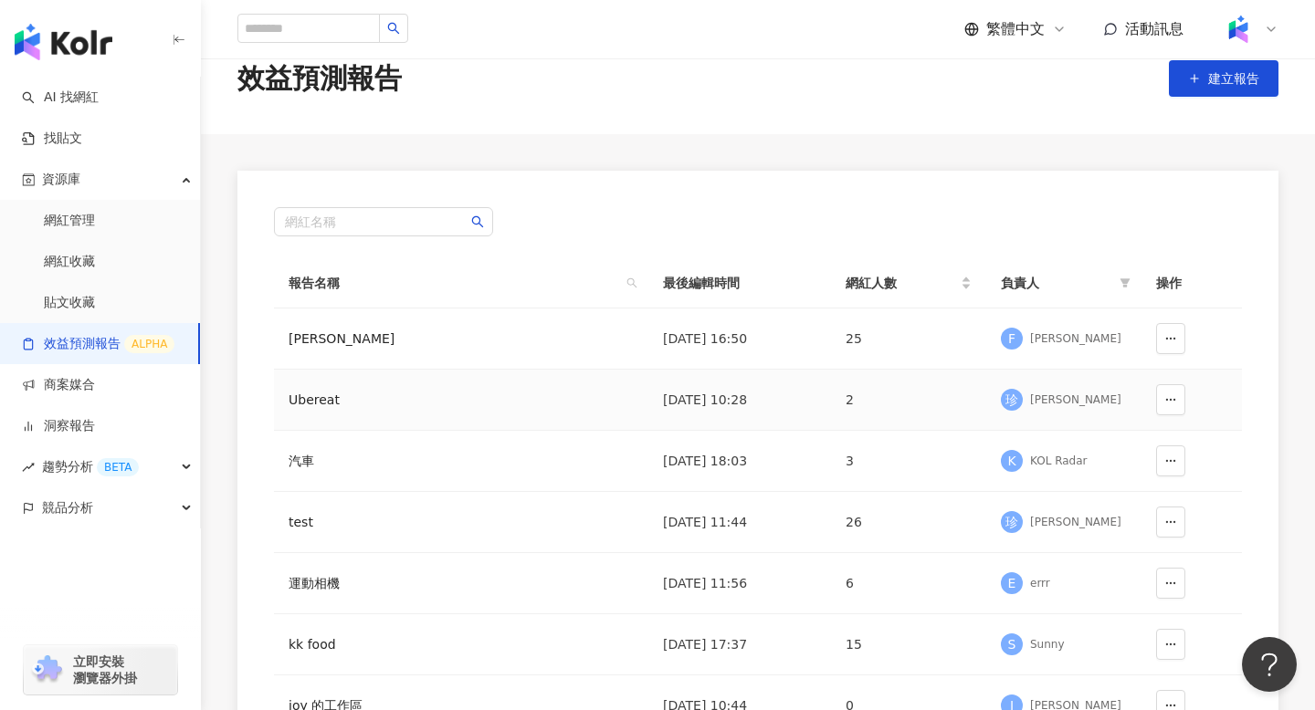
scroll to position [45, 0]
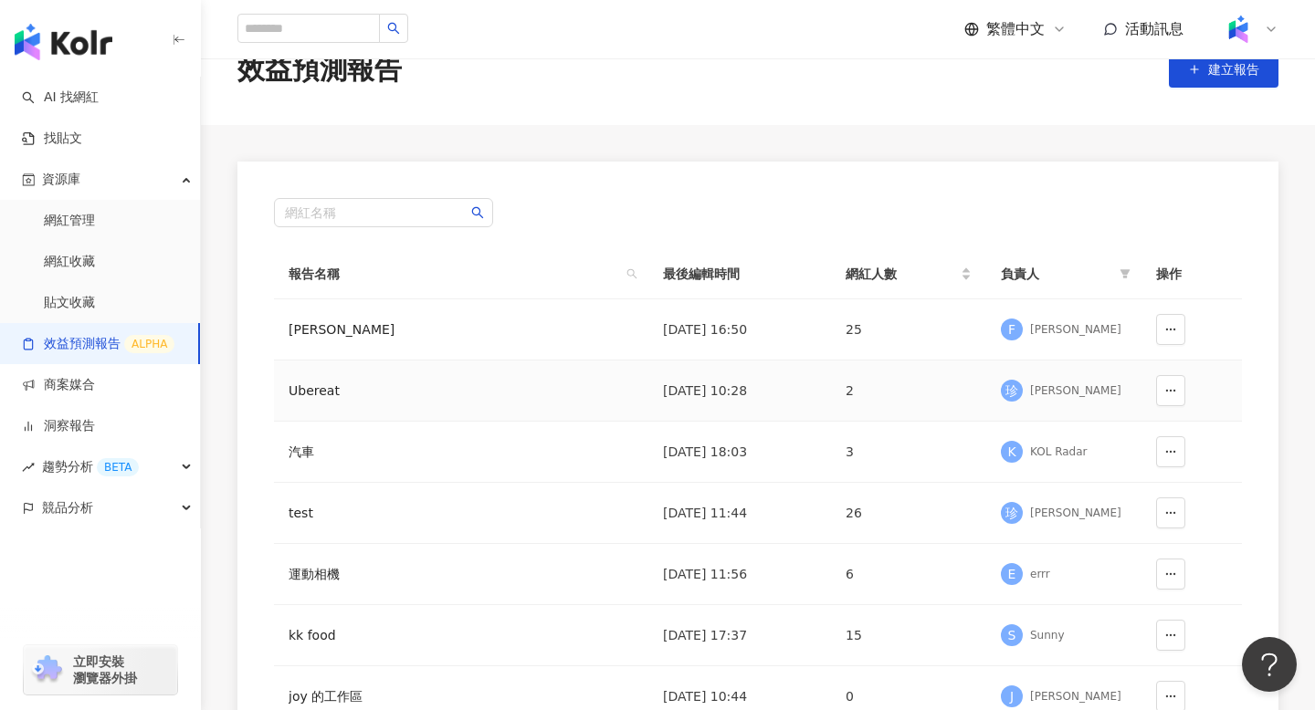
click at [419, 381] on div "Ubereat" at bounding box center [397, 391] width 219 height 20
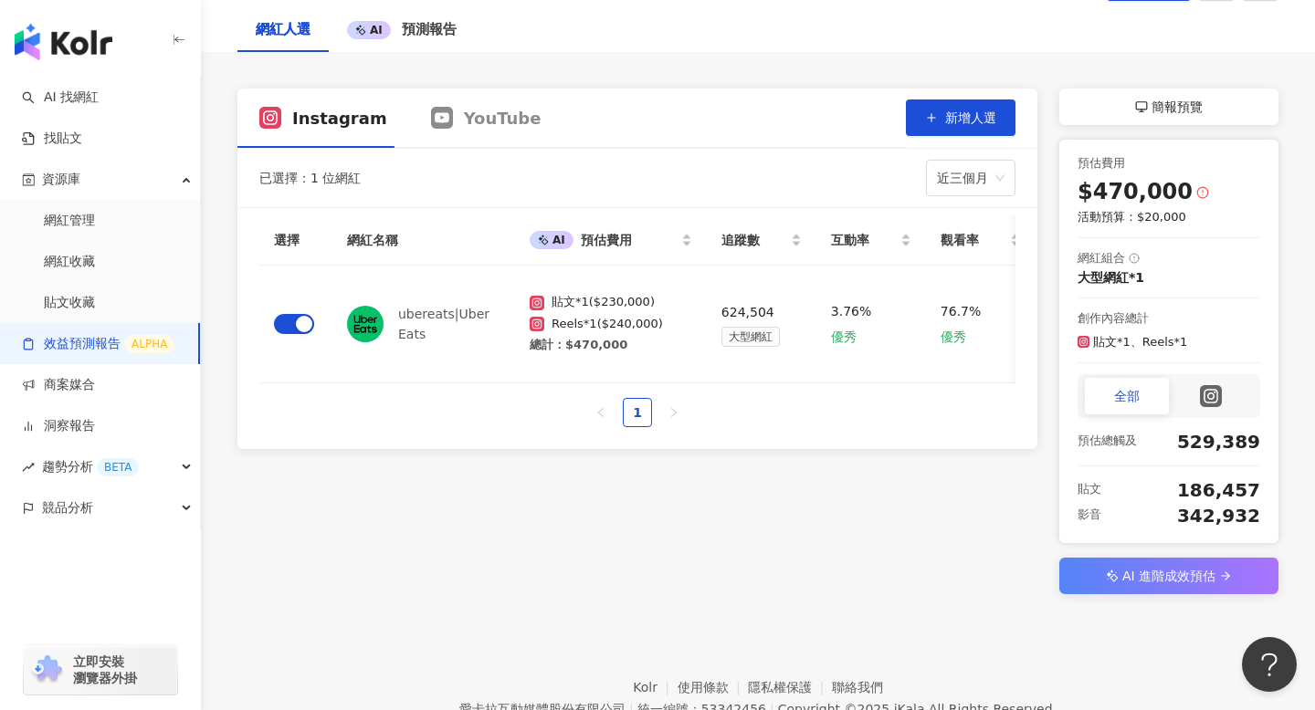
scroll to position [237, 0]
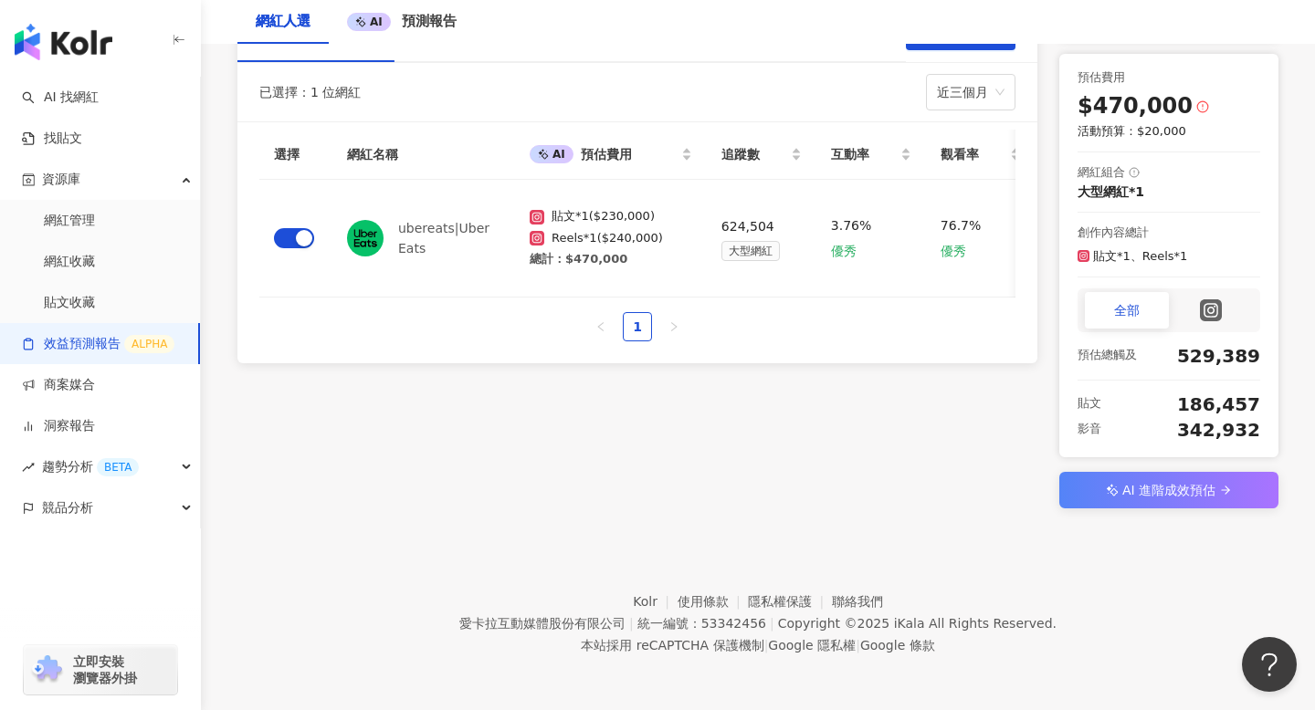
click at [1214, 325] on div at bounding box center [1211, 310] width 84 height 37
click at [1121, 324] on div "全部" at bounding box center [1127, 310] width 84 height 37
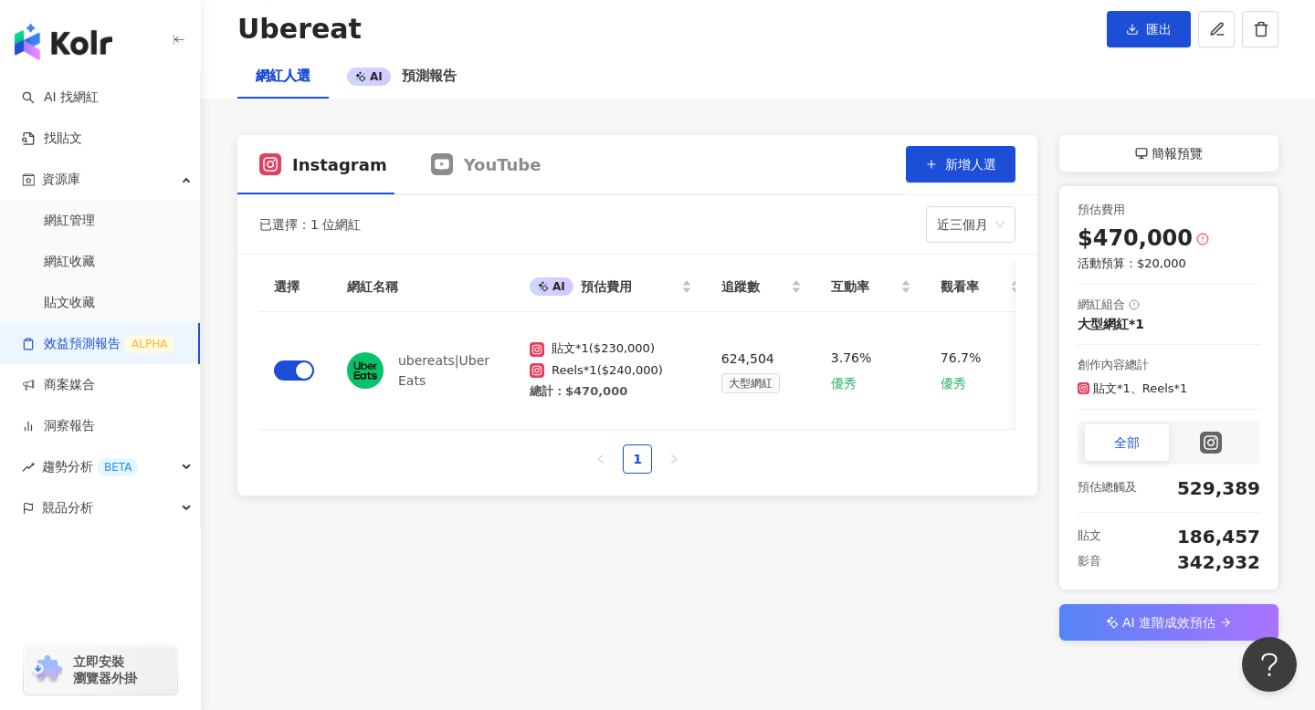
scroll to position [0, 0]
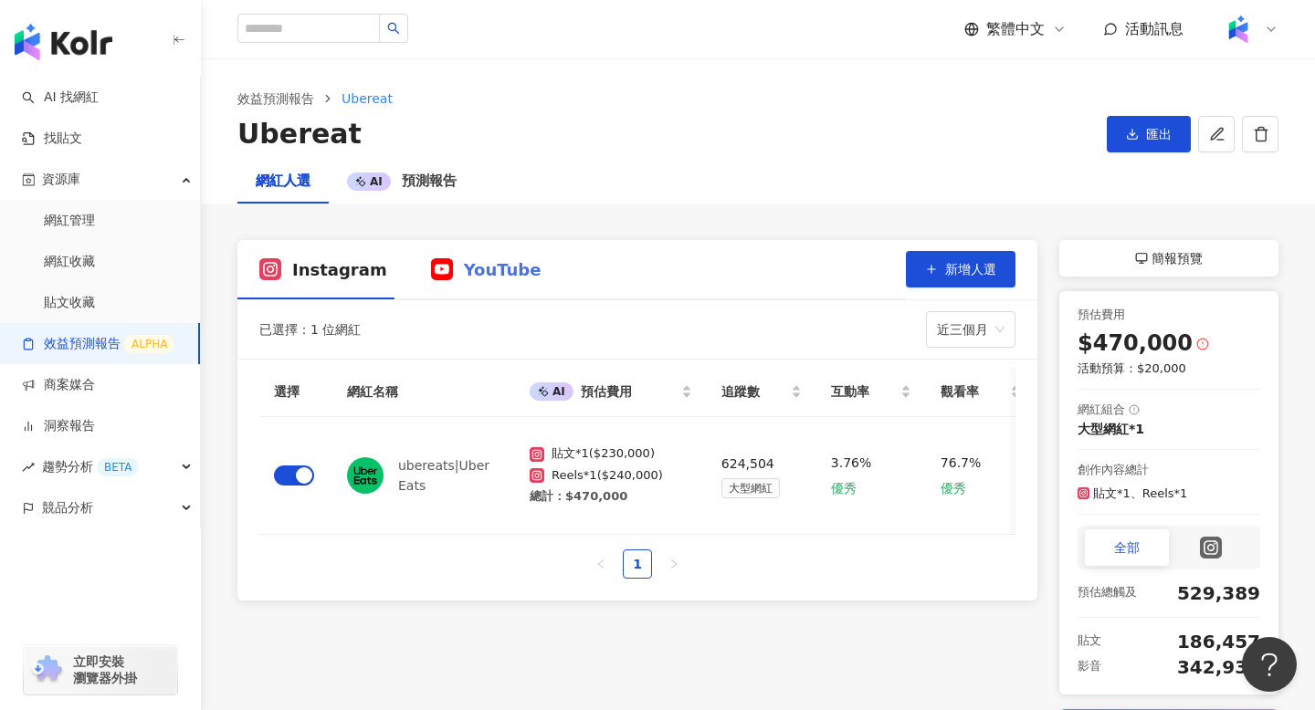
click at [490, 281] on div "YouTube" at bounding box center [486, 269] width 154 height 59
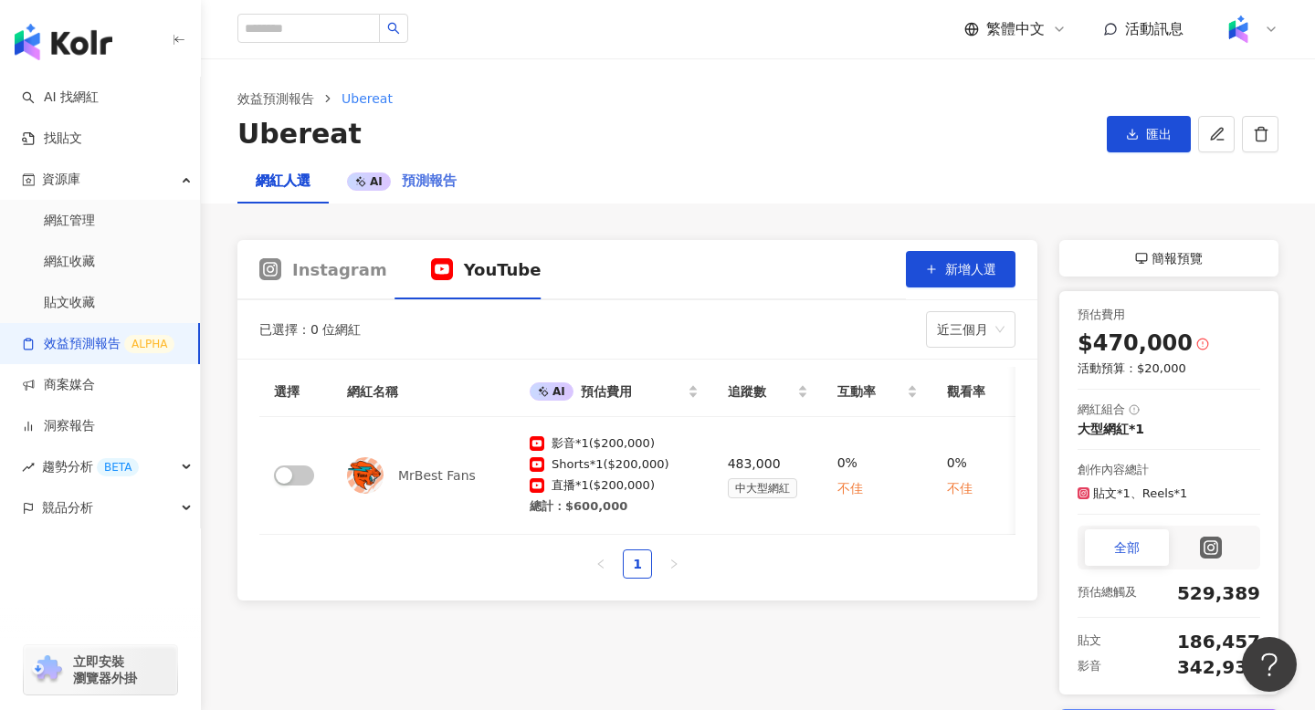
click at [441, 194] on div "AI 預測報告" at bounding box center [402, 182] width 146 height 44
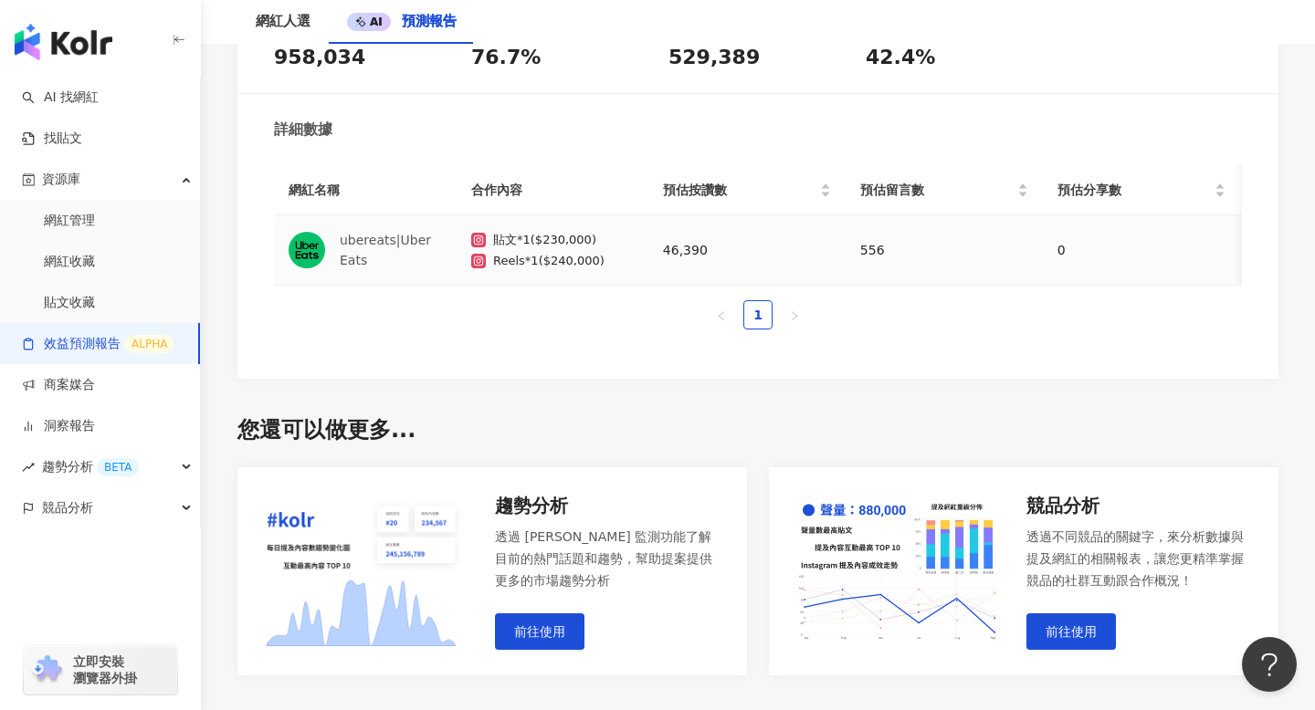
scroll to position [1546, 0]
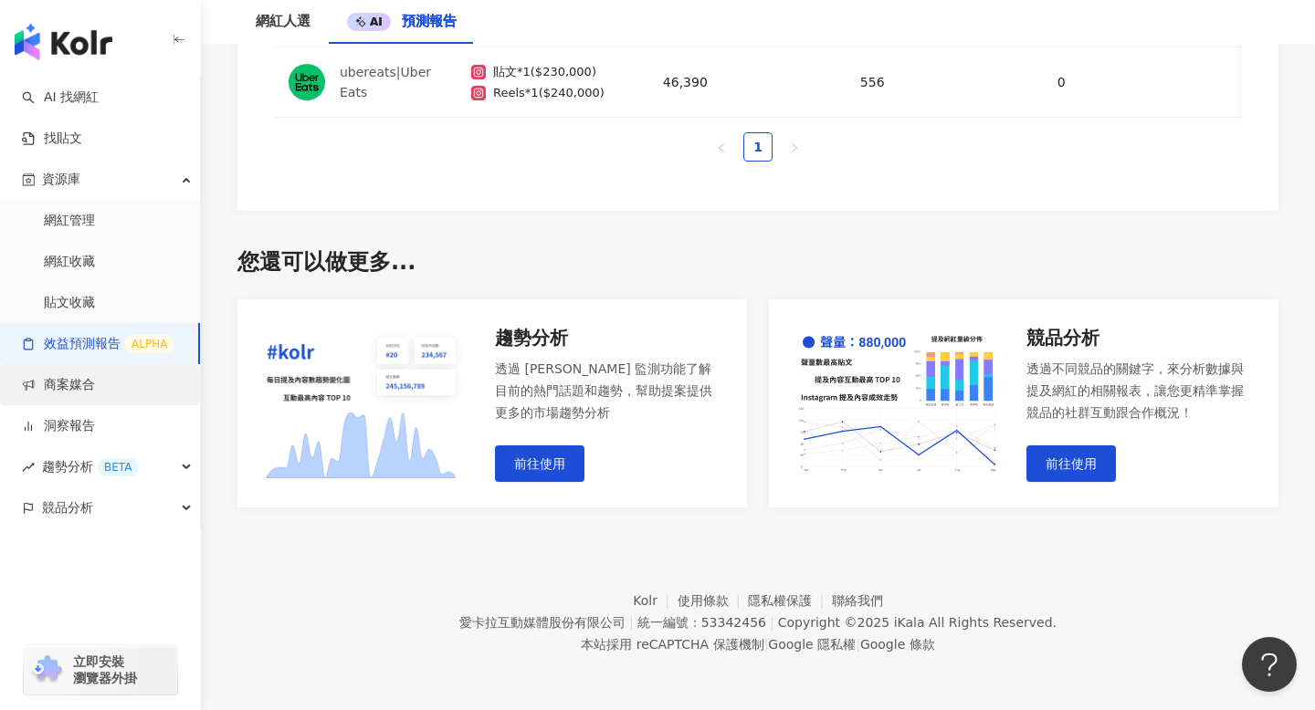
click at [95, 378] on link "商案媒合" at bounding box center [58, 385] width 73 height 18
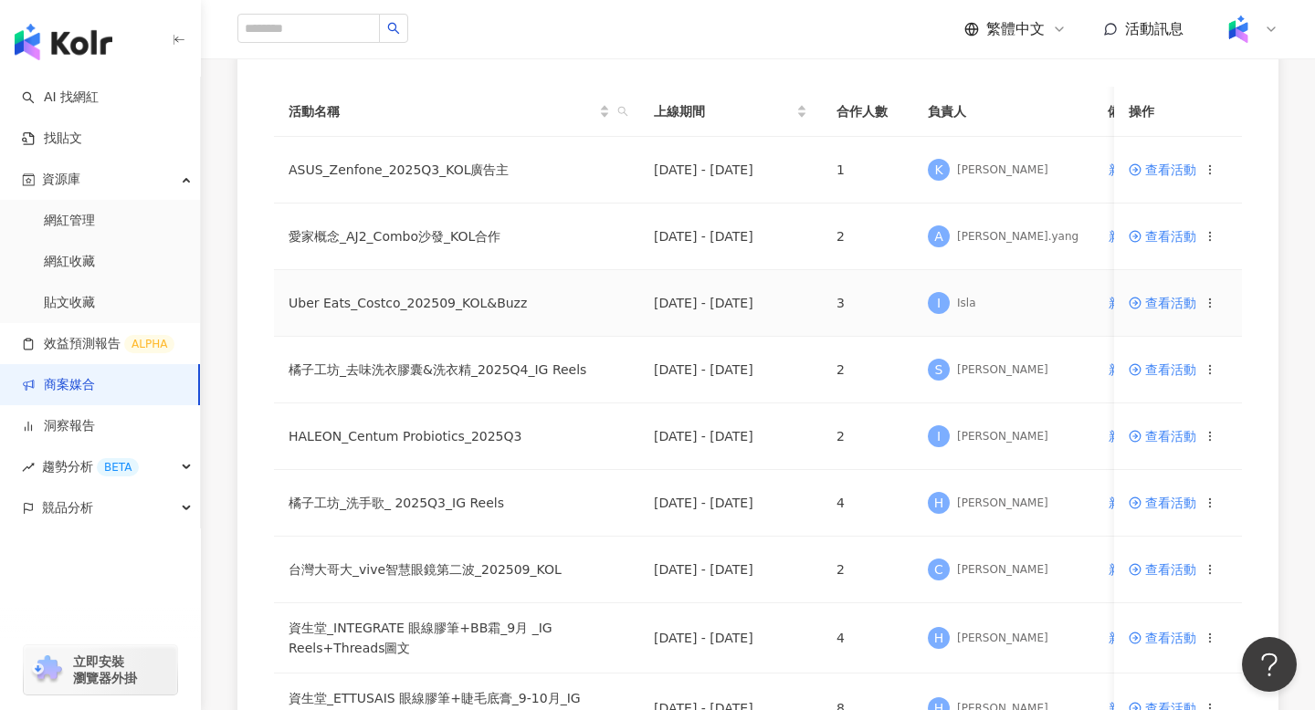
scroll to position [197, 0]
click at [95, 425] on link "洞察報告" at bounding box center [58, 426] width 73 height 18
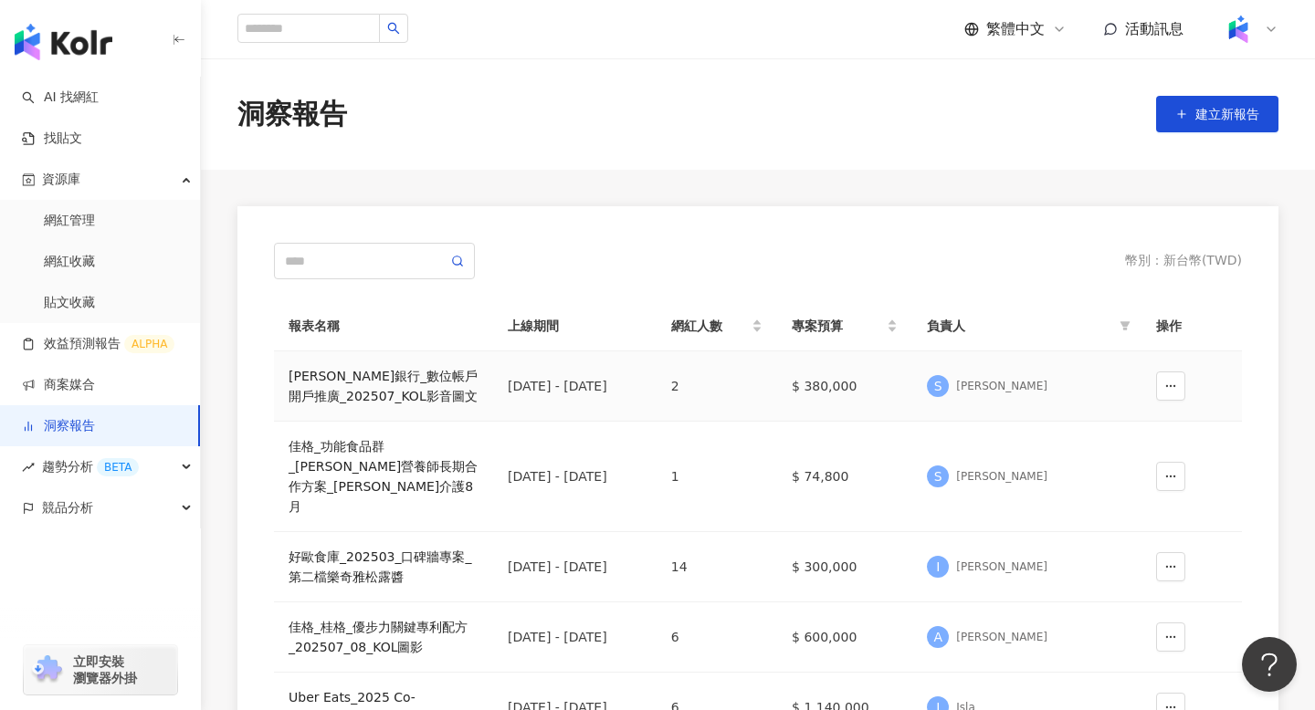
click at [371, 401] on div "[PERSON_NAME]銀行_數位帳戶開戶推廣_202507_KOL影音圖文" at bounding box center [383, 386] width 190 height 40
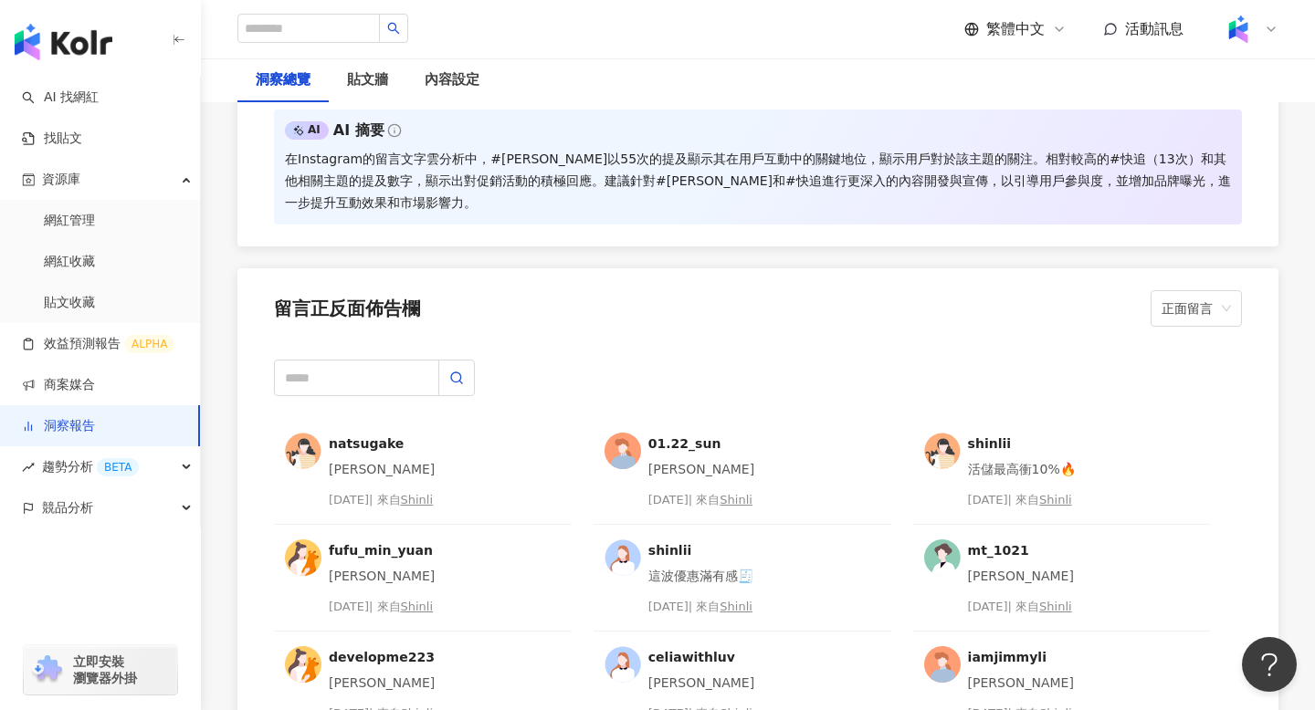
scroll to position [4556, 0]
click at [103, 468] on div "BETA" at bounding box center [118, 467] width 42 height 18
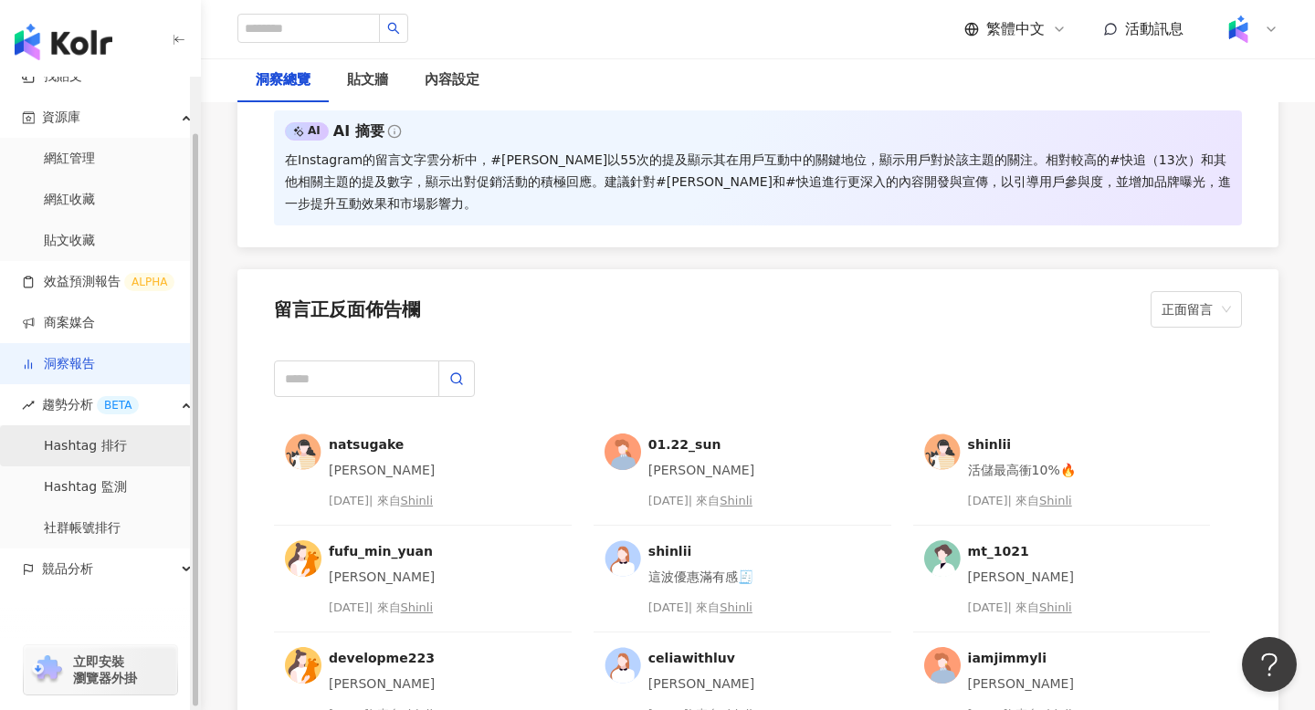
scroll to position [60, 0]
click at [79, 568] on span "競品分析" at bounding box center [67, 571] width 51 height 41
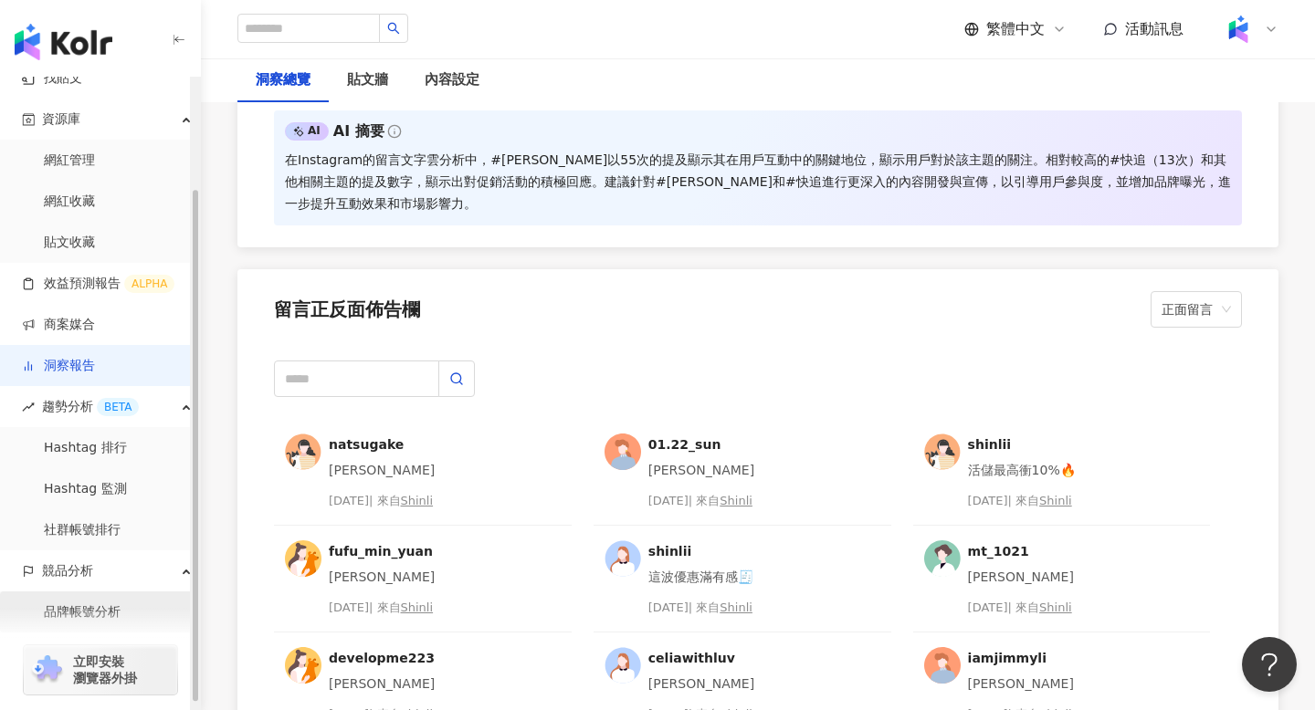
scroll to position [144, 0]
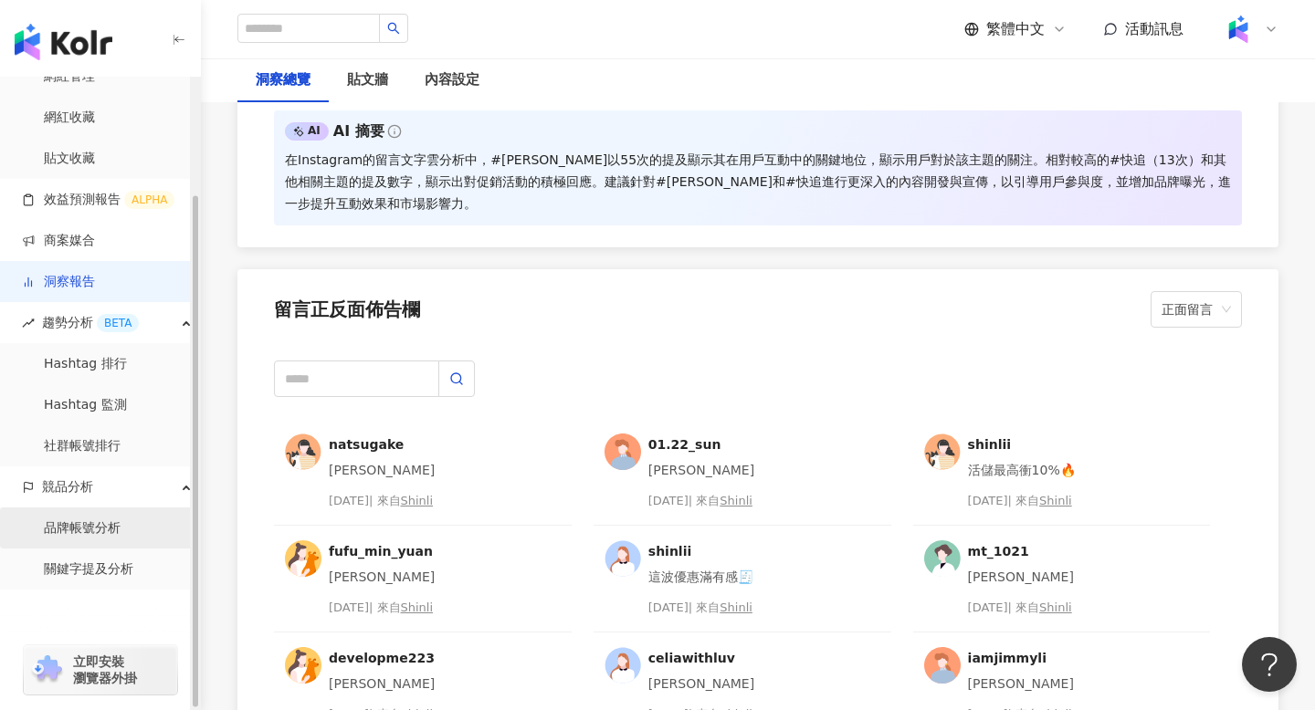
click at [120, 528] on link "品牌帳號分析" at bounding box center [82, 528] width 77 height 18
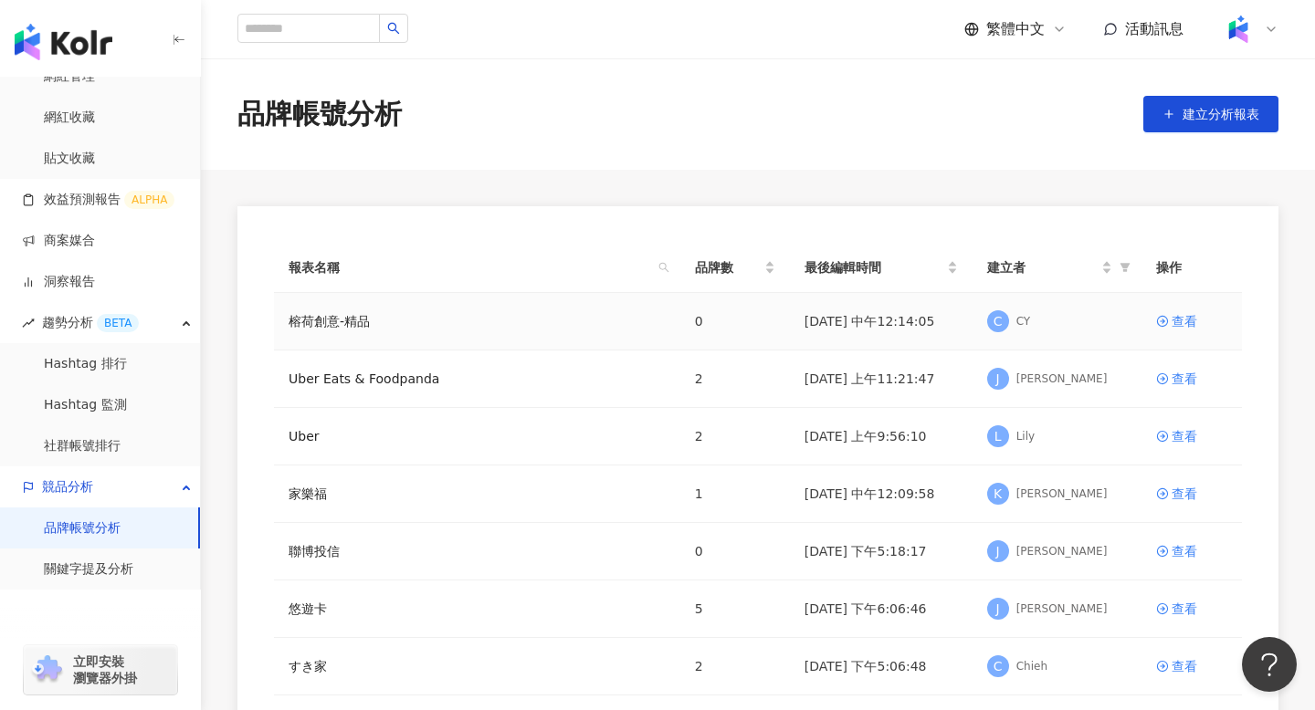
click at [315, 304] on td "榕荷創意-精品" at bounding box center [477, 322] width 406 height 58
click at [319, 312] on link "榕荷創意-精品" at bounding box center [328, 321] width 81 height 20
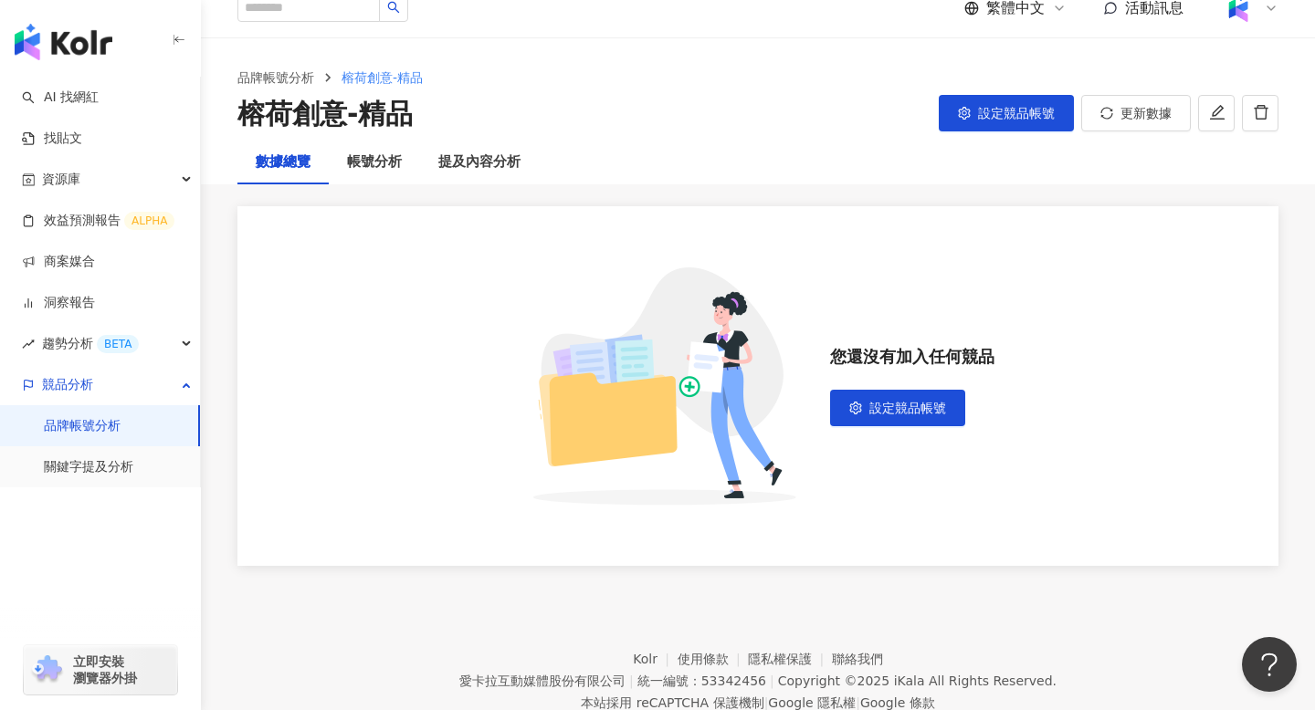
scroll to position [23, 0]
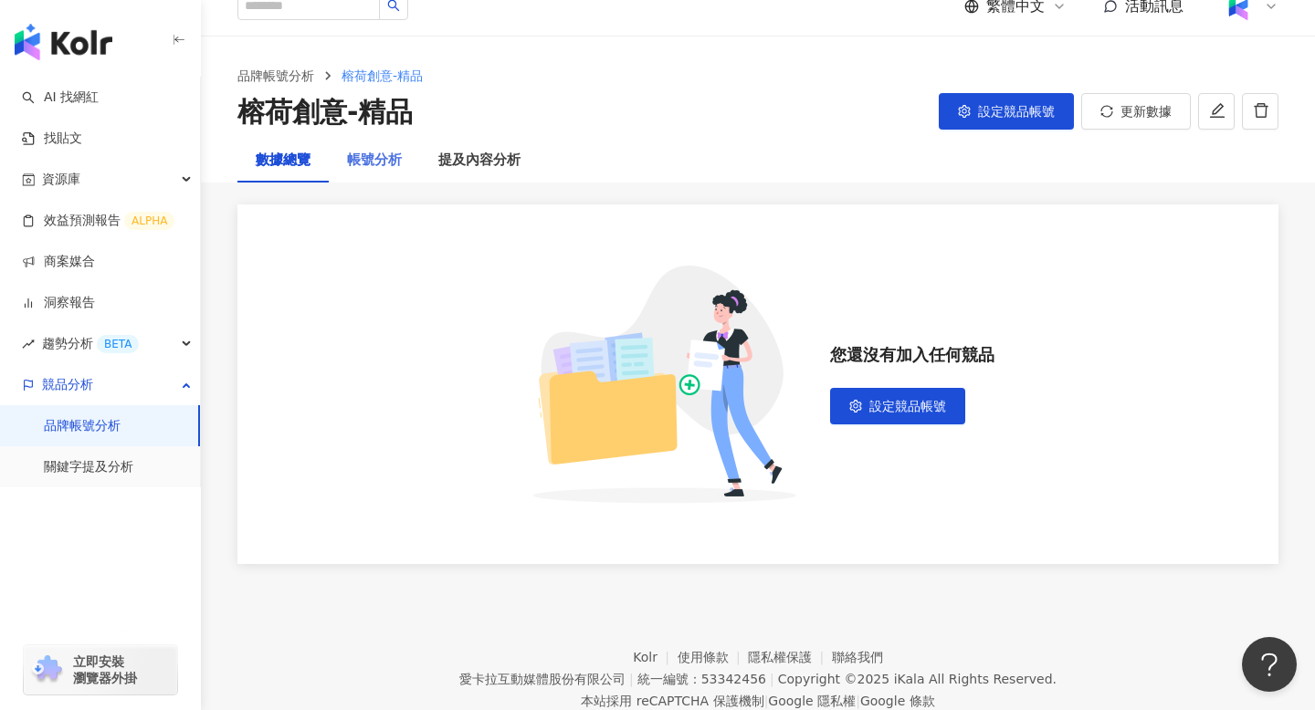
click at [369, 173] on div "帳號分析" at bounding box center [374, 161] width 91 height 44
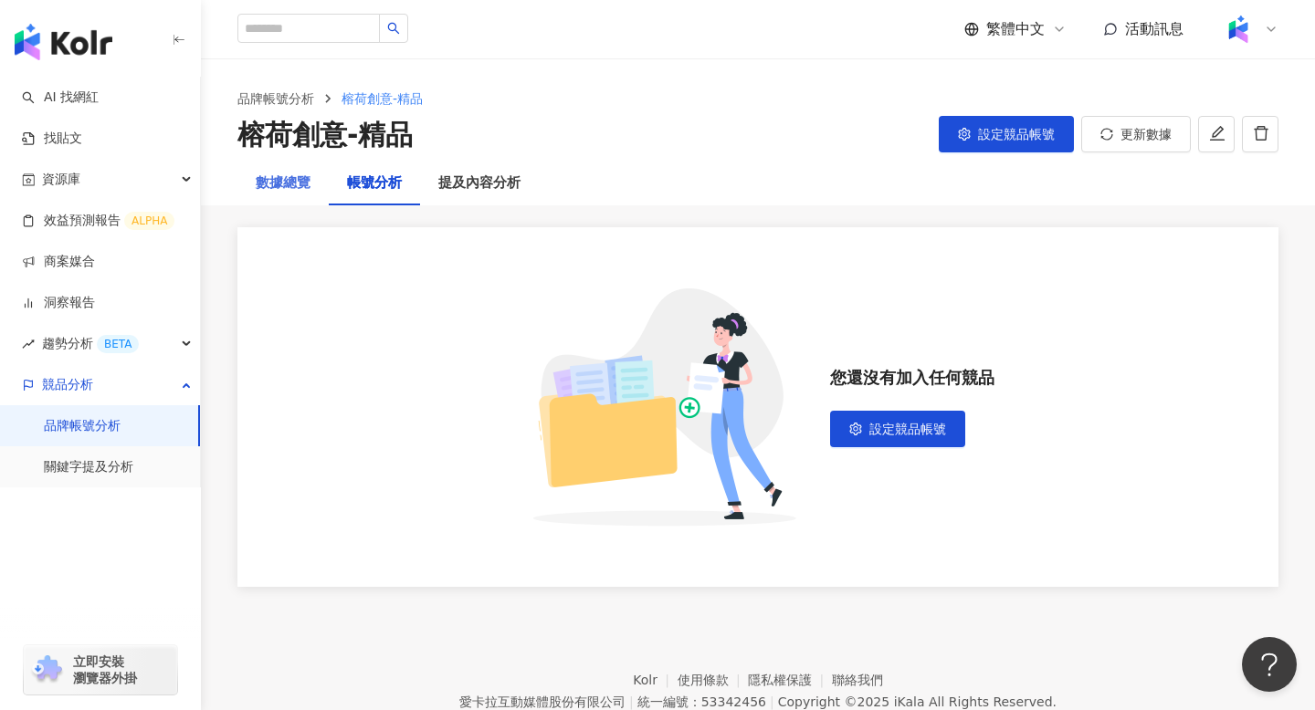
click at [290, 168] on div "數據總覽" at bounding box center [282, 184] width 91 height 44
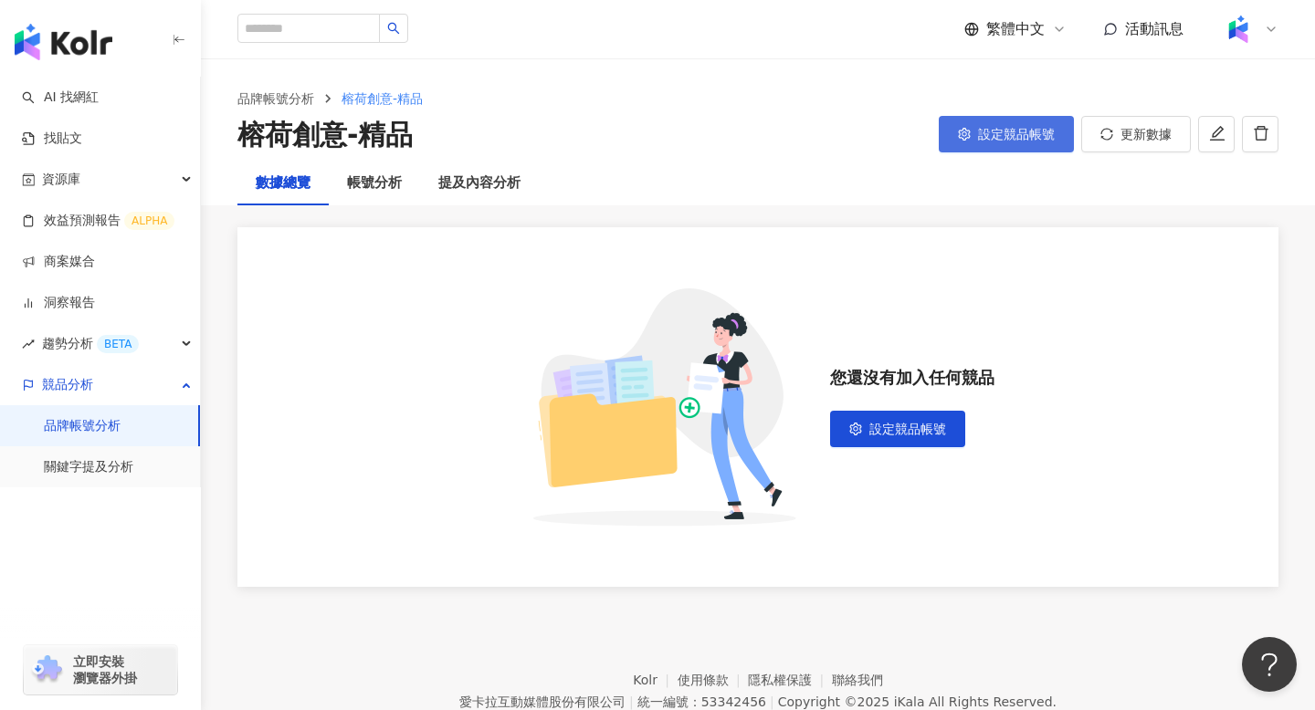
click at [991, 123] on button "設定競品帳號" at bounding box center [1006, 134] width 135 height 37
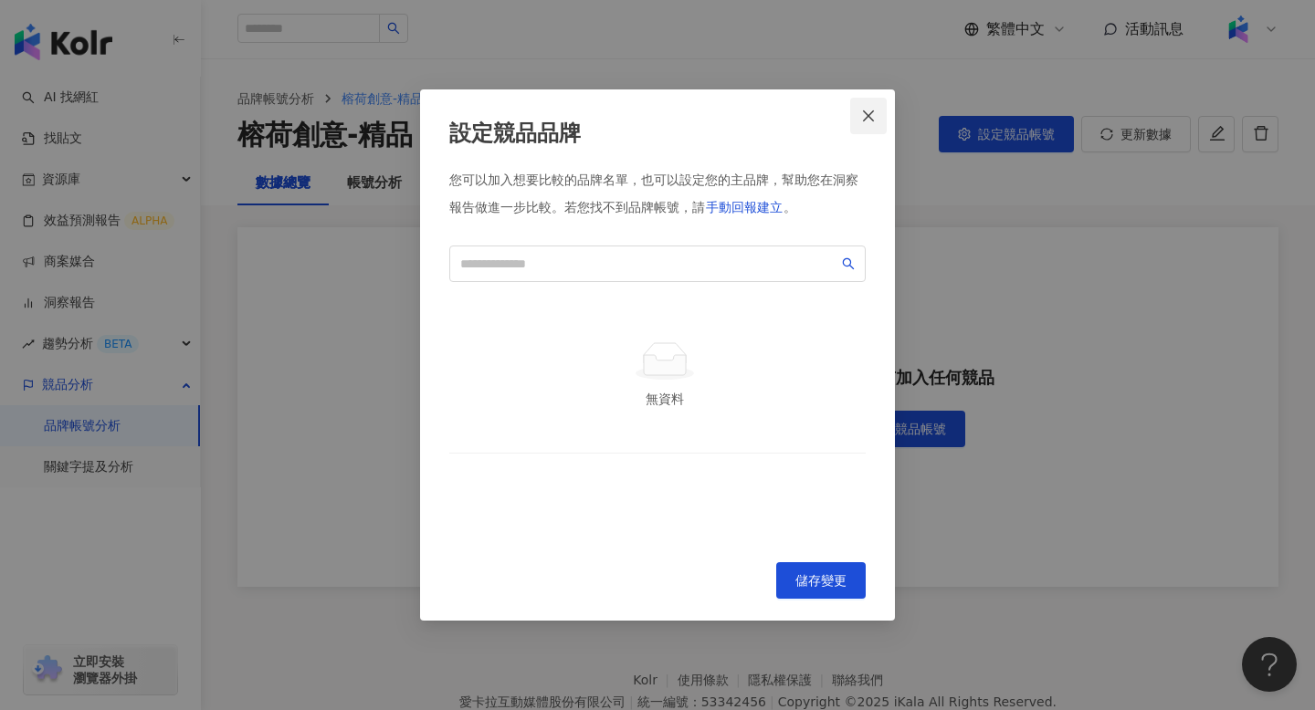
click at [866, 116] on icon "close" at bounding box center [868, 116] width 15 height 15
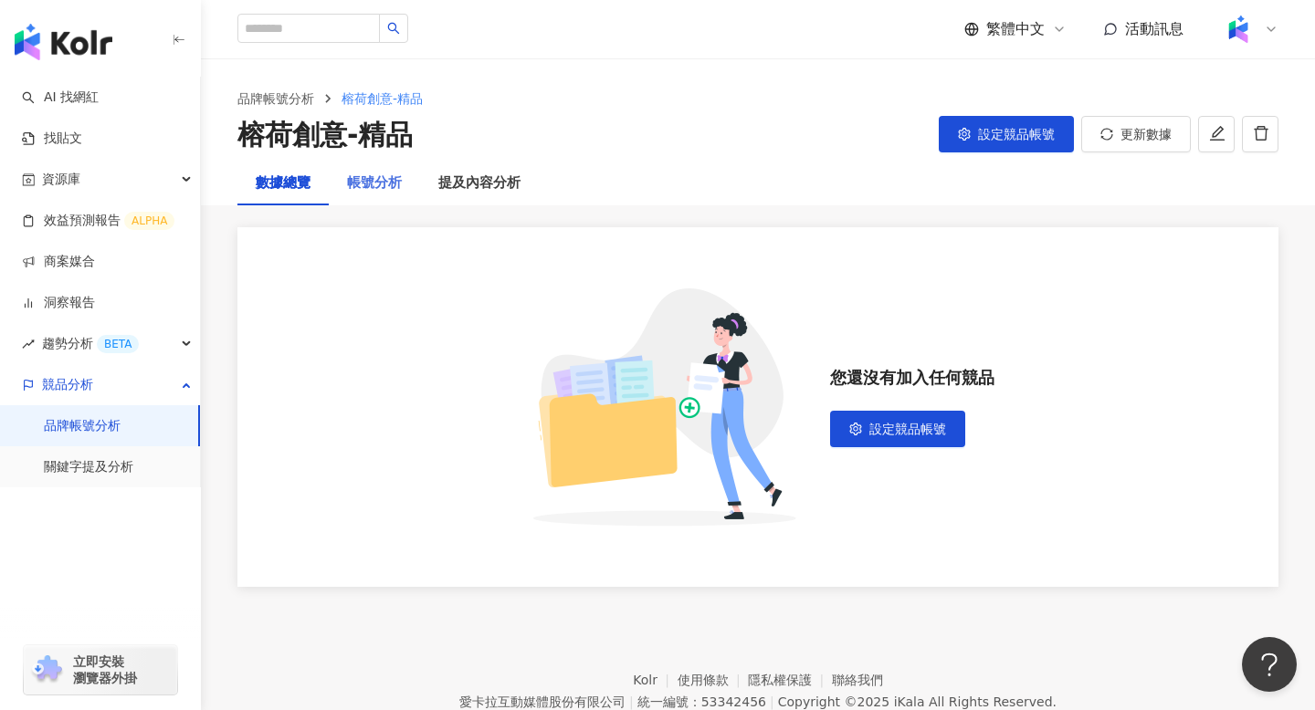
click at [402, 163] on div "帳號分析" at bounding box center [374, 184] width 91 height 44
click at [519, 195] on div "提及內容分析" at bounding box center [479, 184] width 119 height 44
click at [309, 194] on div "數據總覽" at bounding box center [282, 184] width 91 height 44
click at [121, 422] on link "品牌帳號分析" at bounding box center [82, 426] width 77 height 18
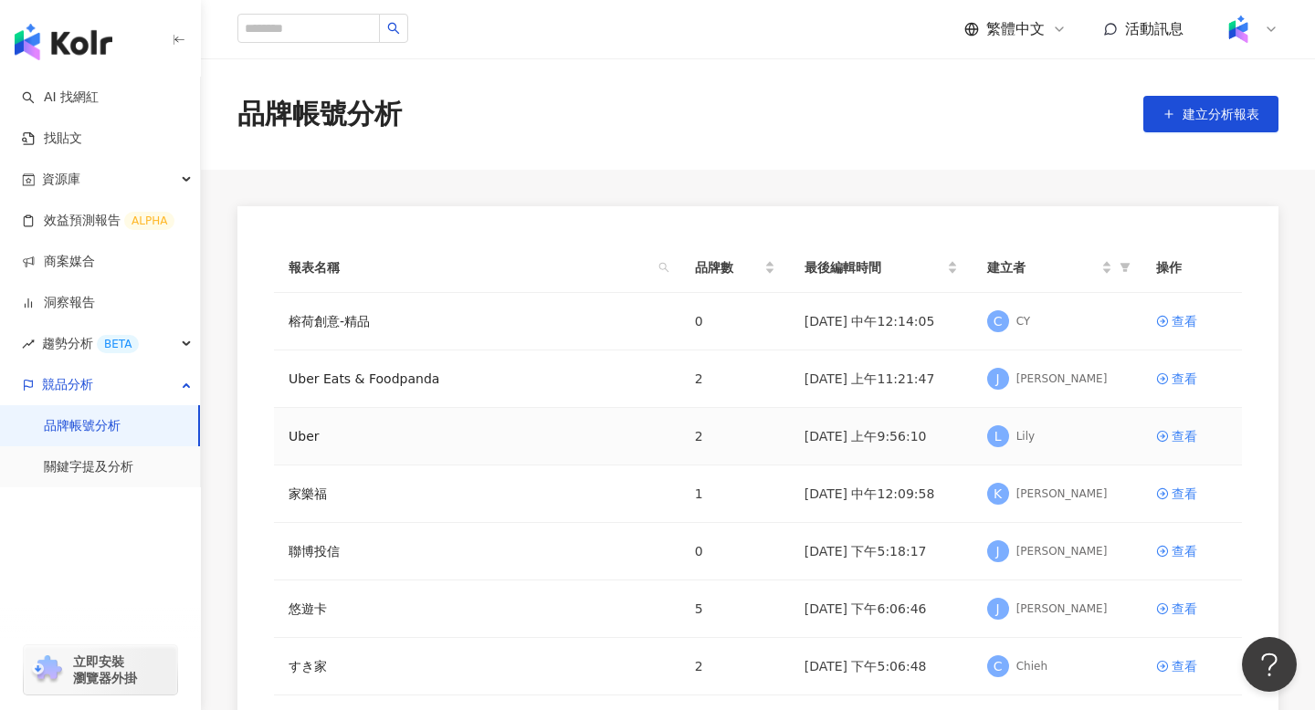
scroll to position [23, 0]
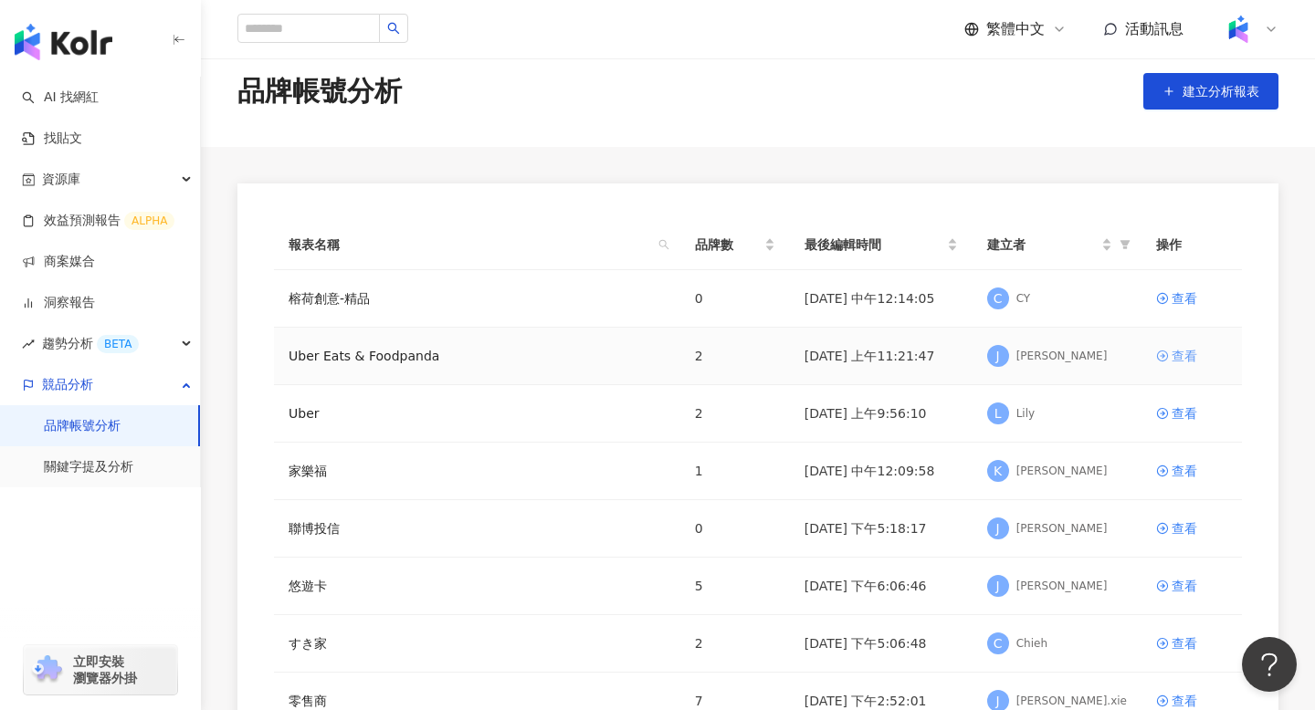
click at [1181, 357] on div "查看" at bounding box center [1184, 356] width 26 height 20
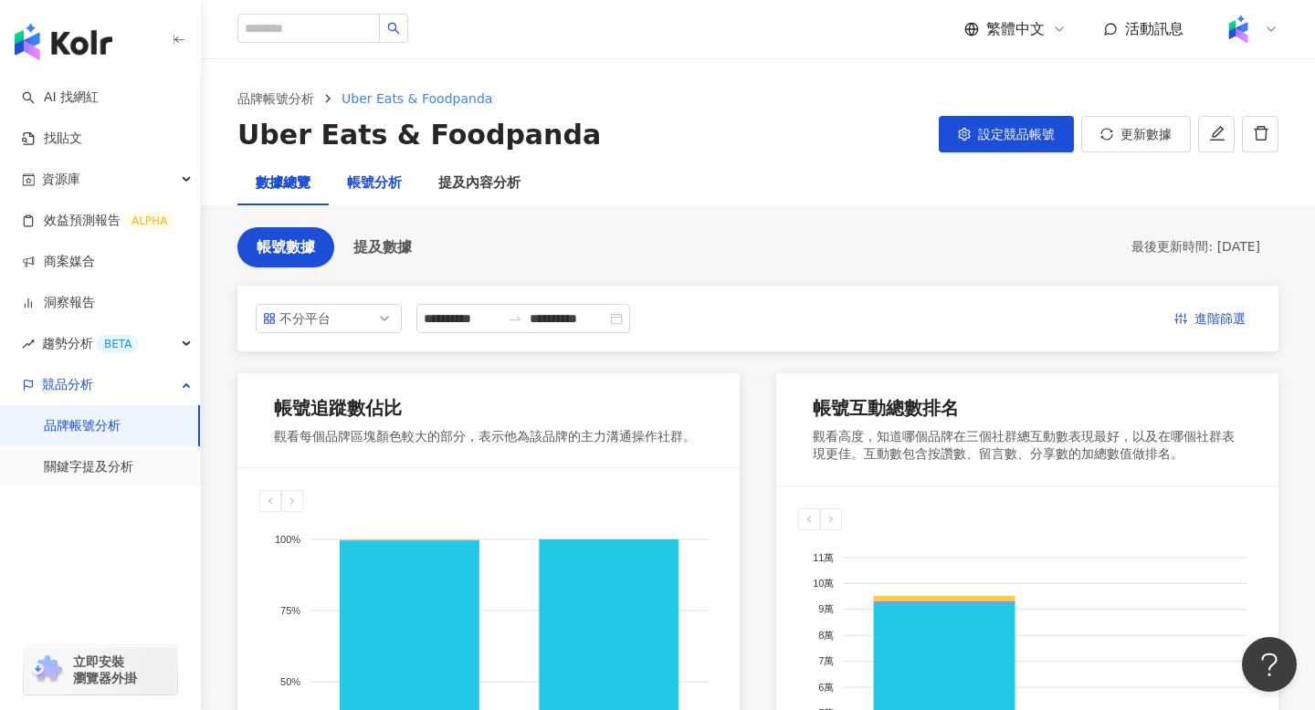
click at [383, 189] on div "帳號分析" at bounding box center [374, 184] width 55 height 22
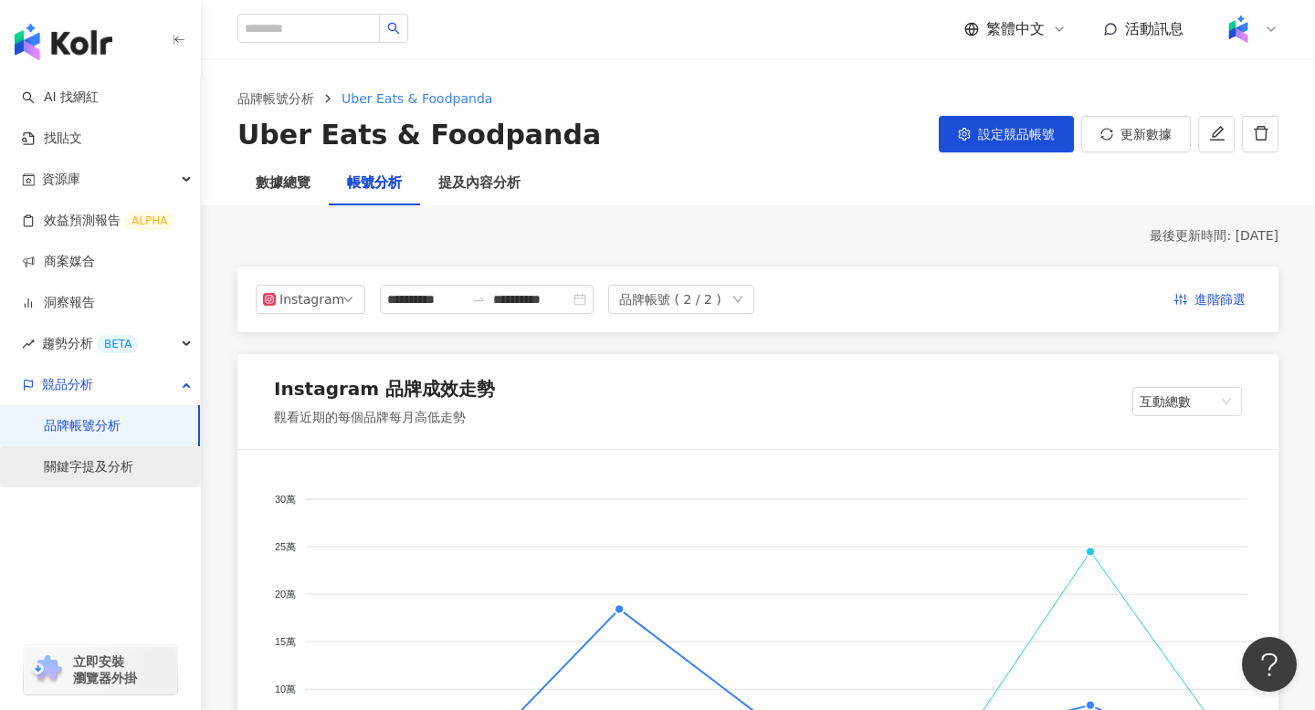
click at [89, 458] on link "關鍵字提及分析" at bounding box center [88, 467] width 89 height 18
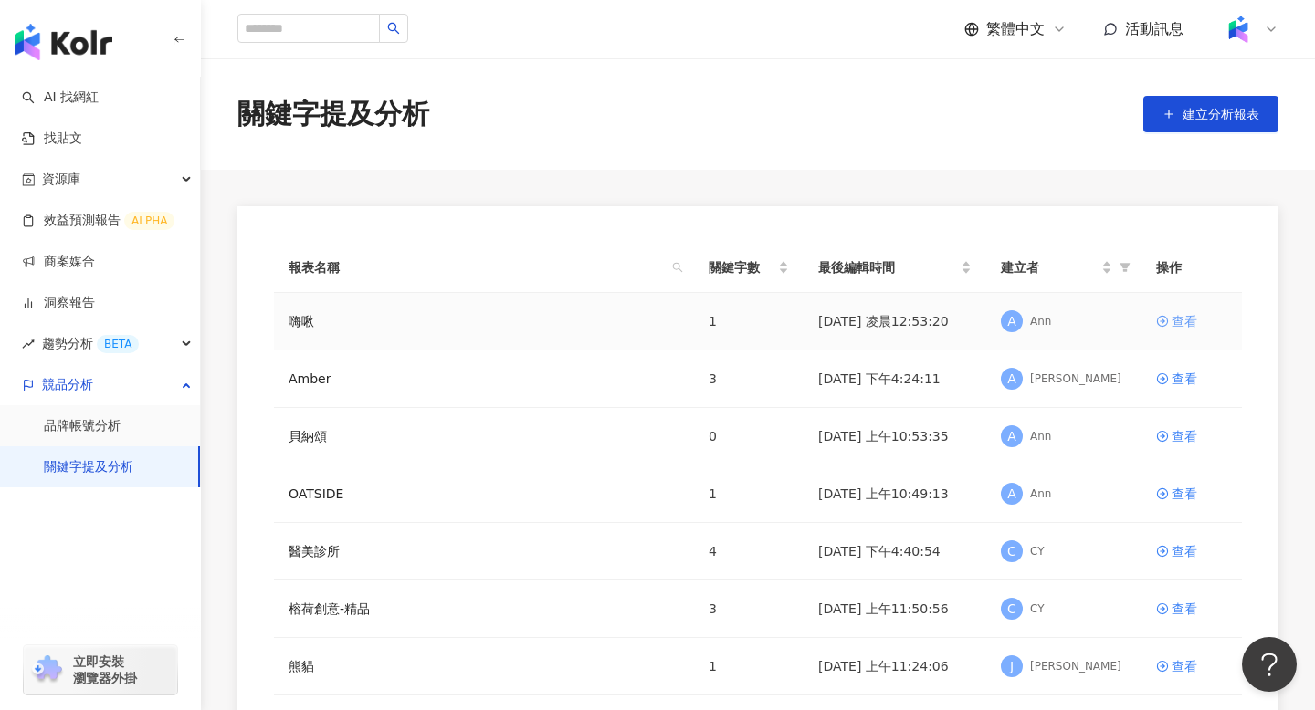
click at [1187, 320] on div "查看" at bounding box center [1184, 321] width 26 height 20
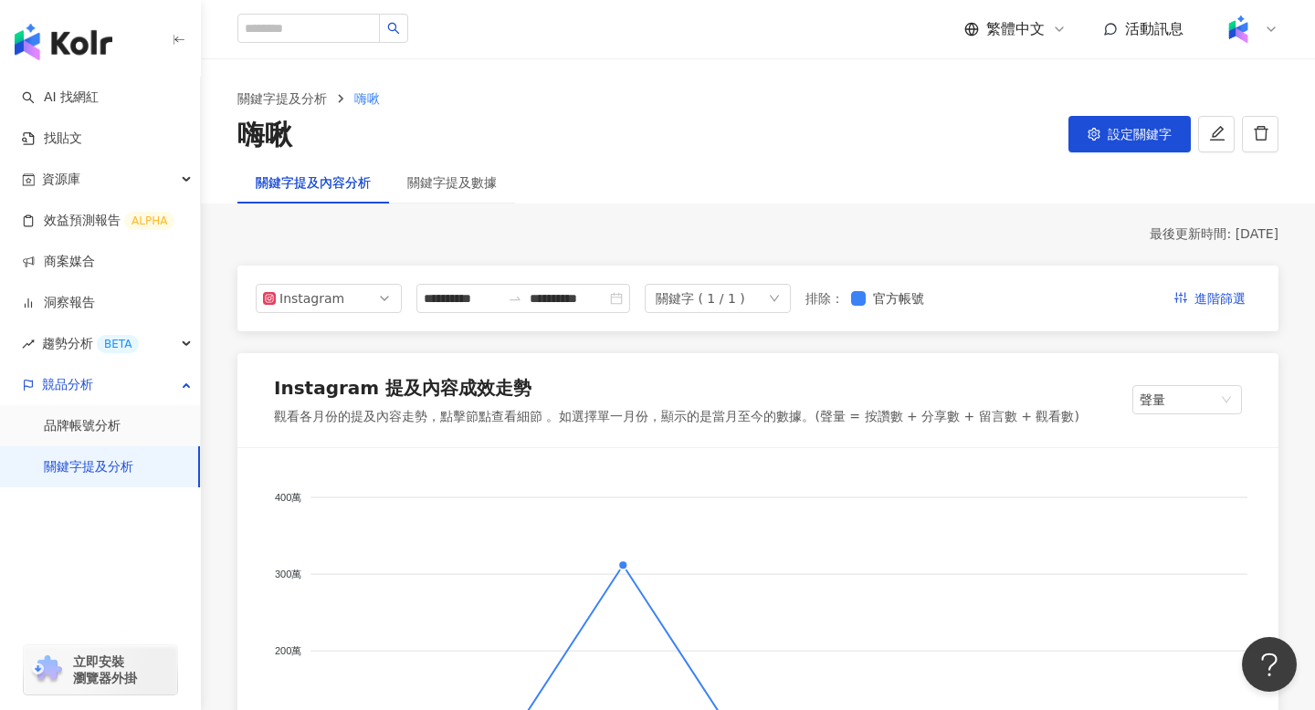
click at [133, 464] on link "關鍵字提及分析" at bounding box center [88, 467] width 89 height 18
